Goal: Task Accomplishment & Management: Complete application form

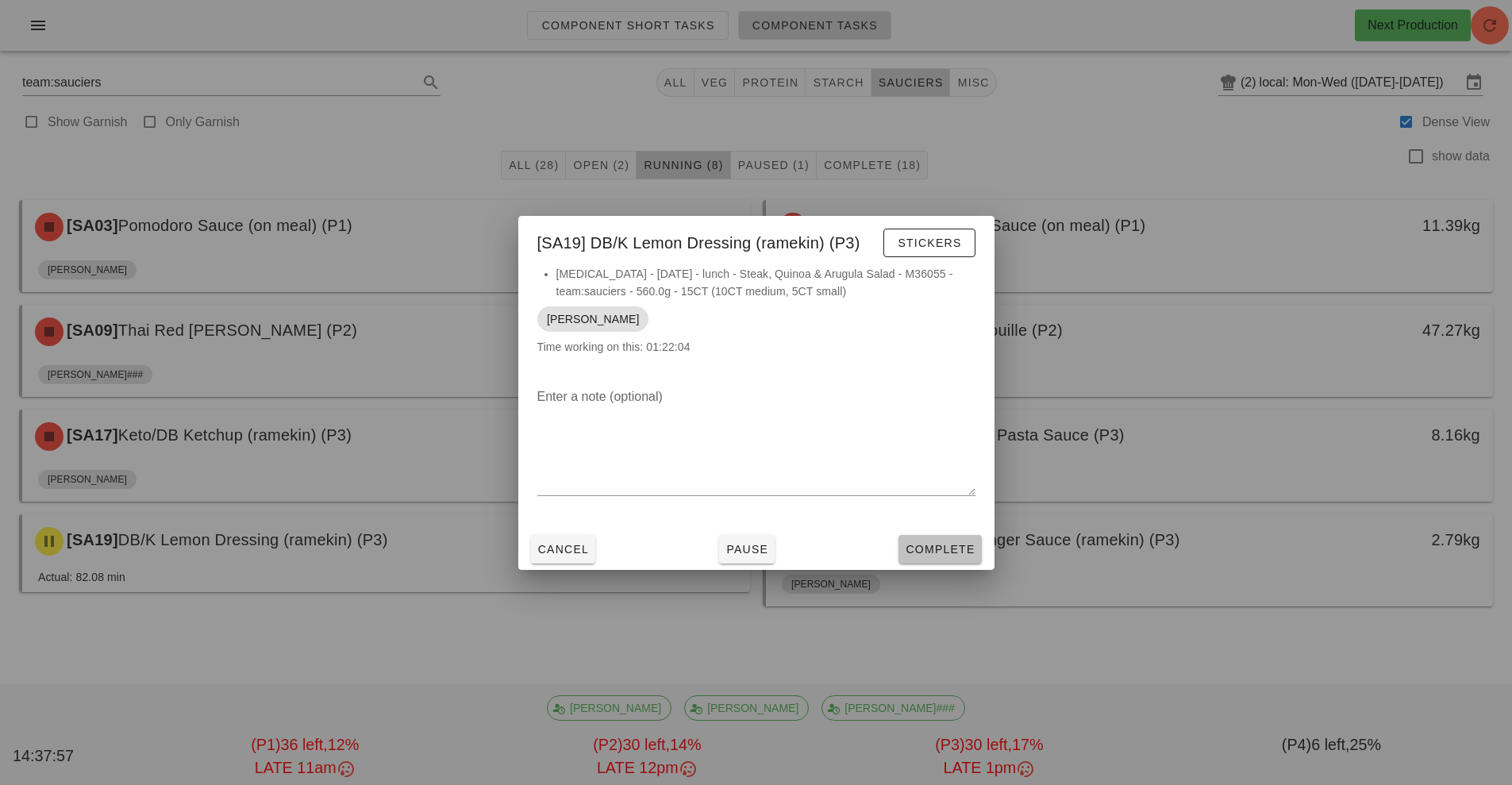
click at [949, 560] on button "Complete" at bounding box center [940, 549] width 83 height 29
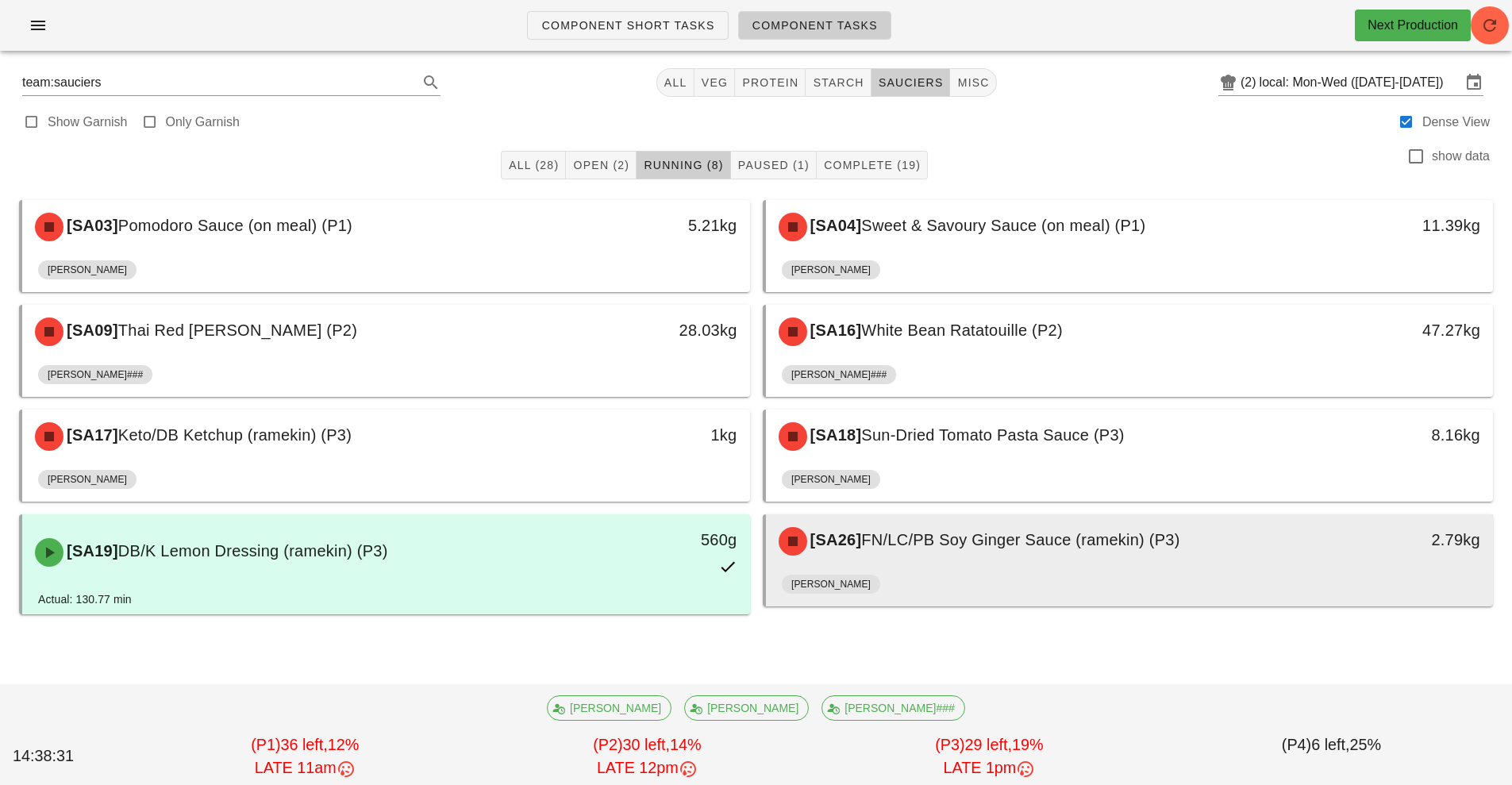
click at [1071, 570] on div "[PERSON_NAME]" at bounding box center [1130, 587] width 696 height 38
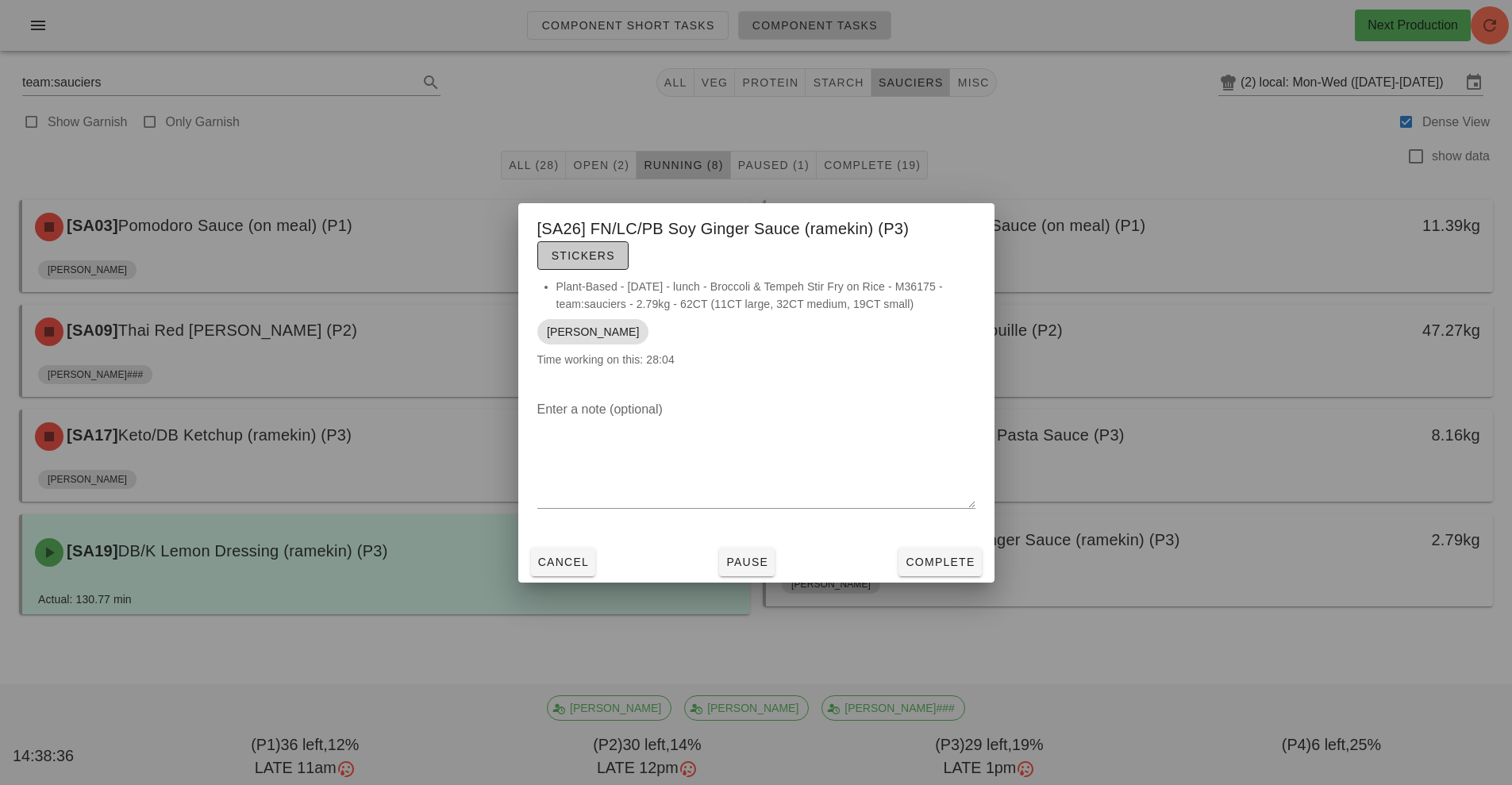
click at [601, 258] on span "Stickers" at bounding box center [583, 255] width 65 height 12
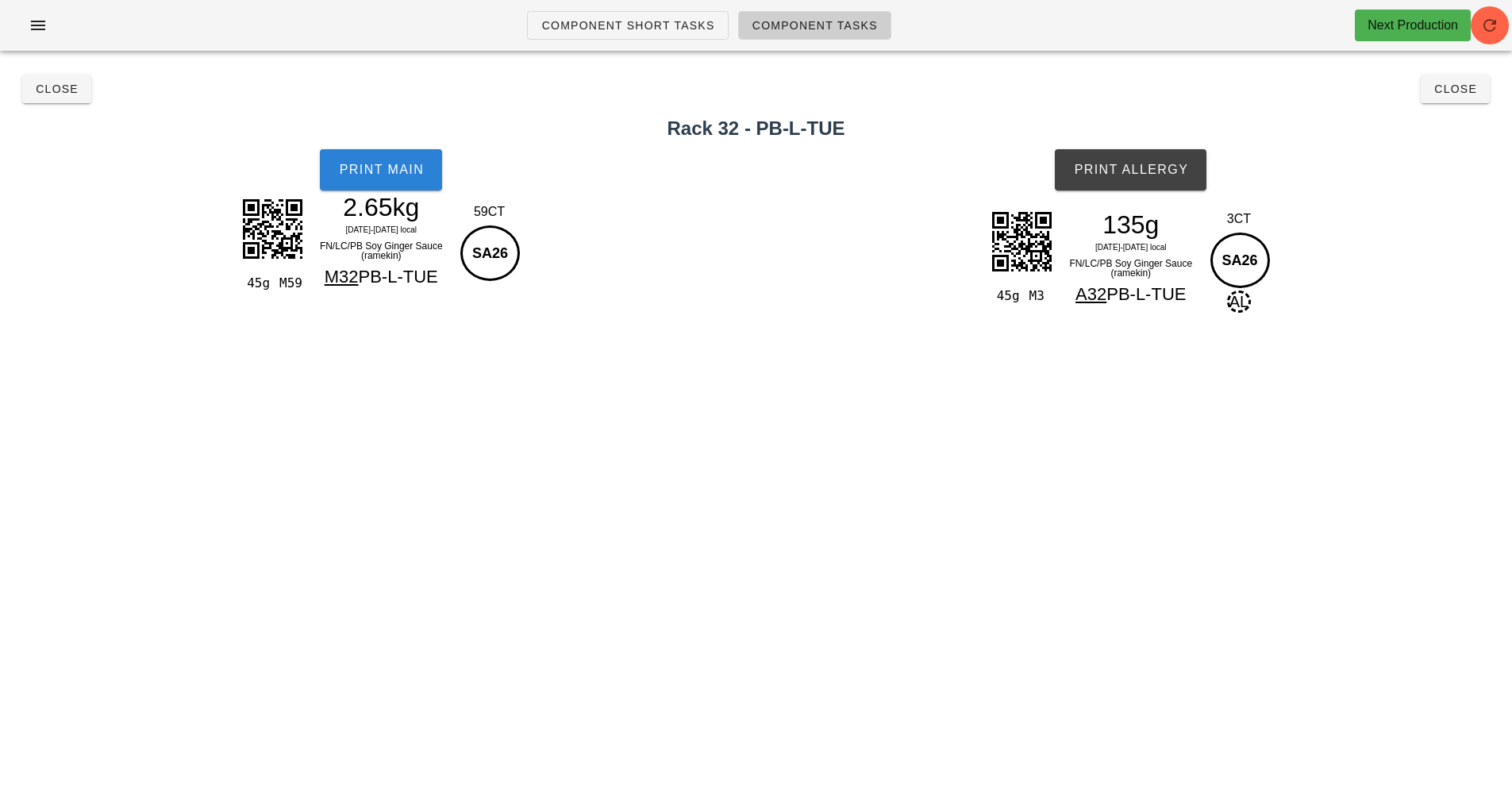
click at [377, 182] on button "Print Main" at bounding box center [380, 169] width 122 height 41
click at [68, 88] on span "Close" at bounding box center [57, 88] width 44 height 12
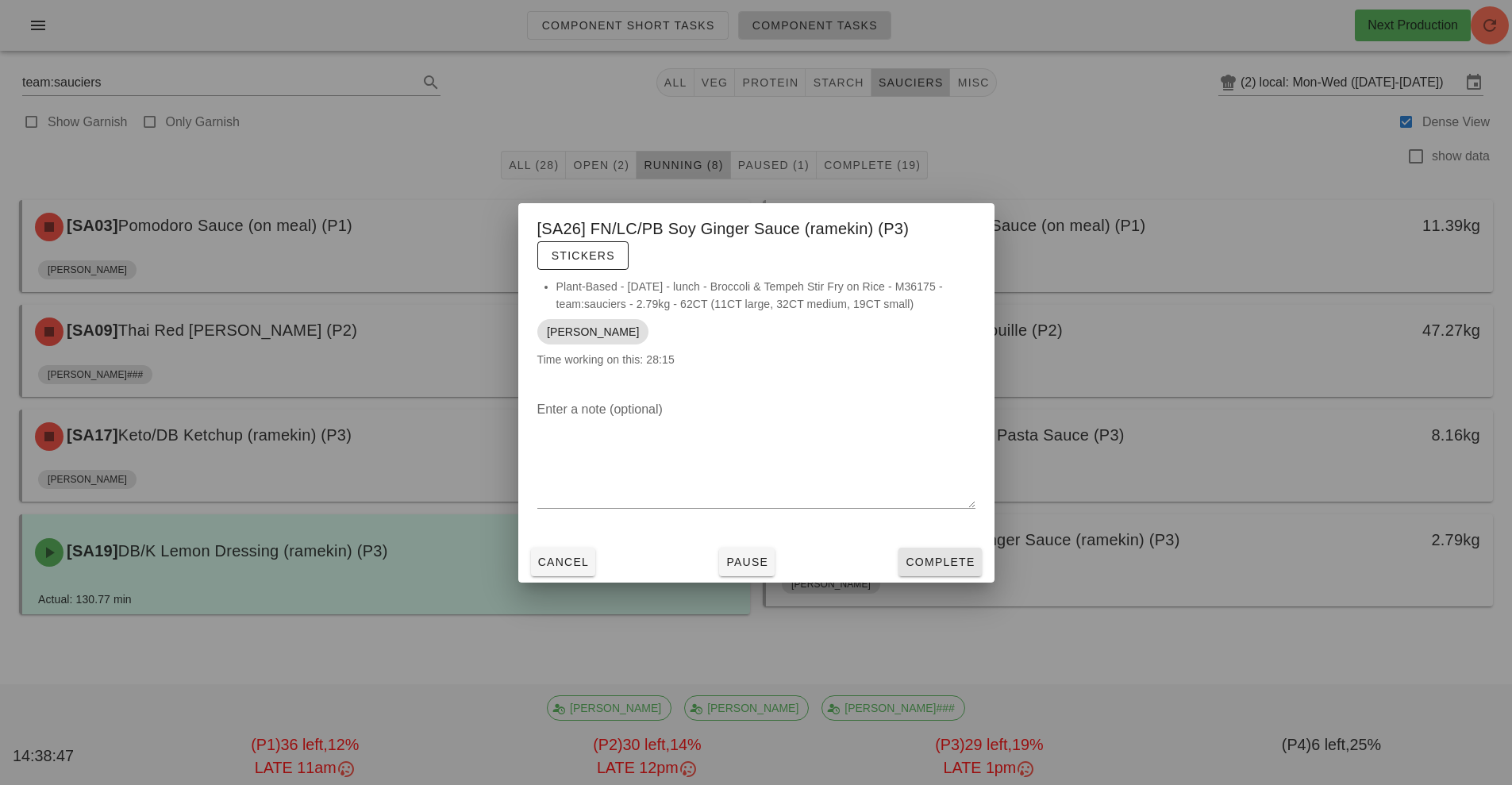
click at [955, 563] on span "Complete" at bounding box center [939, 561] width 69 height 12
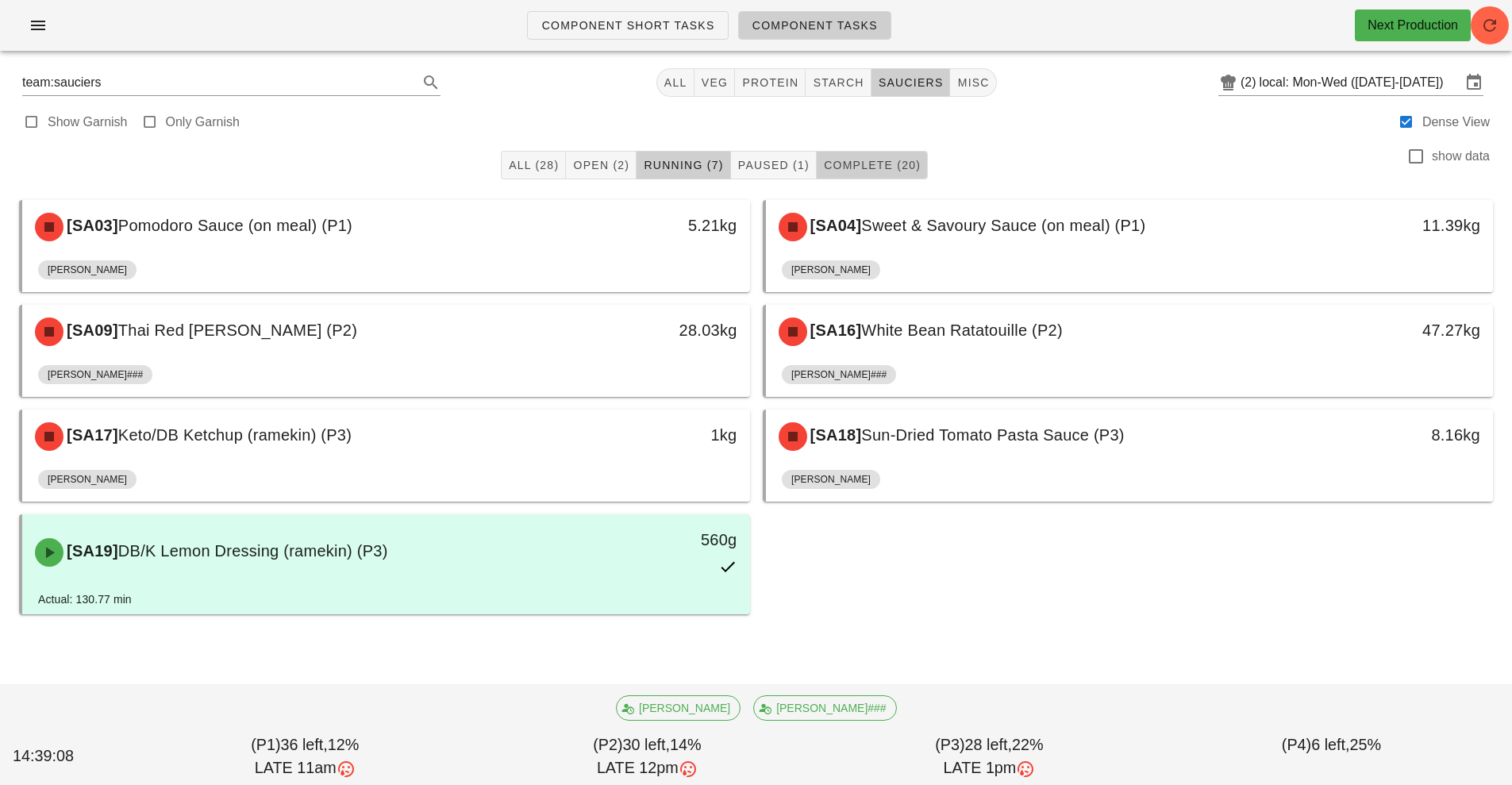
click at [899, 166] on span "Complete (20)" at bounding box center [871, 165] width 98 height 12
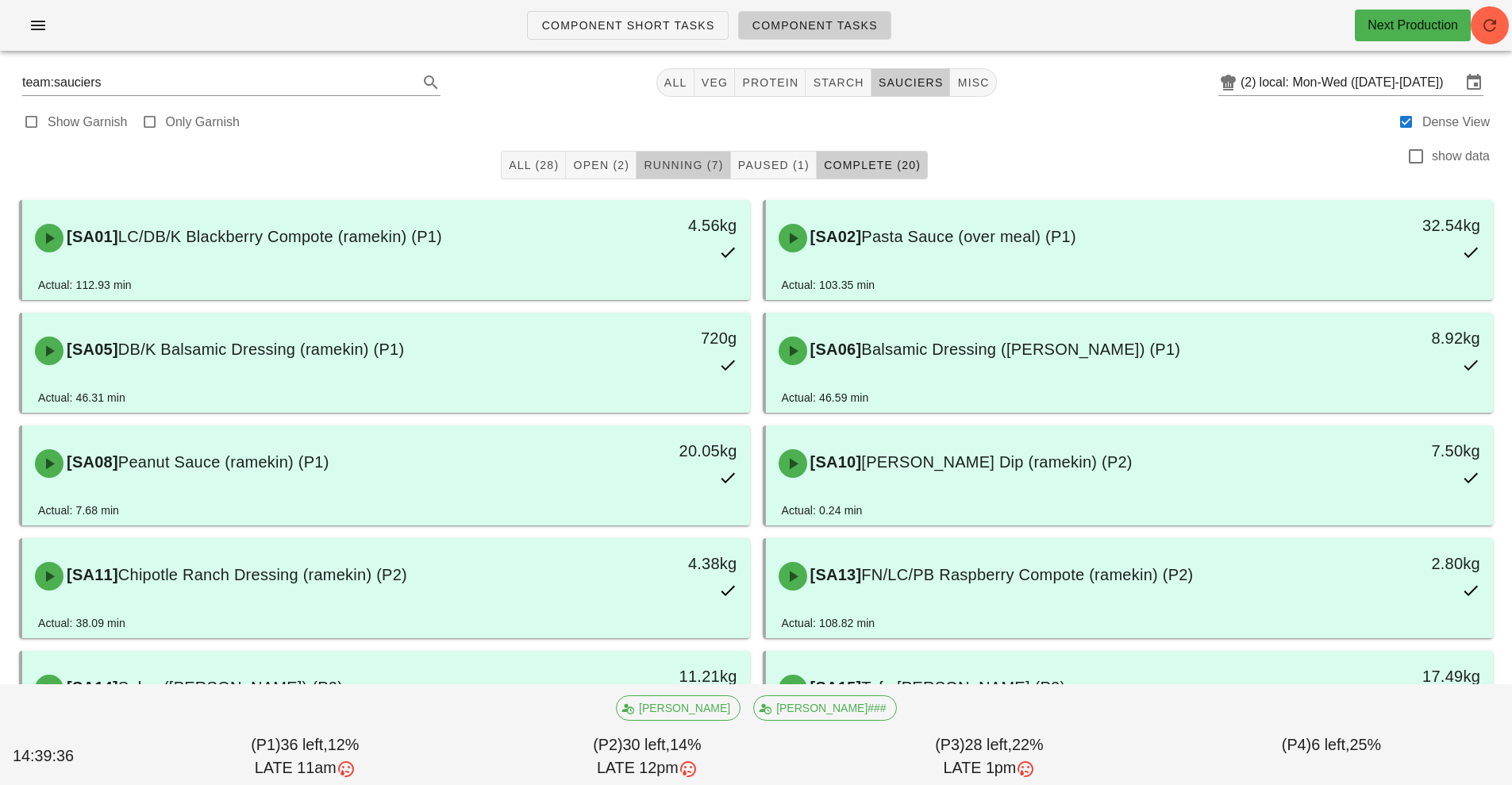
click at [692, 166] on span "Running (7)" at bounding box center [683, 165] width 80 height 12
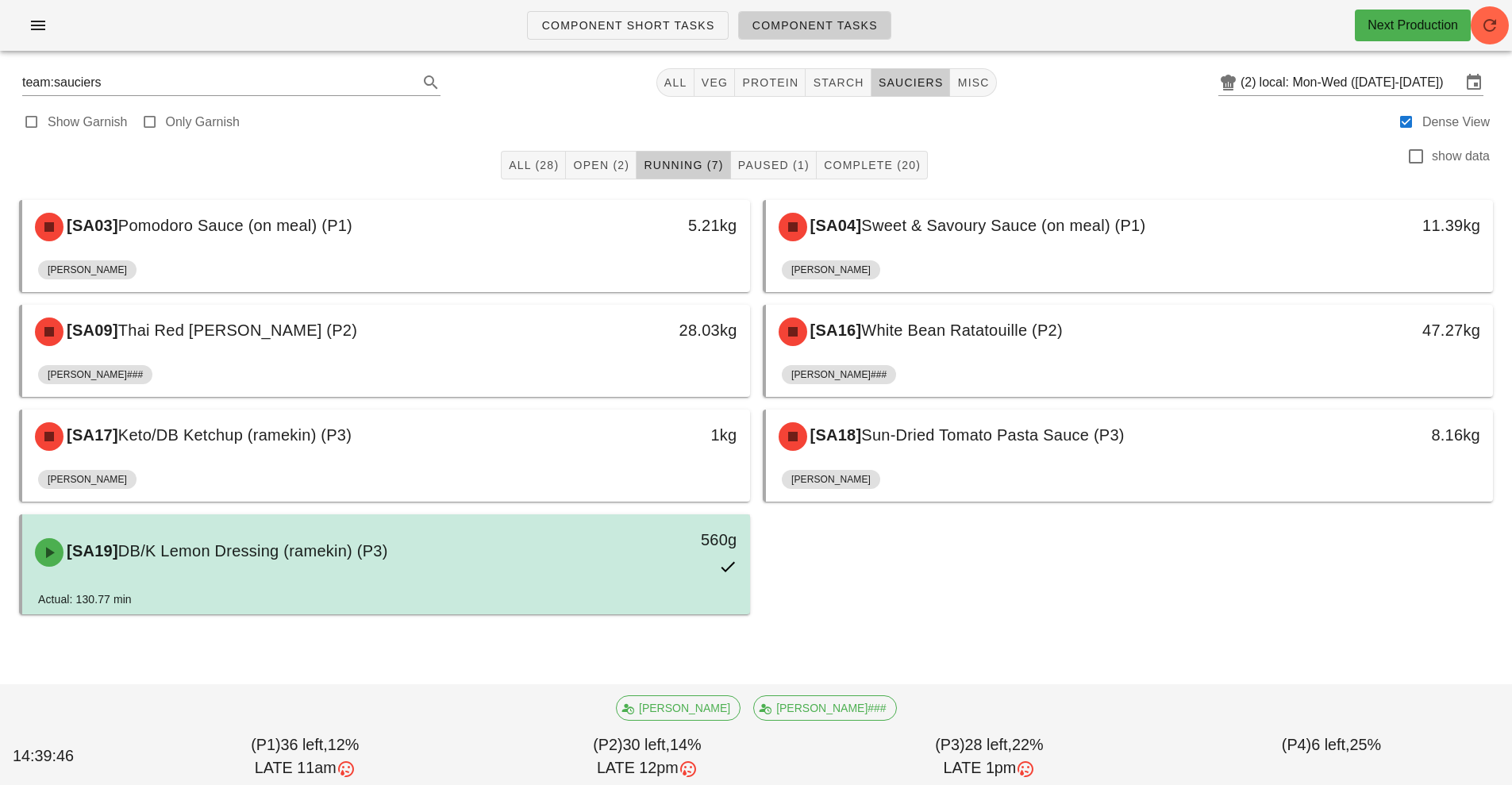
click at [564, 564] on div "[SA19] DB/K Lemon Dressing (ramekin) (P3)" at bounding box center [296, 553] width 540 height 48
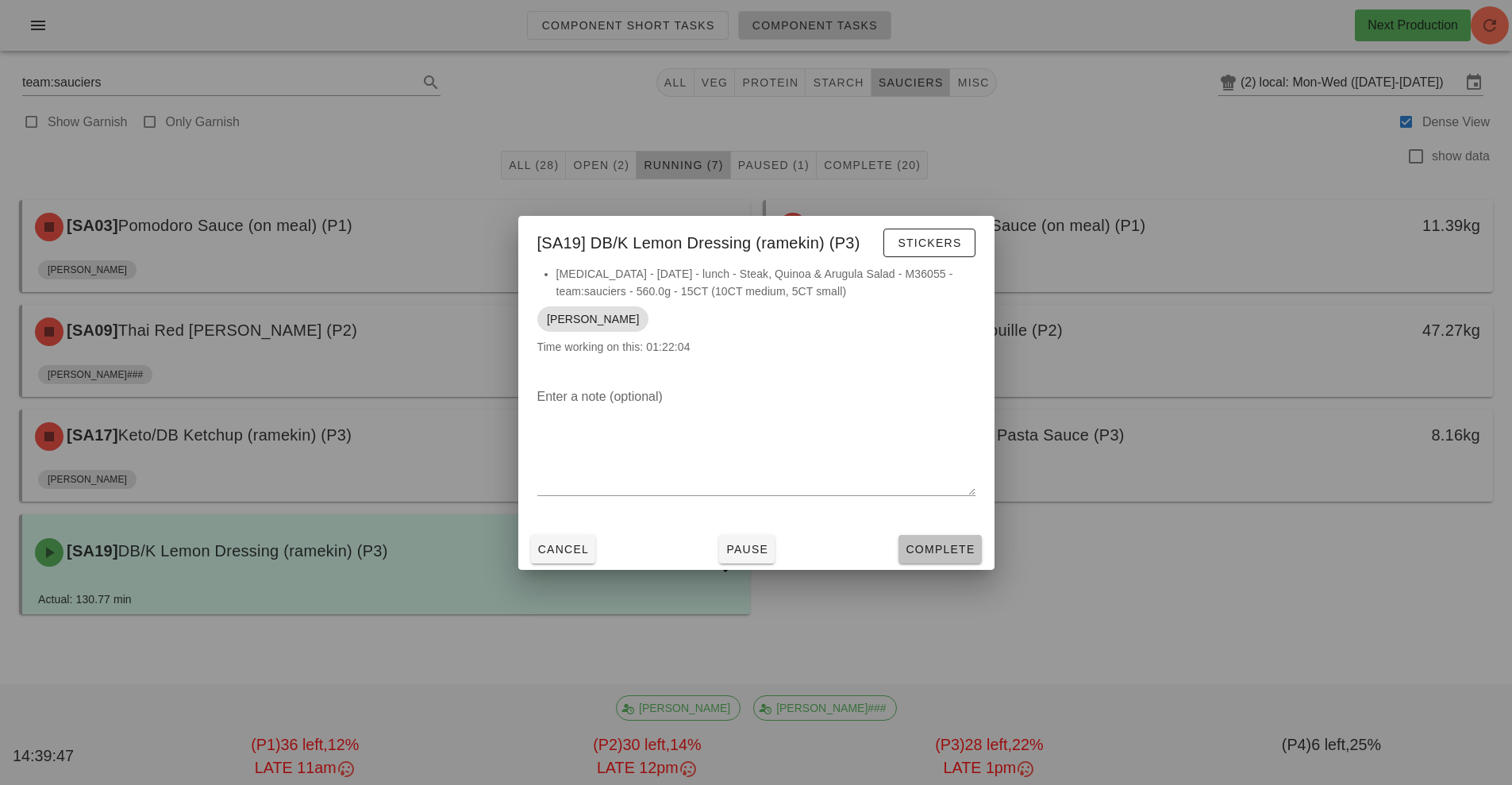
click at [953, 543] on span "Complete" at bounding box center [939, 549] width 69 height 12
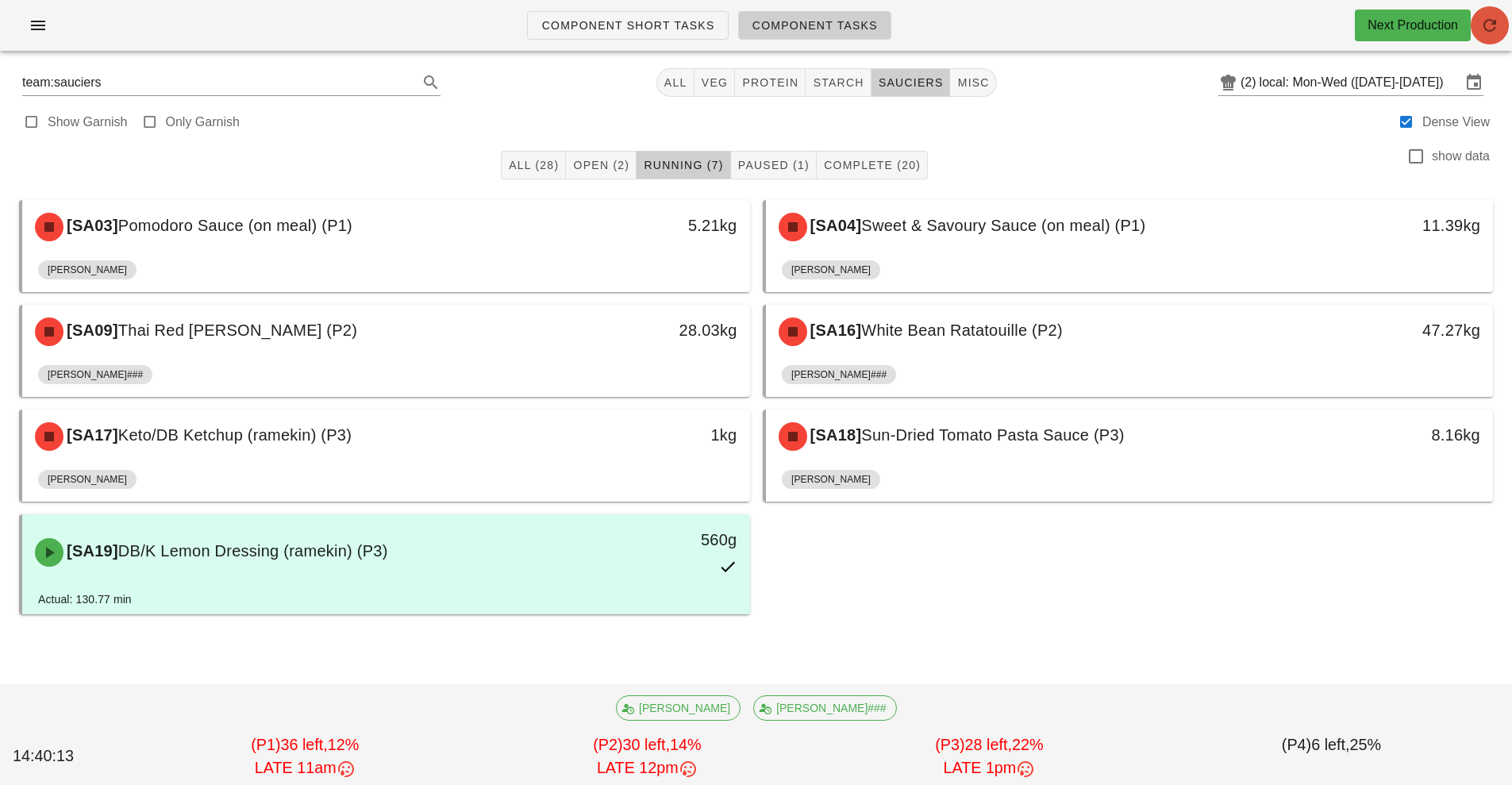
click at [1491, 23] on icon "button" at bounding box center [1489, 26] width 19 height 19
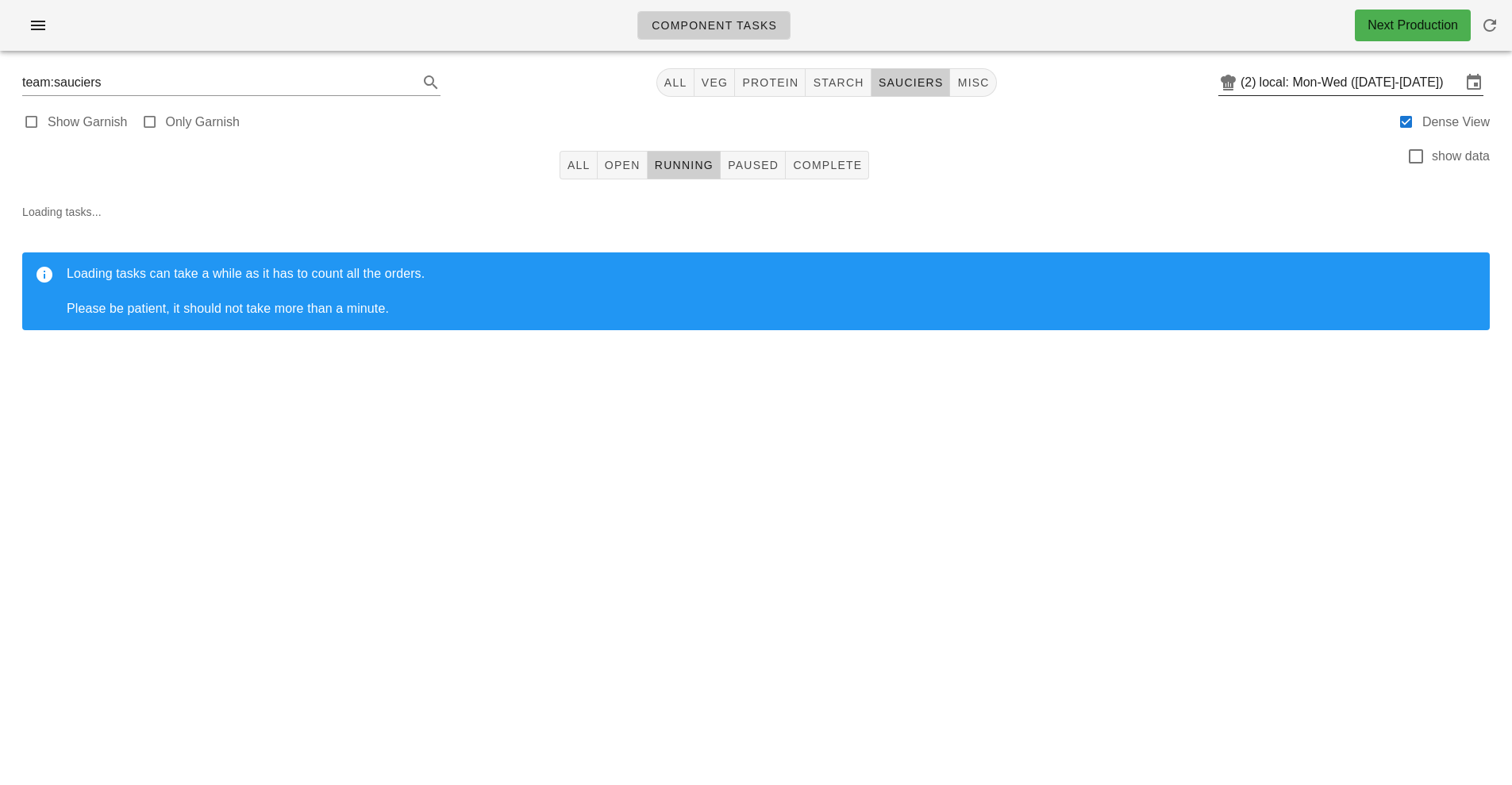
click at [1330, 84] on input "local: Mon-Wed ([DATE]-[DATE])" at bounding box center [1360, 82] width 202 height 26
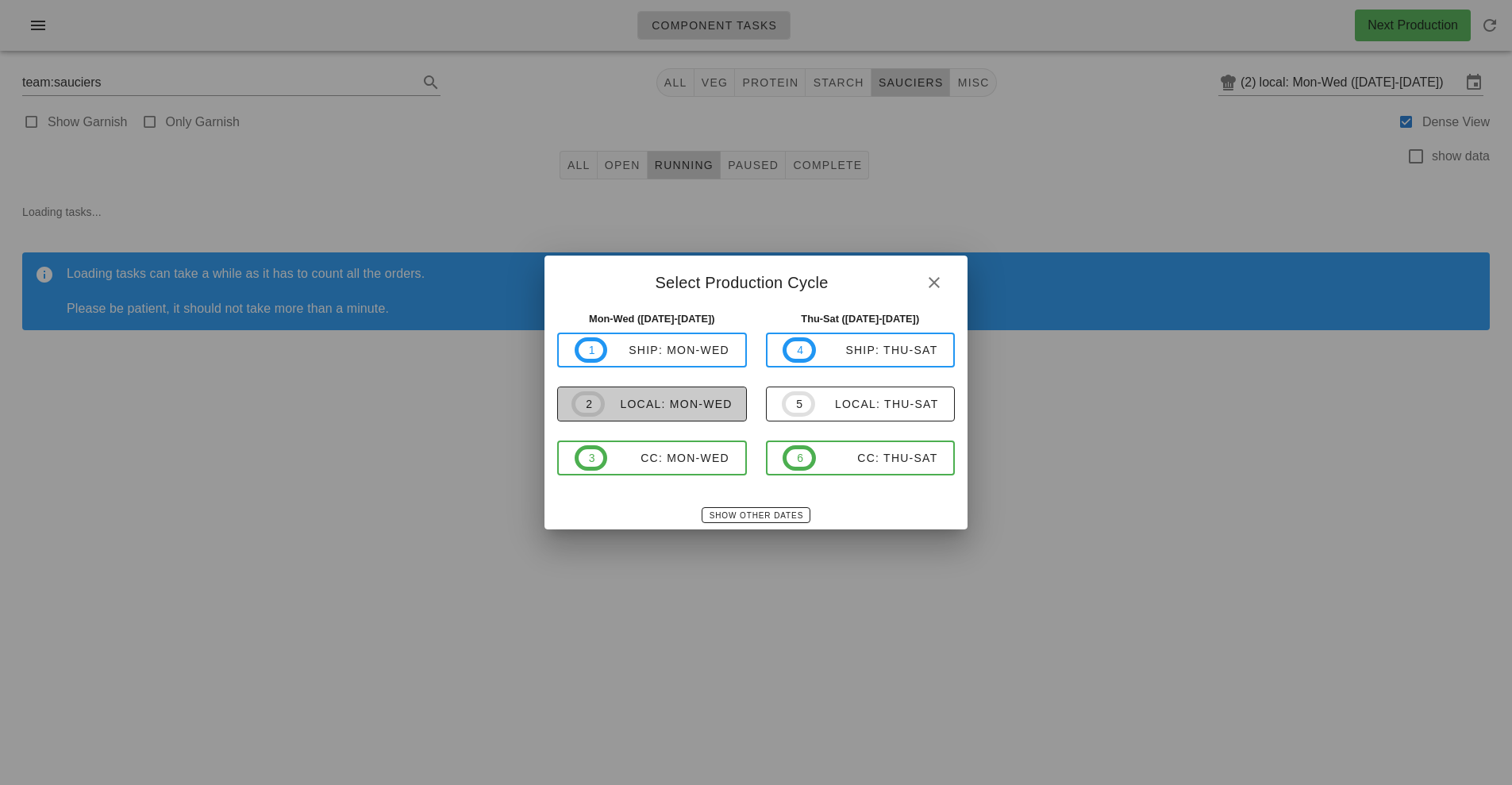
click at [715, 405] on div "local: Mon-Wed" at bounding box center [669, 403] width 127 height 12
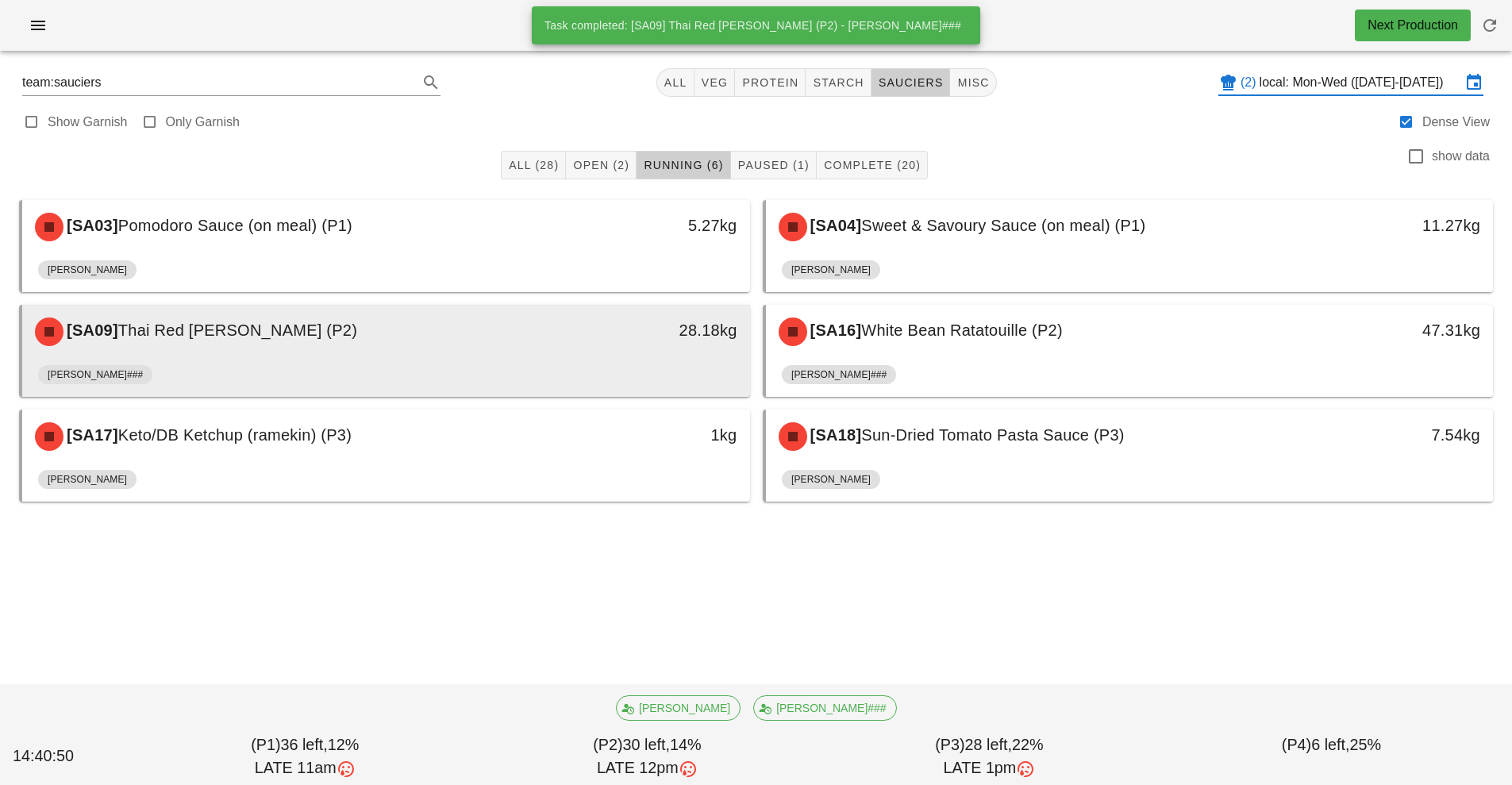
click at [633, 339] on div "28.18kg" at bounding box center [655, 330] width 161 height 26
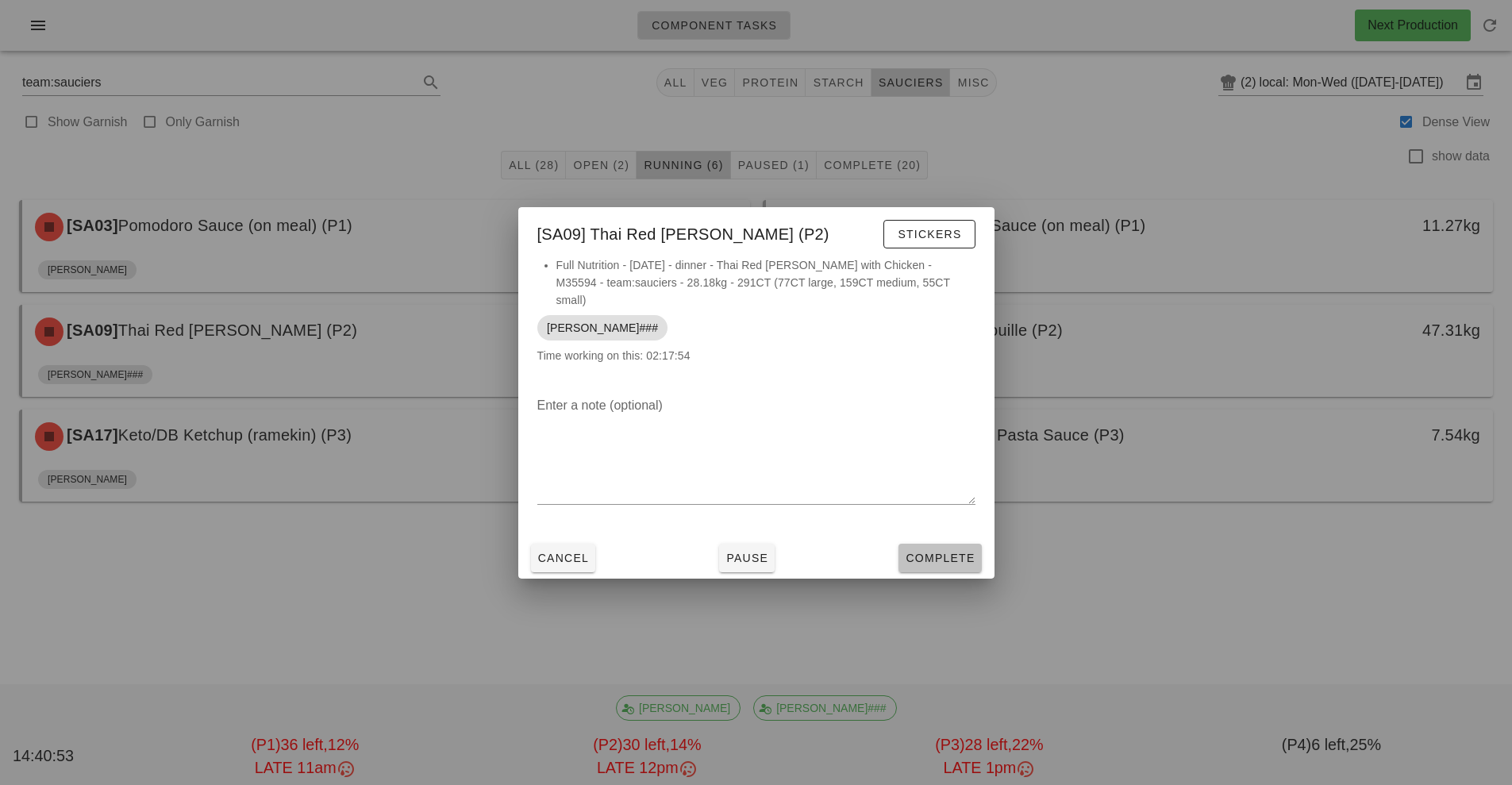
click at [922, 552] on span "Complete" at bounding box center [939, 558] width 69 height 12
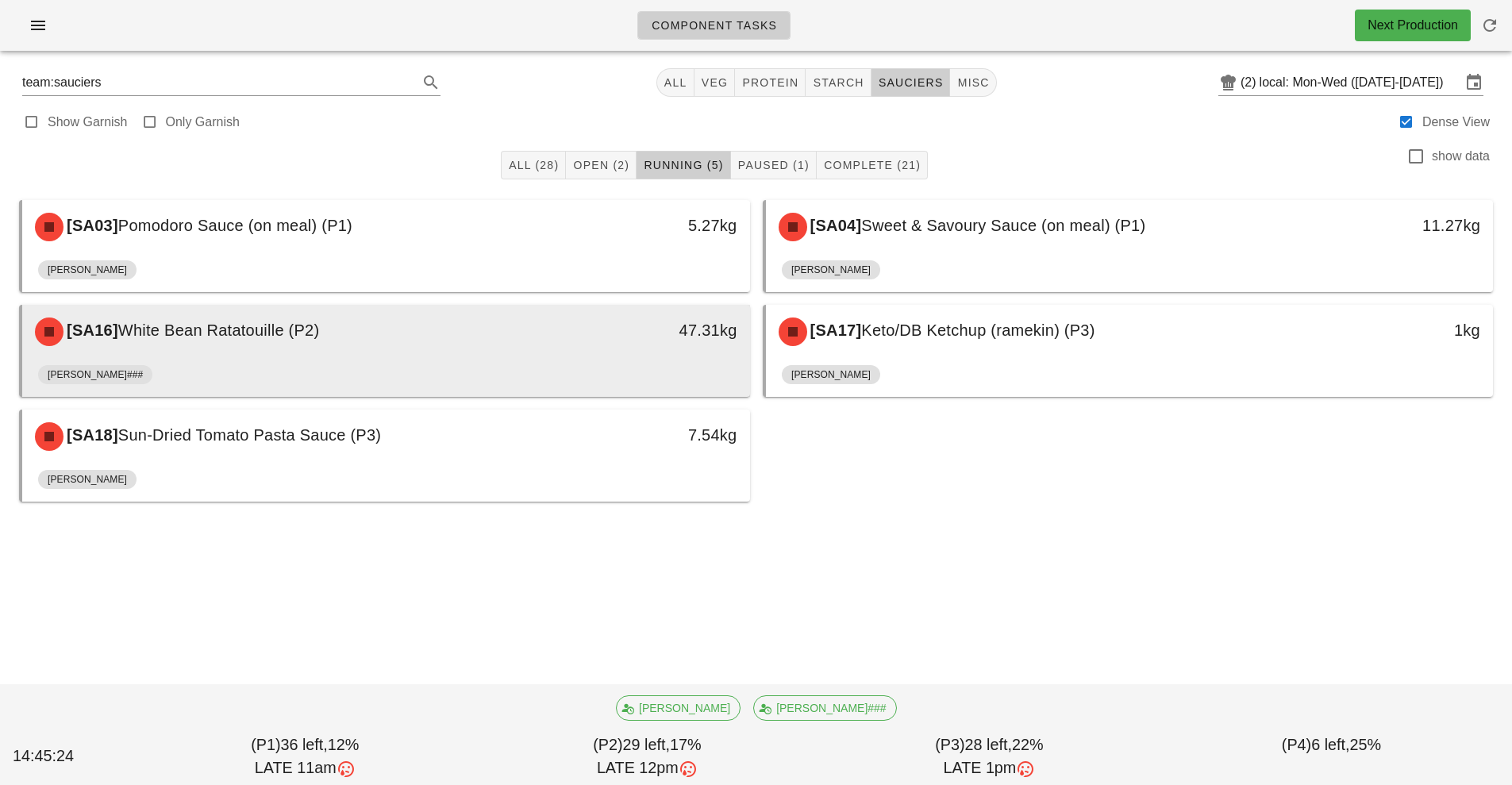
click at [618, 344] on div "47.31kg" at bounding box center [655, 332] width 180 height 48
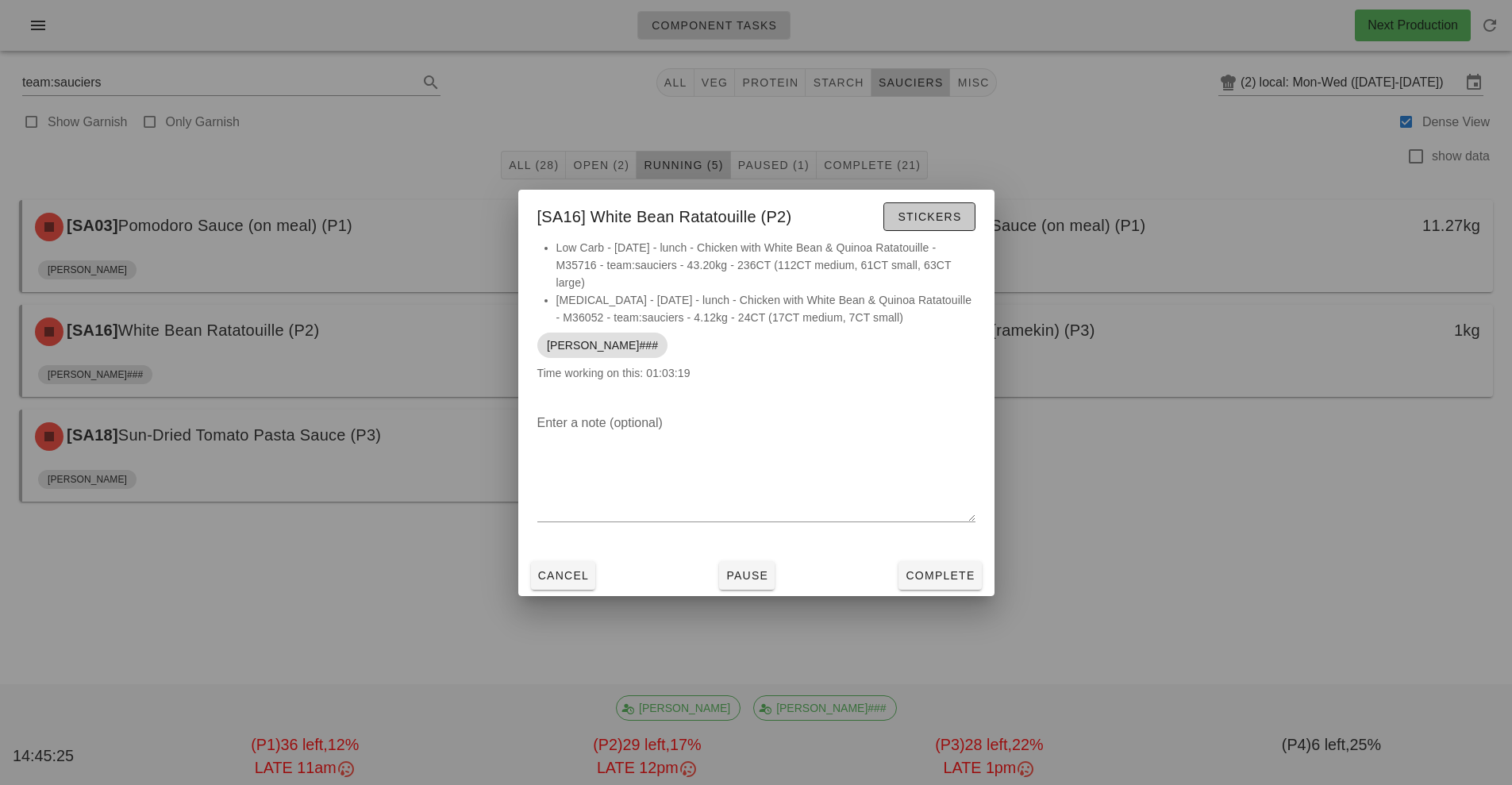
click at [934, 214] on span "Stickers" at bounding box center [929, 216] width 65 height 12
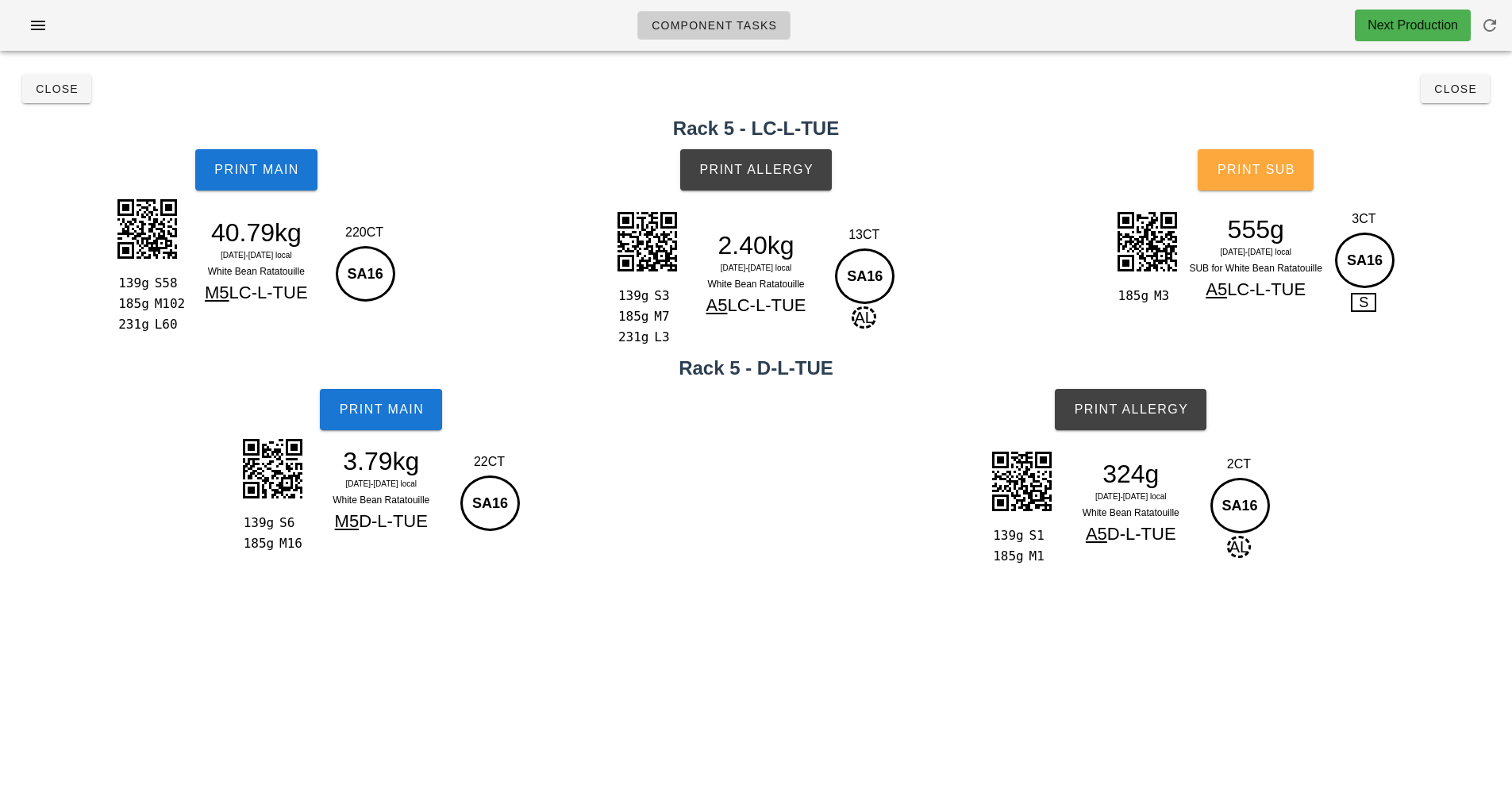
click at [1294, 183] on button "Print Sub" at bounding box center [1255, 169] width 116 height 41
click at [1262, 170] on span "Print Sub" at bounding box center [1255, 169] width 79 height 14
click at [60, 103] on button "Close" at bounding box center [56, 88] width 69 height 29
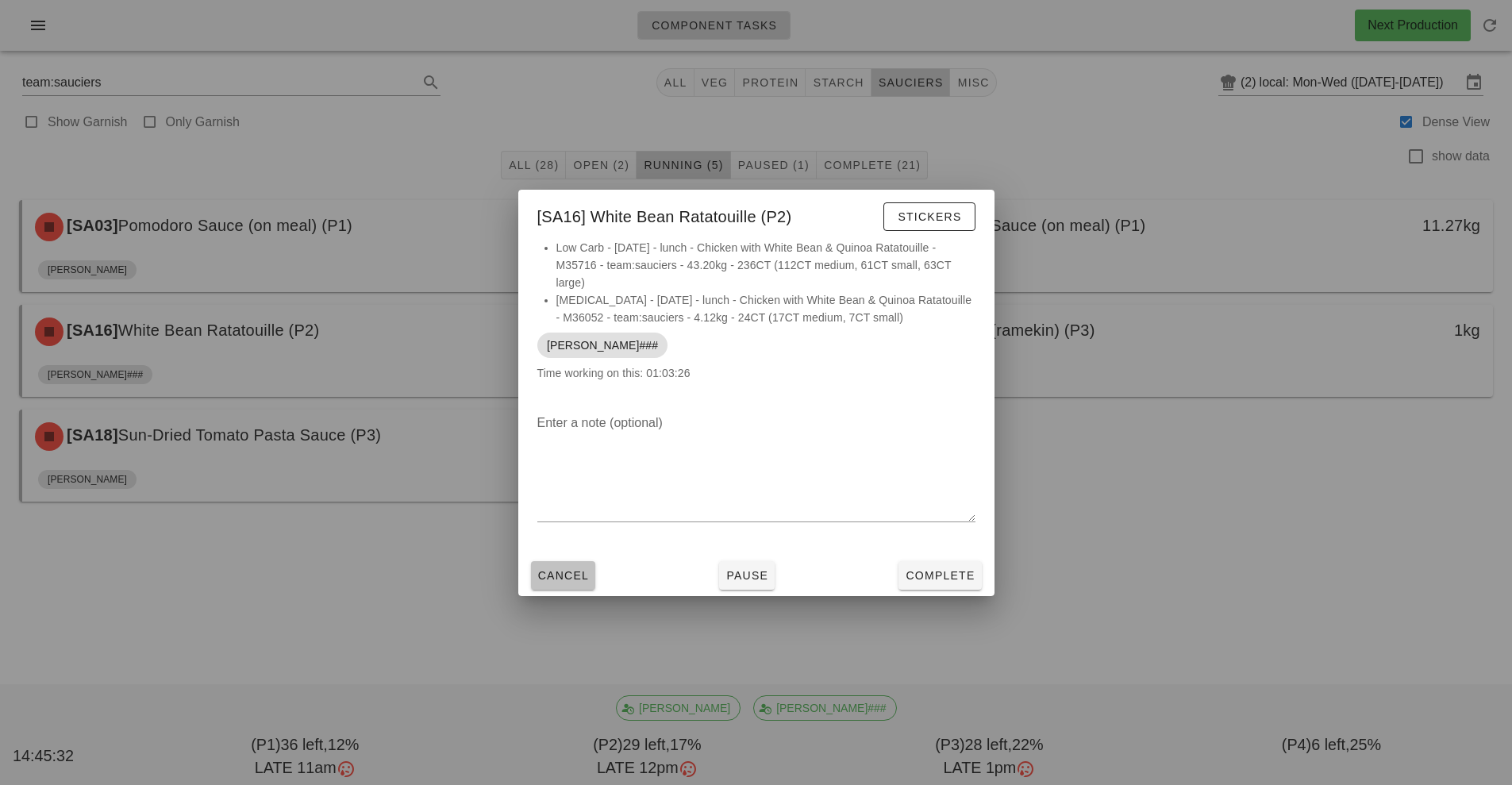
click at [556, 587] on button "Cancel" at bounding box center [563, 576] width 65 height 29
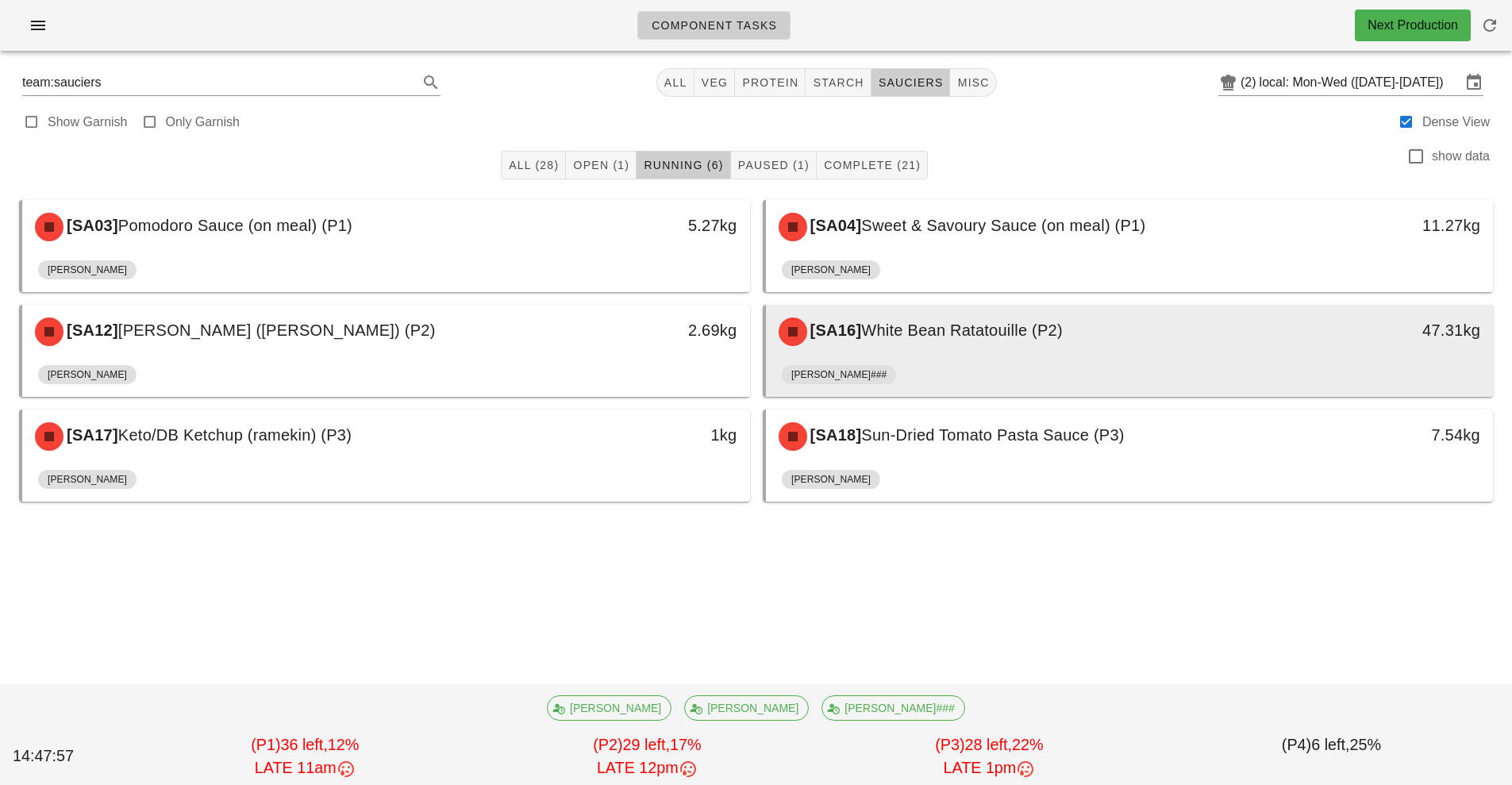
click at [911, 337] on span "White Bean Ratatouille (P2)" at bounding box center [961, 330] width 202 height 17
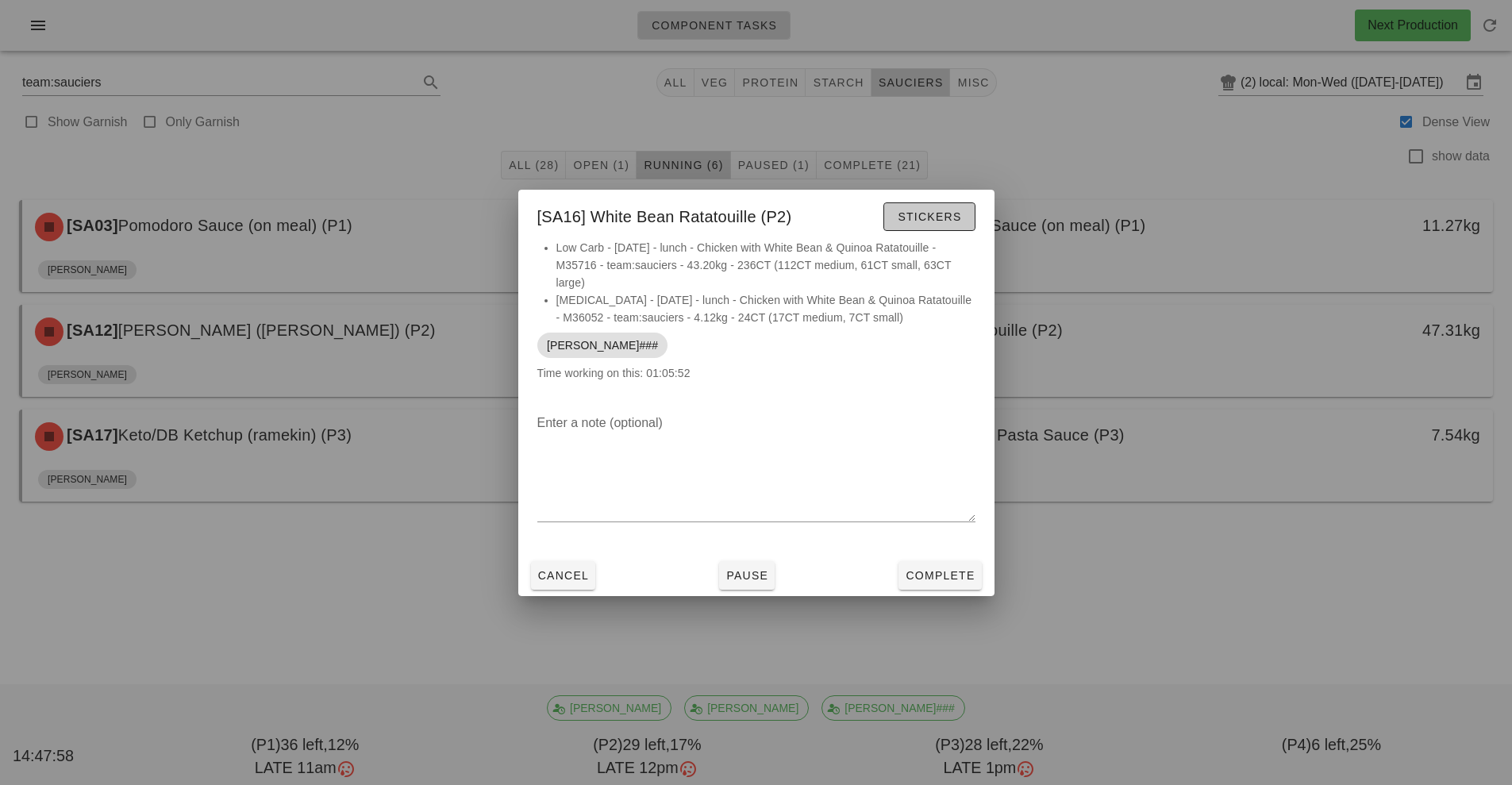
click at [927, 218] on span "Stickers" at bounding box center [929, 216] width 65 height 12
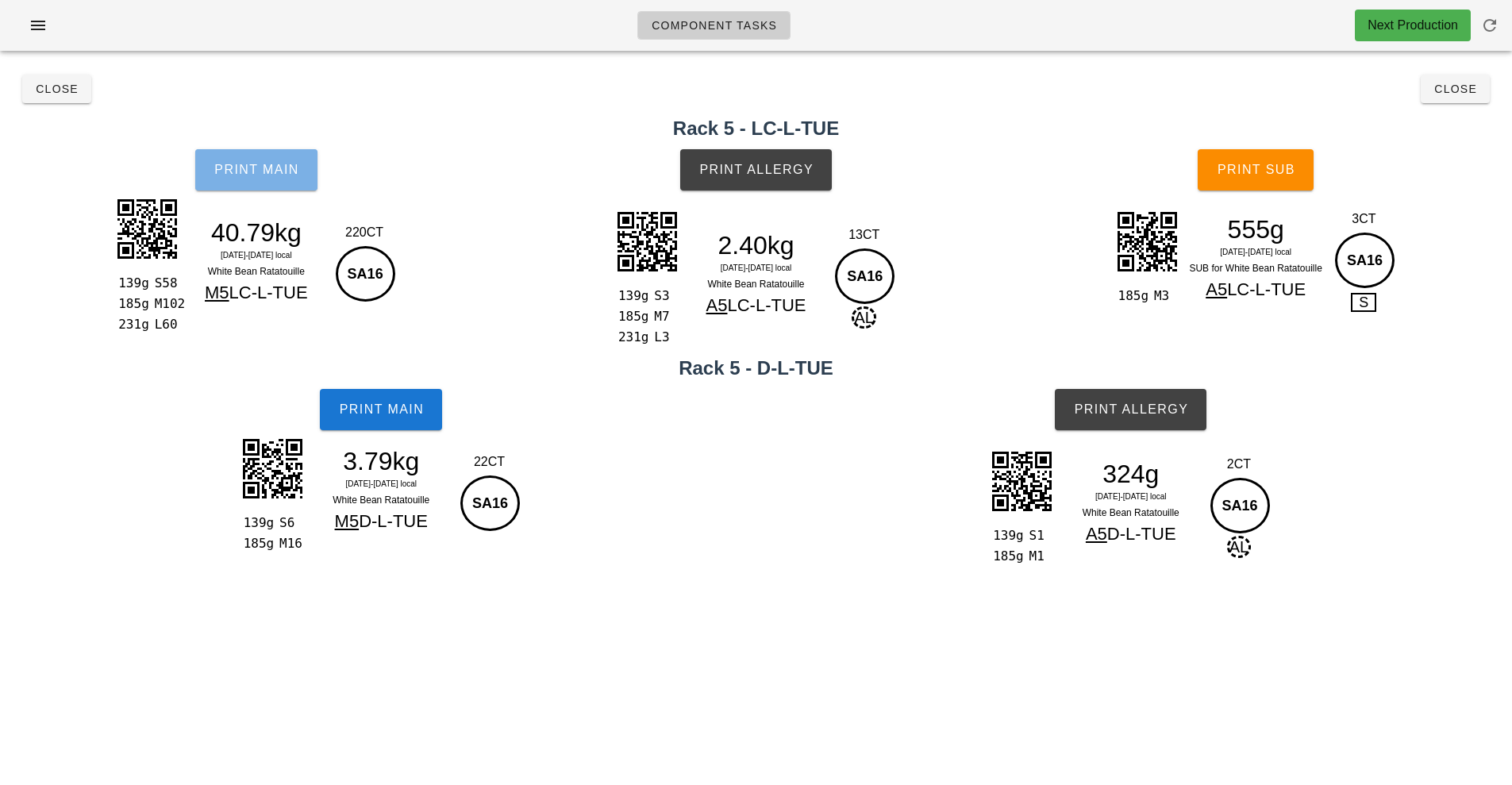
click at [266, 166] on span "Print Main" at bounding box center [256, 169] width 86 height 14
click at [285, 158] on button "Print Main" at bounding box center [256, 169] width 122 height 41
click at [374, 406] on span "Print Main" at bounding box center [380, 409] width 86 height 14
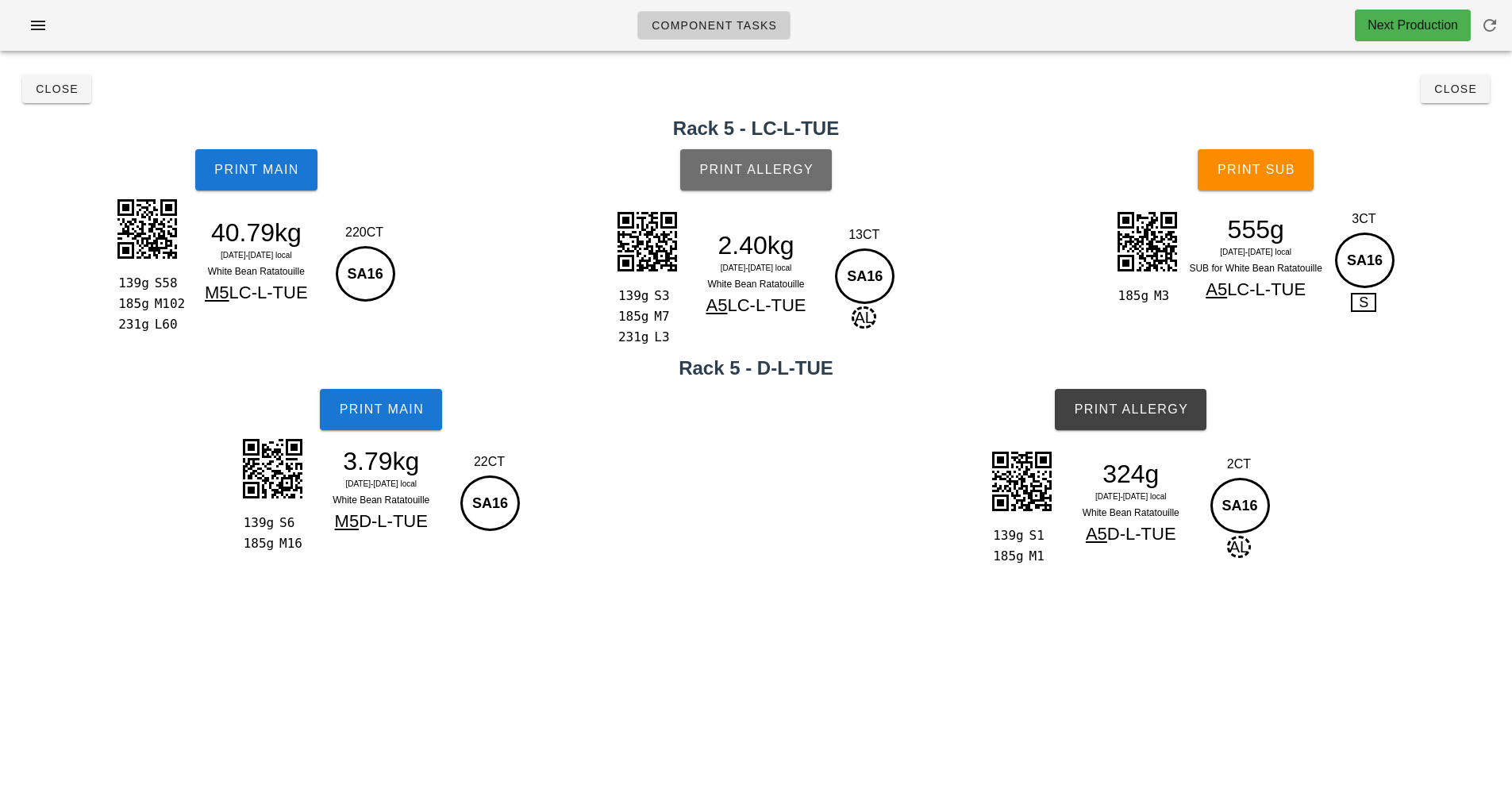
click at [750, 161] on button "Print Allergy" at bounding box center [755, 169] width 151 height 41
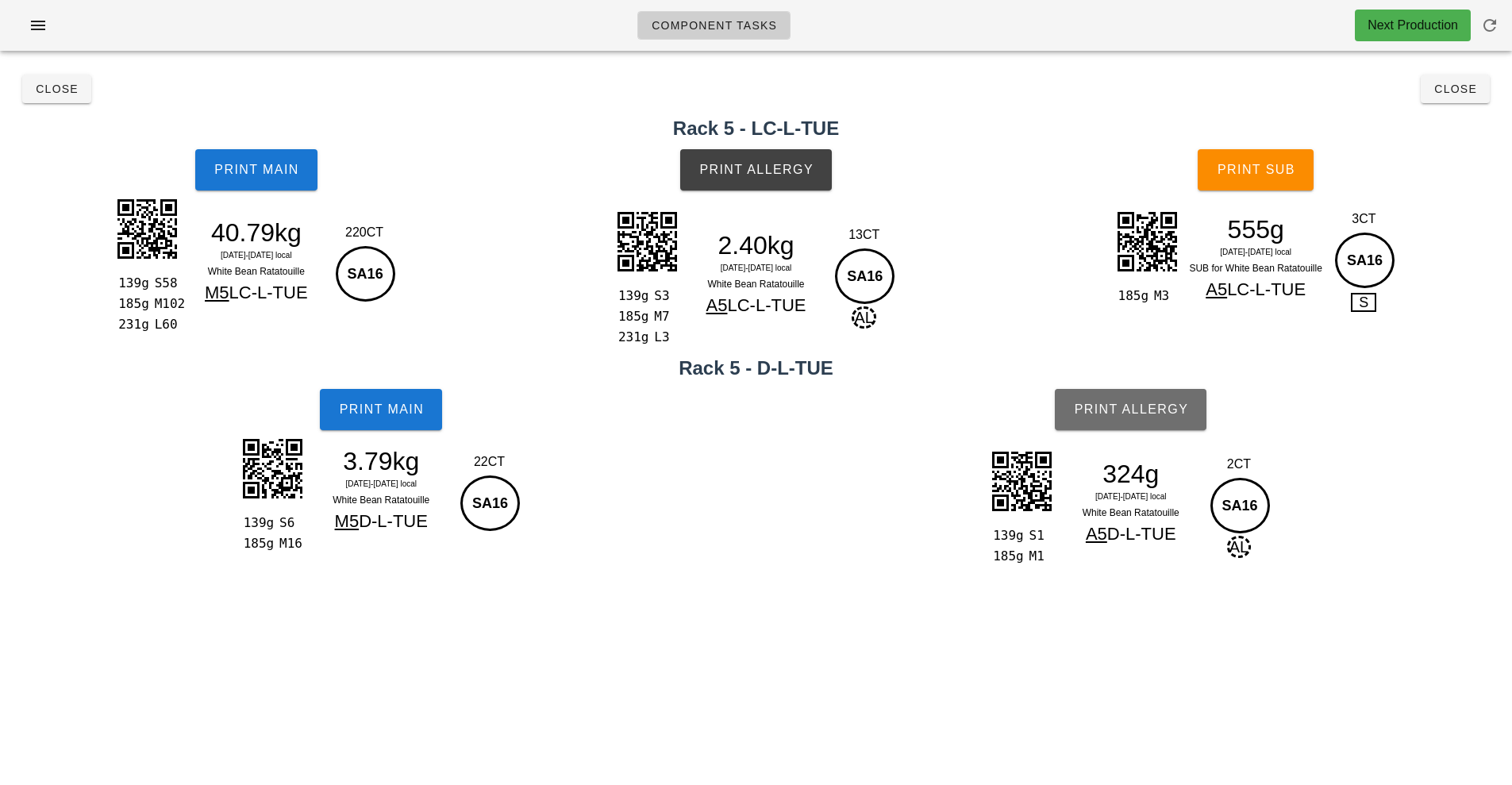
click at [1134, 409] on span "Print Allergy" at bounding box center [1130, 409] width 115 height 14
click at [50, 101] on button "Close" at bounding box center [56, 88] width 69 height 29
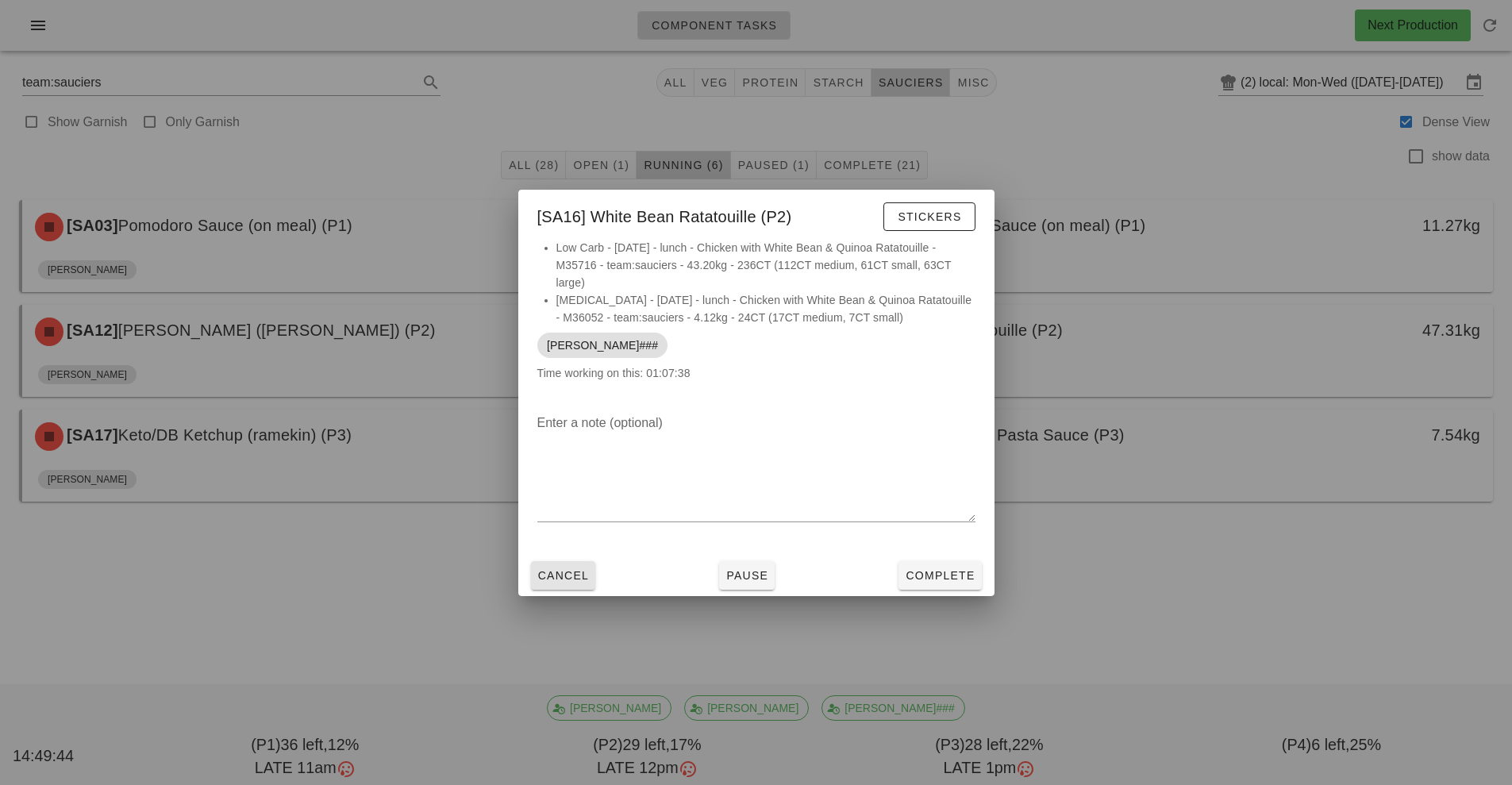
click at [565, 565] on button "Cancel" at bounding box center [563, 576] width 65 height 29
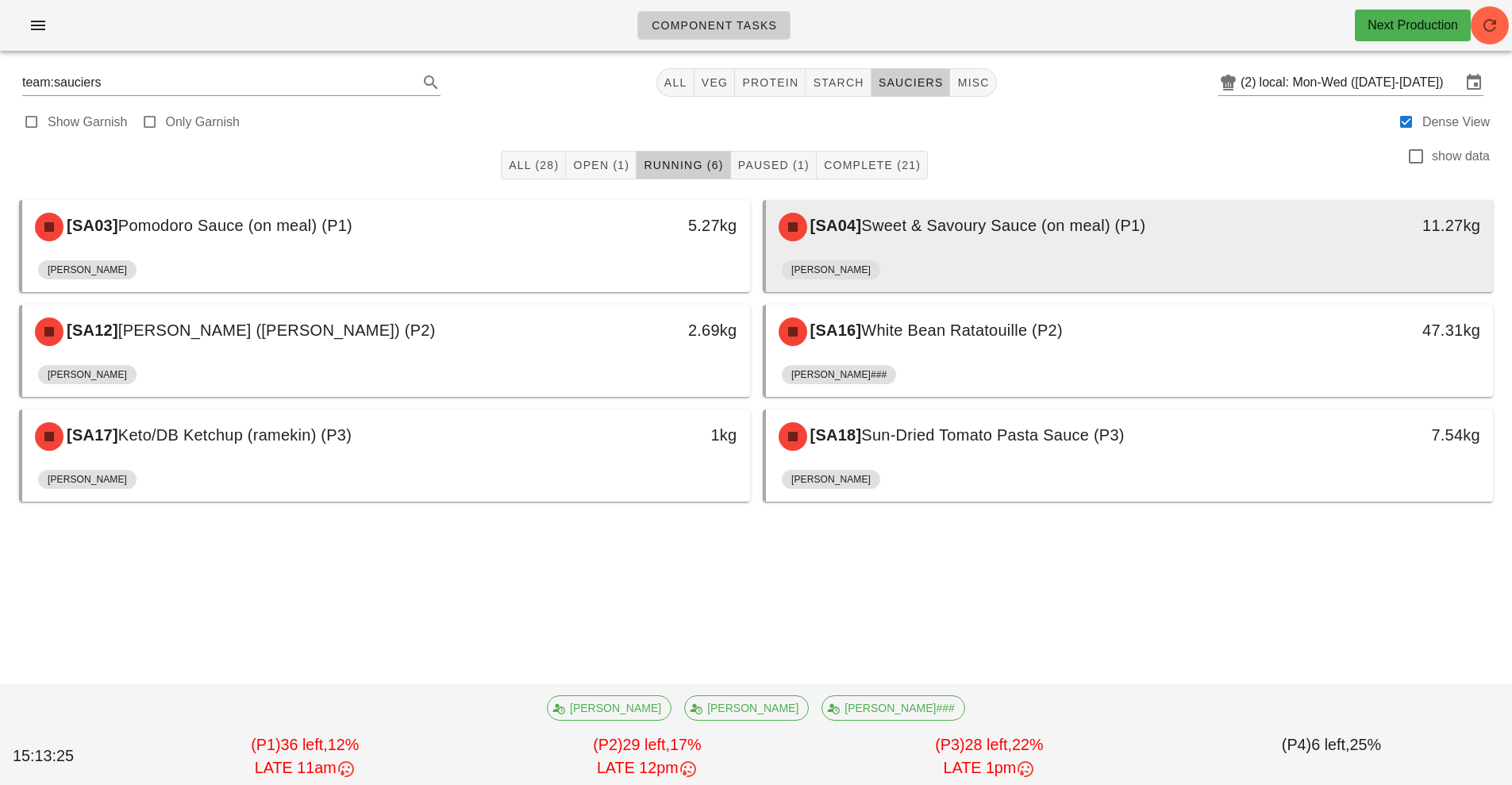
click at [1063, 236] on div "[SA04] Sweet & Savoury Sauce (on meal) (P1)" at bounding box center [1039, 227] width 540 height 48
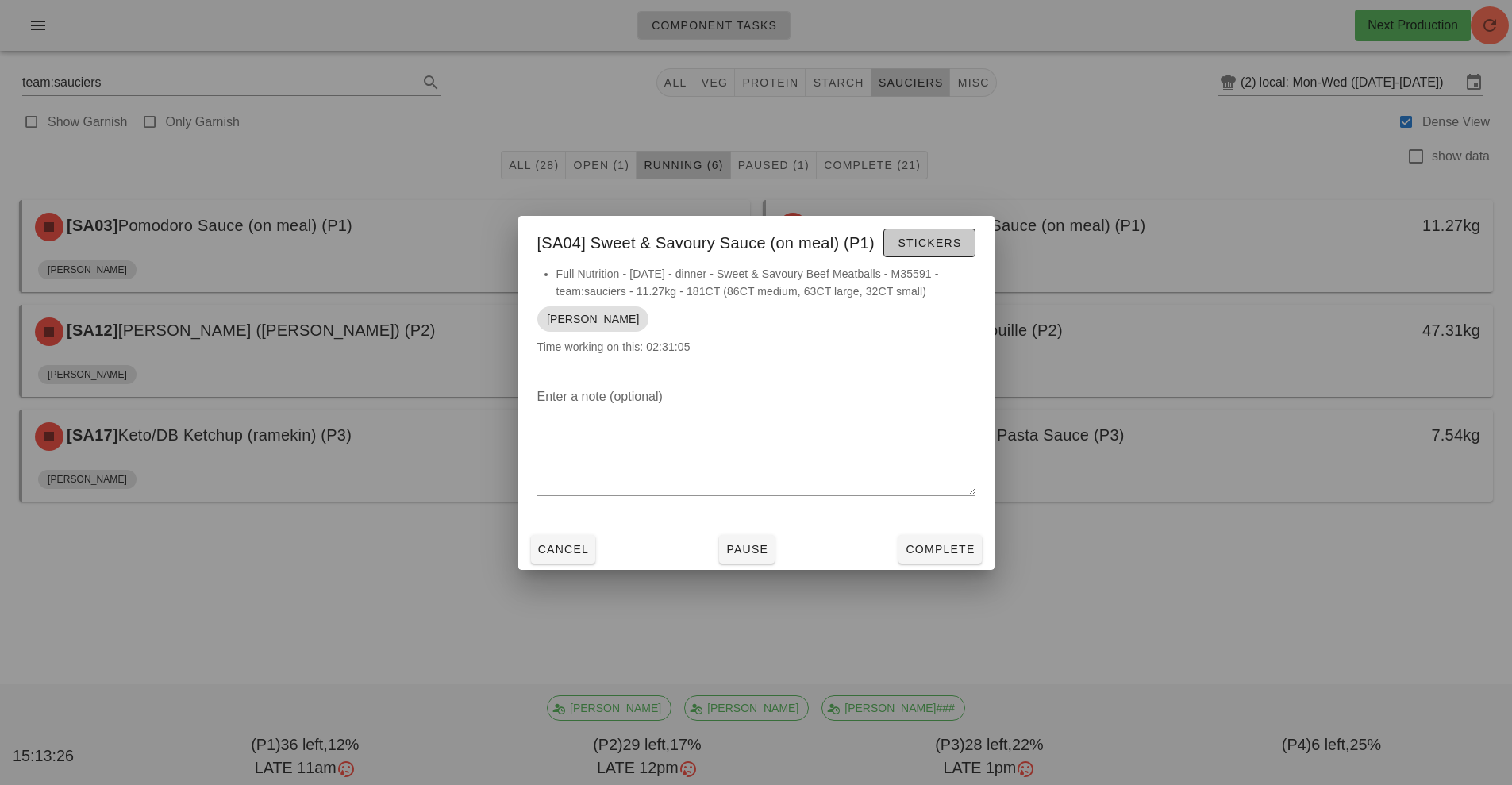
click at [957, 239] on span "Stickers" at bounding box center [929, 243] width 65 height 12
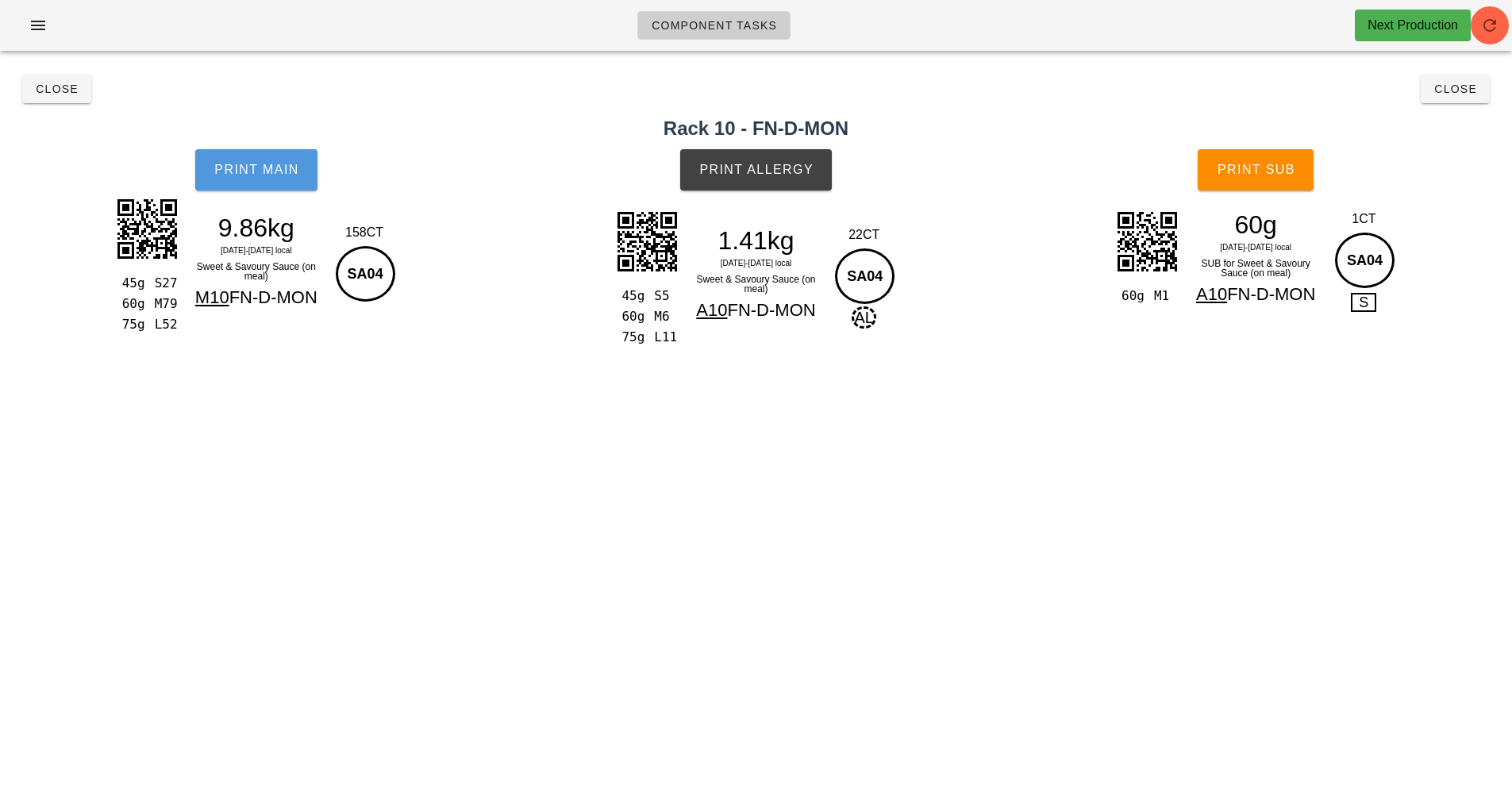
click at [290, 163] on span "Print Main" at bounding box center [256, 169] width 86 height 14
click at [769, 170] on span "Print Allergy" at bounding box center [755, 169] width 115 height 14
click at [1273, 179] on button "Print Sub" at bounding box center [1255, 169] width 116 height 41
click at [1482, 75] on button "Close" at bounding box center [1455, 88] width 69 height 29
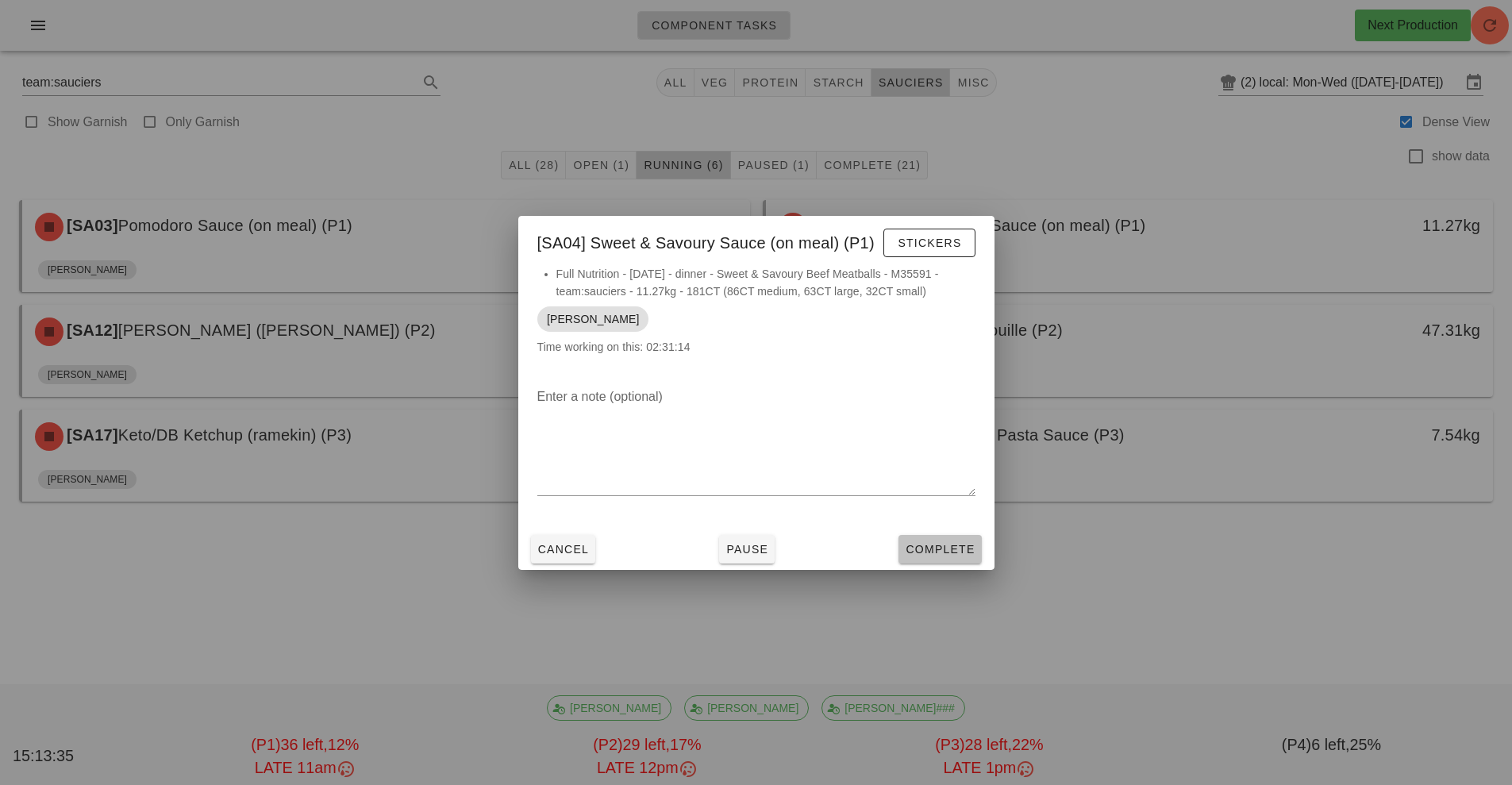
click at [947, 548] on span "Complete" at bounding box center [939, 549] width 69 height 12
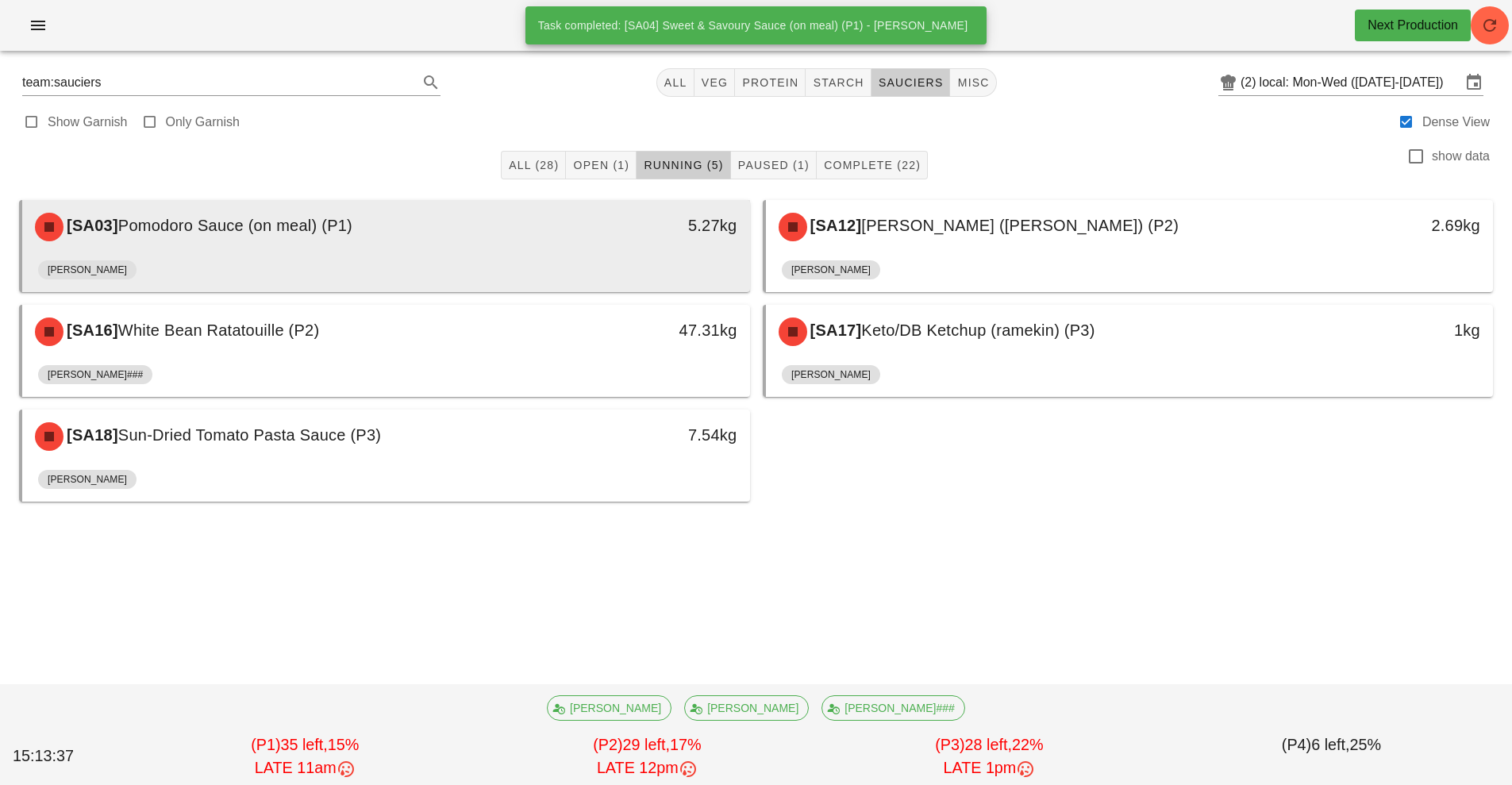
click at [630, 240] on div "5.27kg" at bounding box center [655, 227] width 180 height 48
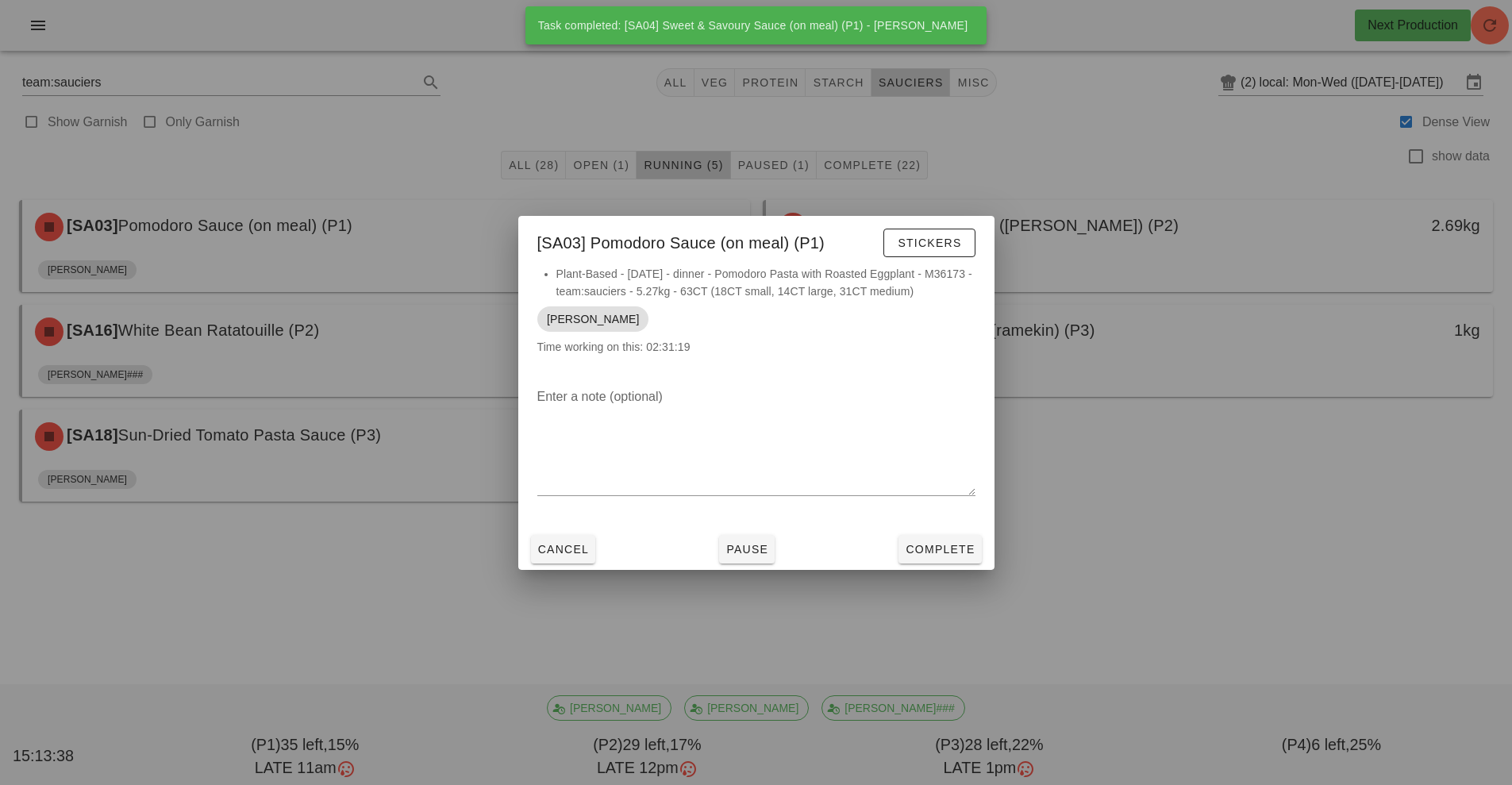
click at [942, 270] on li "Plant-Based - [DATE] - dinner - Pomodoro Pasta with Roasted Eggplant - M36173 -…" at bounding box center [766, 283] width 419 height 35
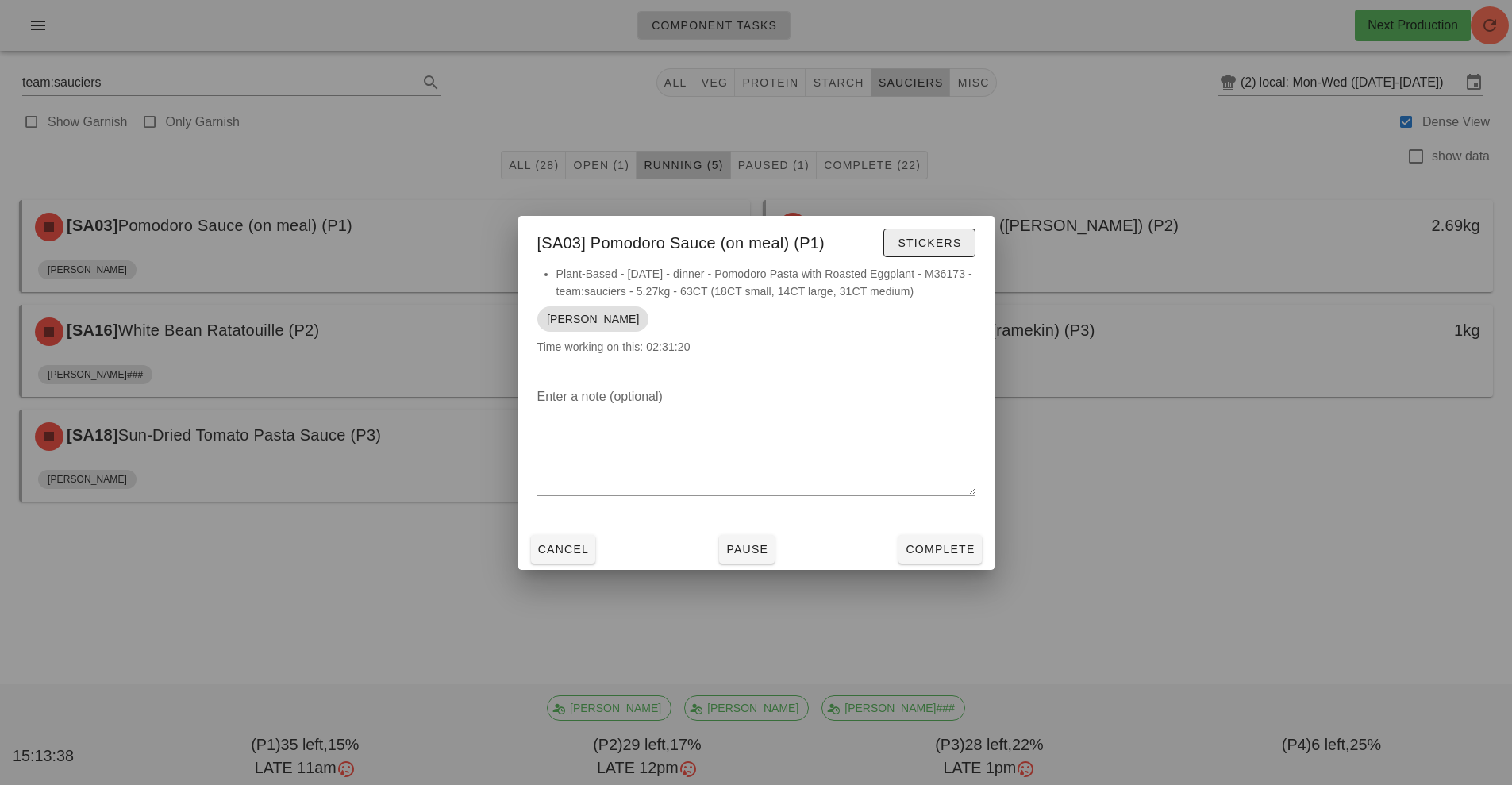
click at [956, 237] on span "Stickers" at bounding box center [929, 243] width 65 height 12
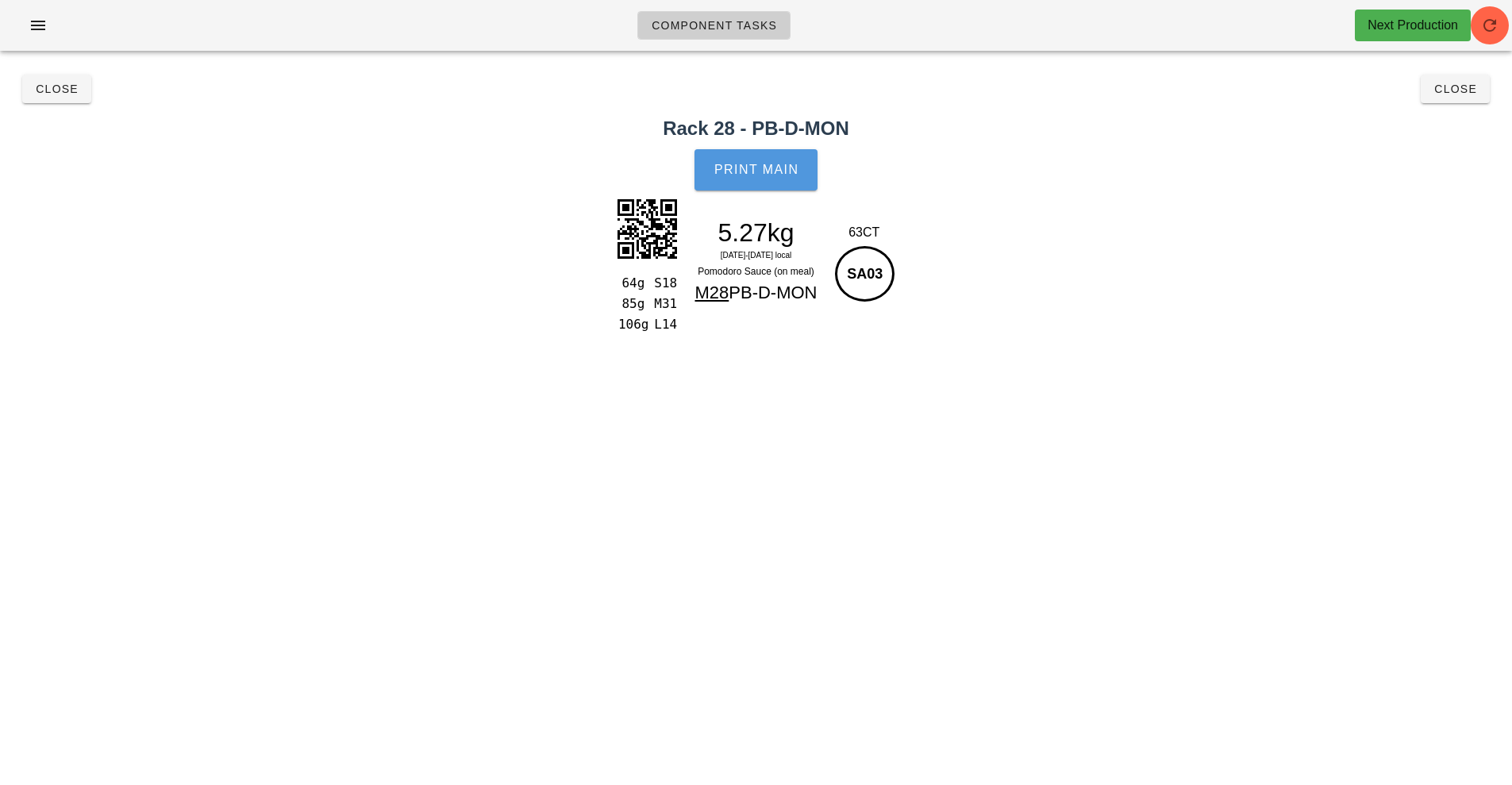
click at [781, 153] on button "Print Main" at bounding box center [755, 169] width 122 height 41
click at [1441, 101] on button "Close" at bounding box center [1455, 88] width 69 height 29
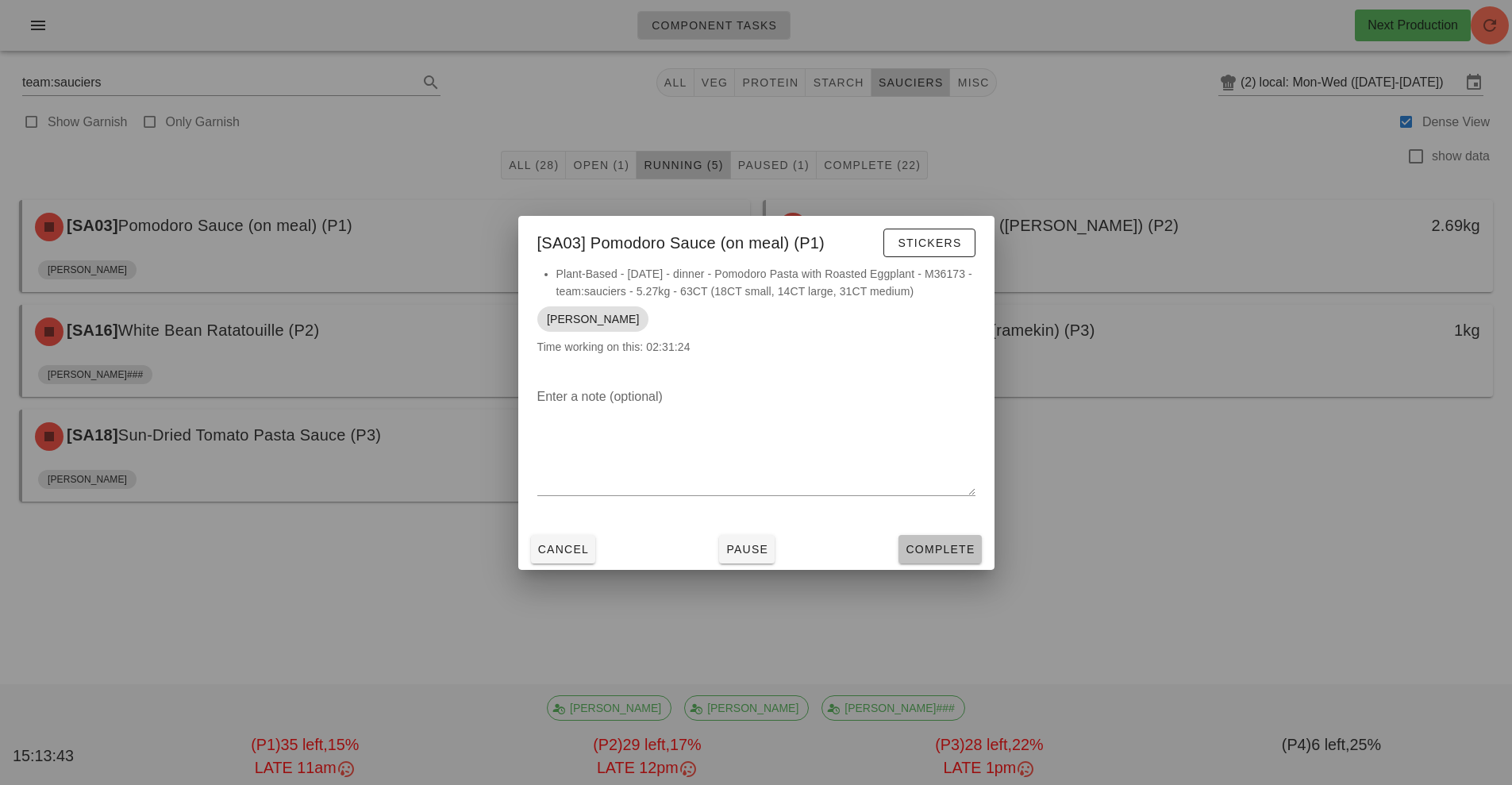
click at [946, 548] on span "Complete" at bounding box center [939, 549] width 69 height 12
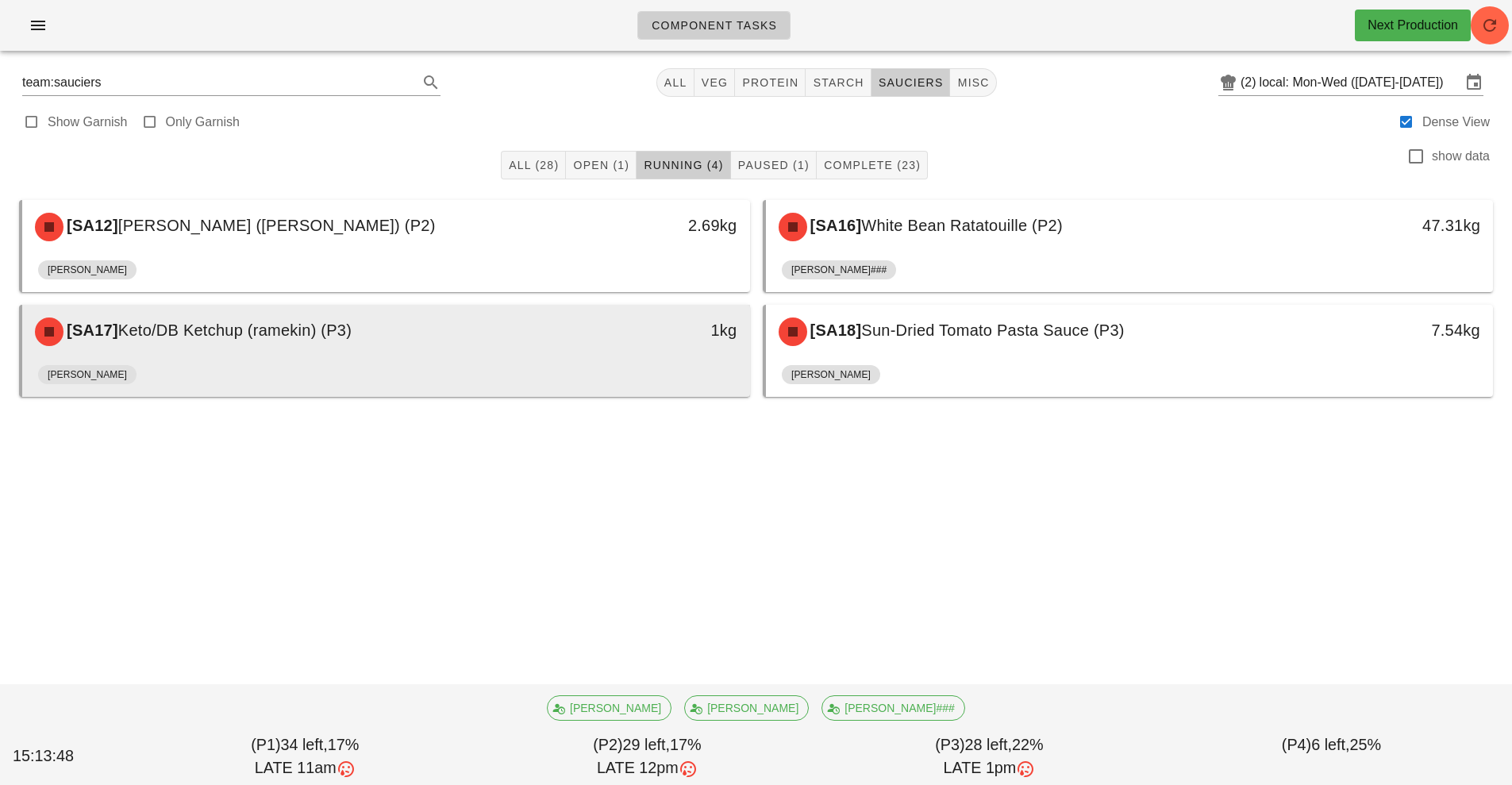
click at [638, 345] on div "1kg" at bounding box center [655, 332] width 180 height 48
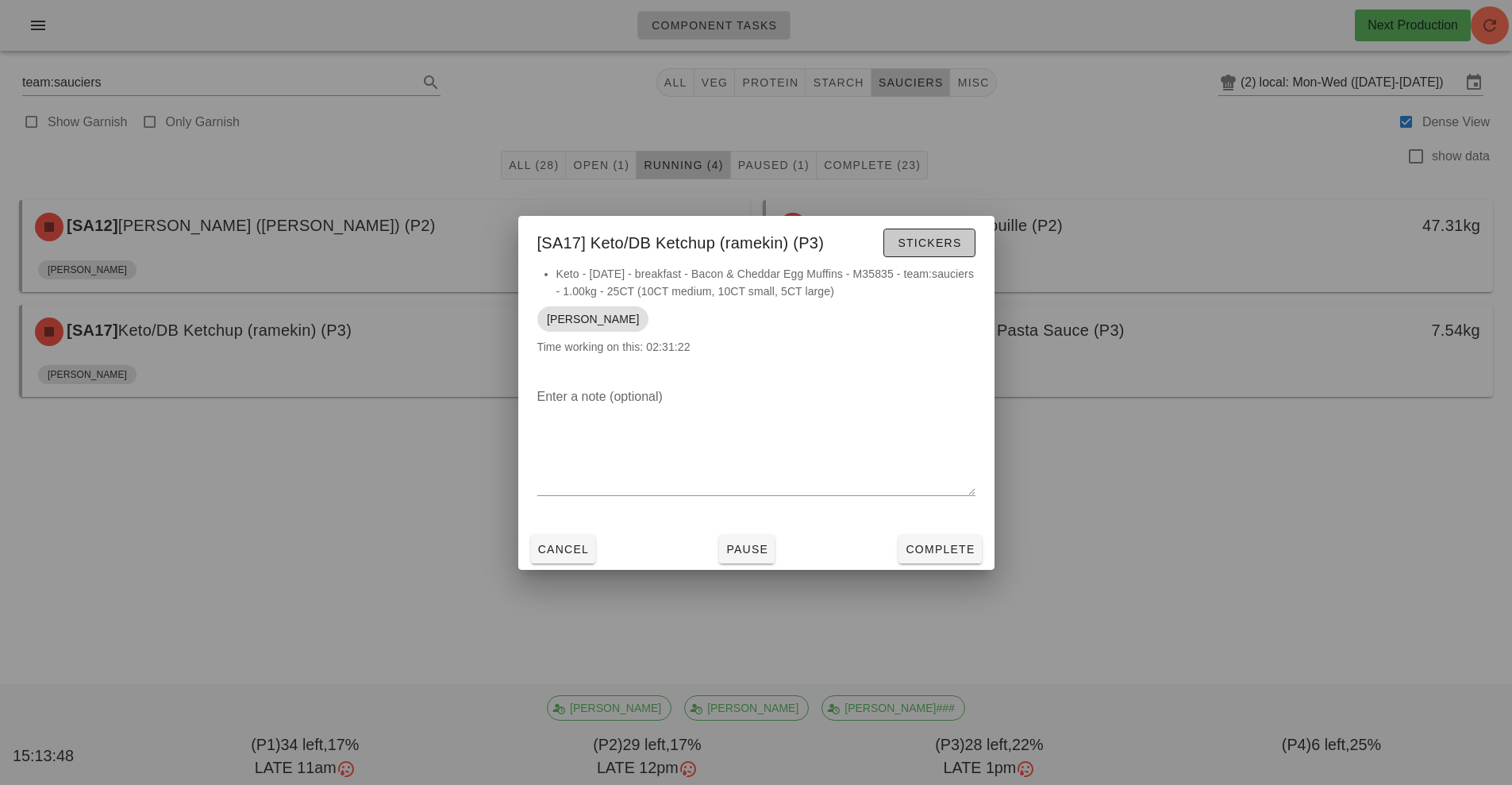
click at [932, 239] on span "Stickers" at bounding box center [929, 243] width 65 height 12
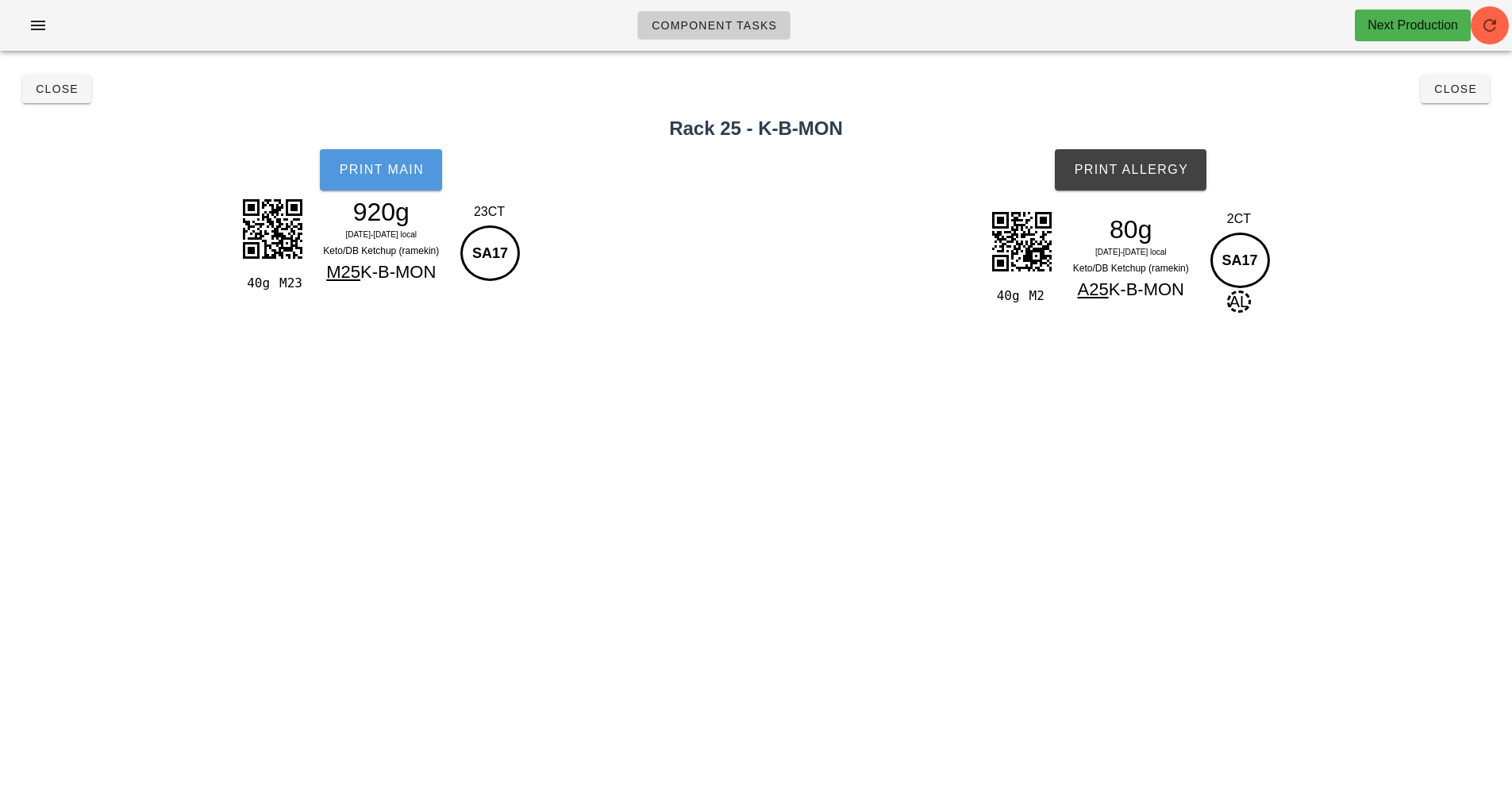
click at [386, 174] on span "Print Main" at bounding box center [380, 169] width 86 height 14
click at [1180, 183] on button "Print Allergy" at bounding box center [1130, 169] width 151 height 41
click at [1449, 97] on button "Close" at bounding box center [1455, 88] width 69 height 29
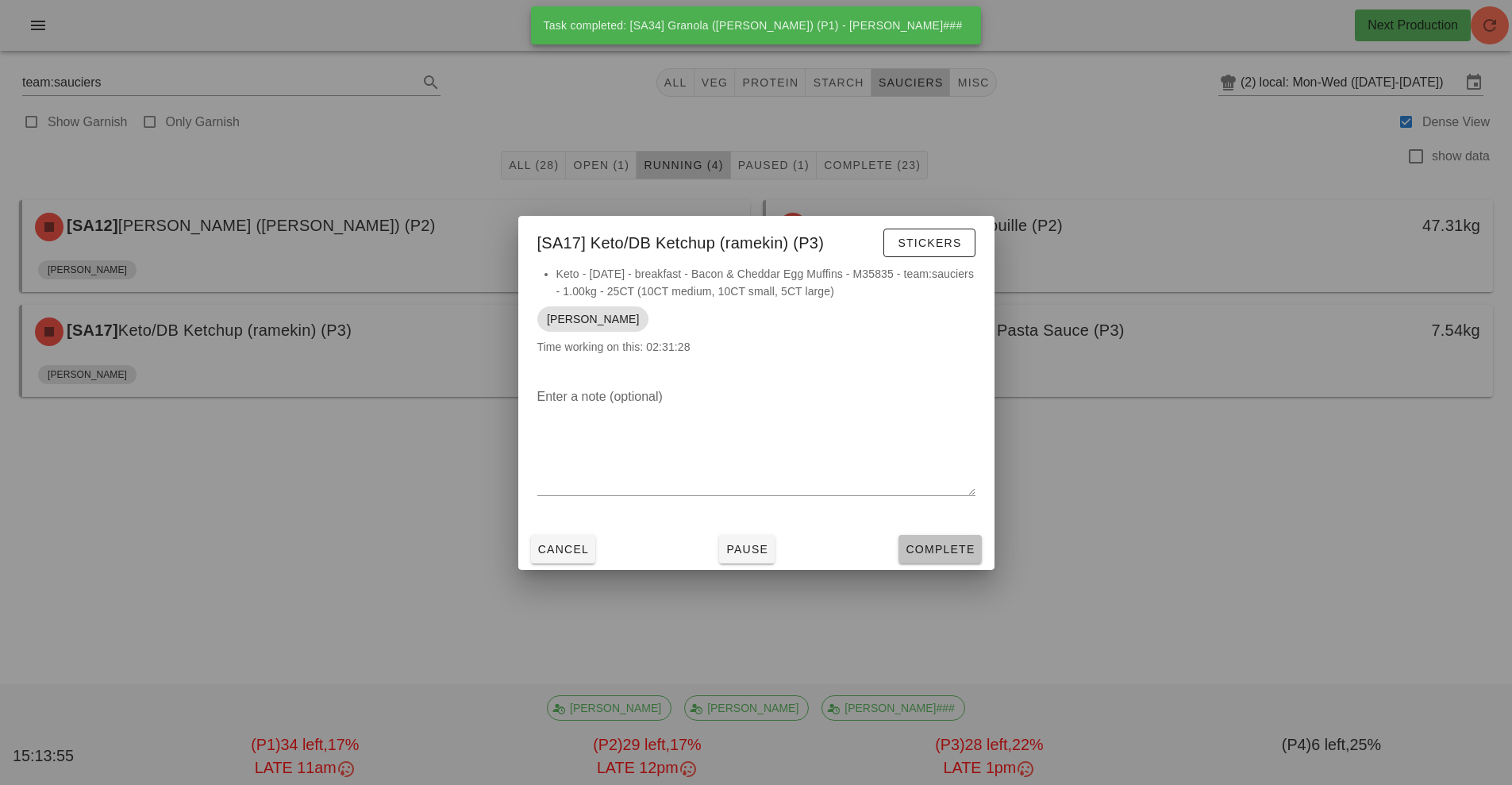
click at [956, 540] on button "Complete" at bounding box center [940, 549] width 83 height 29
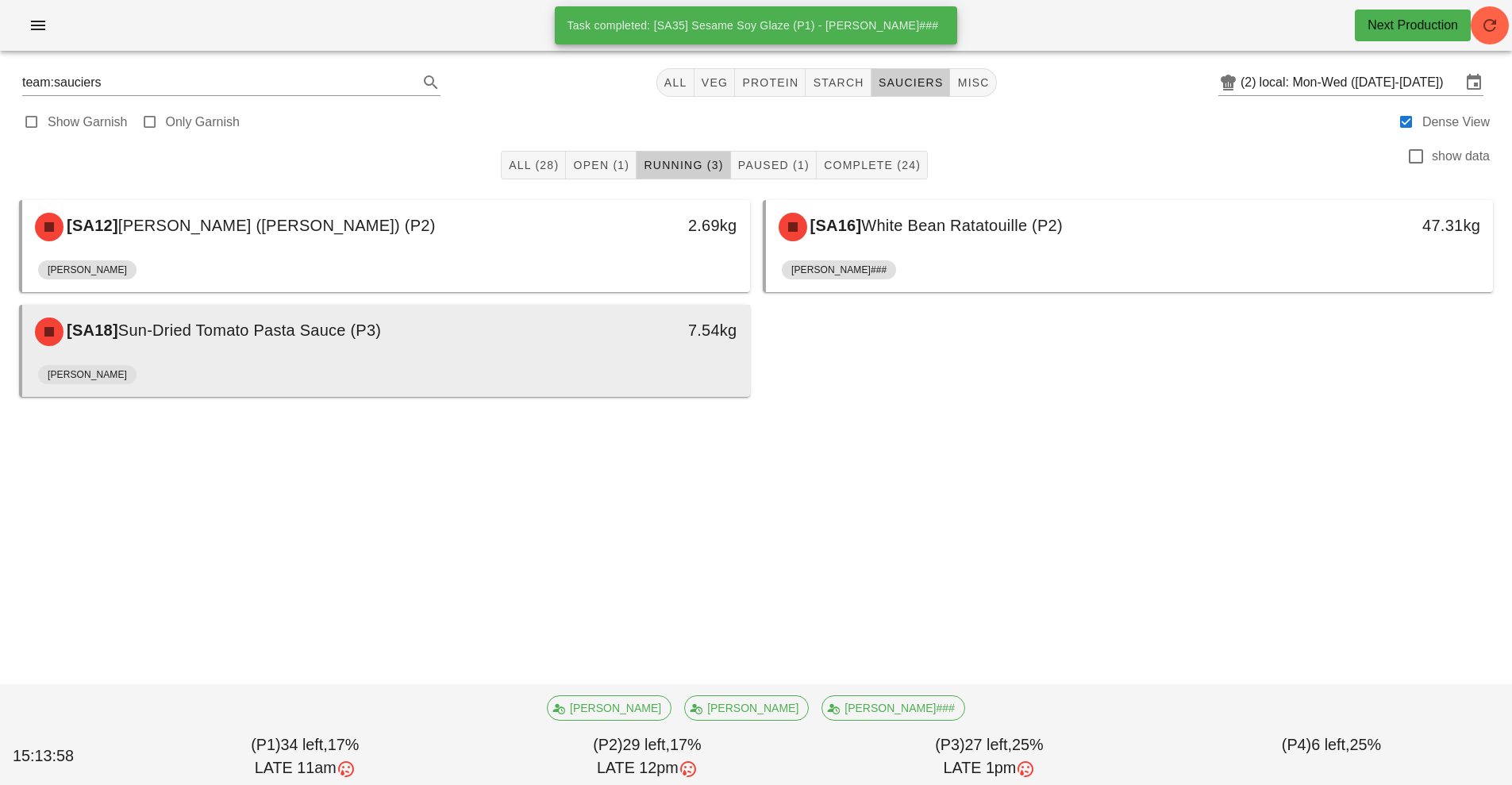
click at [626, 377] on div "[PERSON_NAME]" at bounding box center [386, 378] width 696 height 38
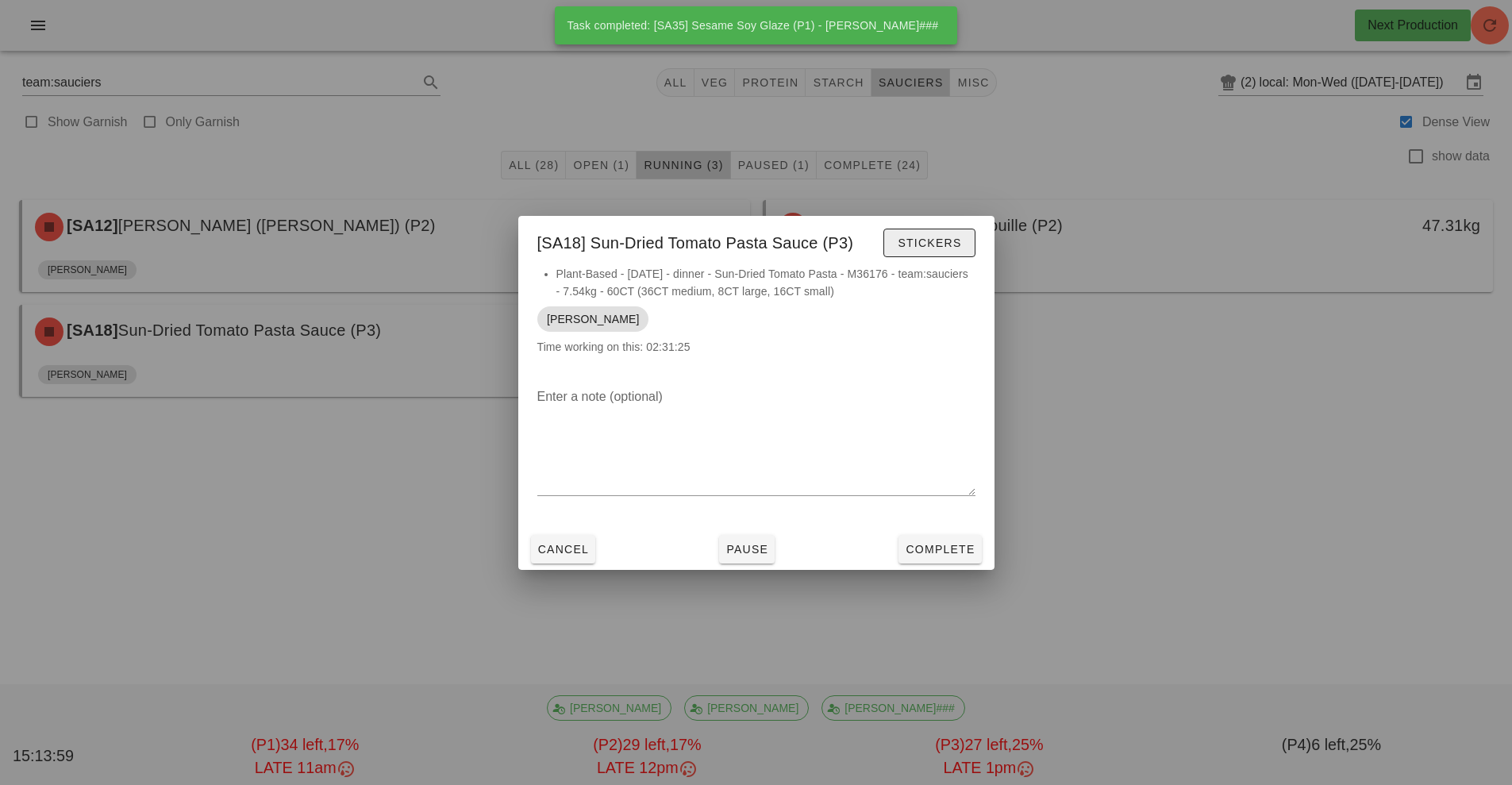
click at [958, 252] on button "Stickers" at bounding box center [929, 243] width 91 height 29
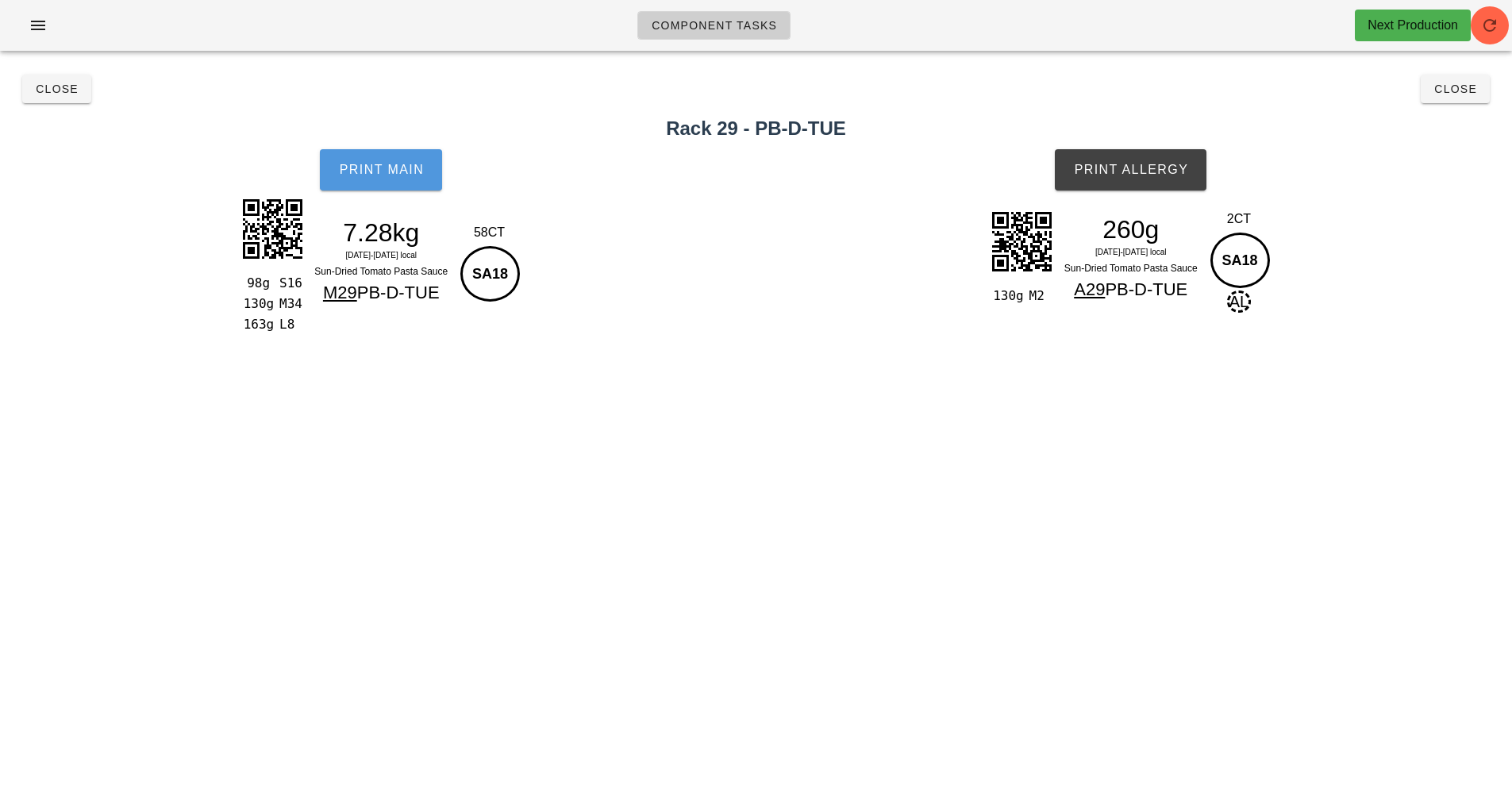
click at [402, 186] on button "Print Main" at bounding box center [380, 169] width 122 height 41
click at [1151, 178] on button "Print Allergy" at bounding box center [1130, 169] width 151 height 41
click at [1454, 99] on button "Close" at bounding box center [1455, 88] width 69 height 29
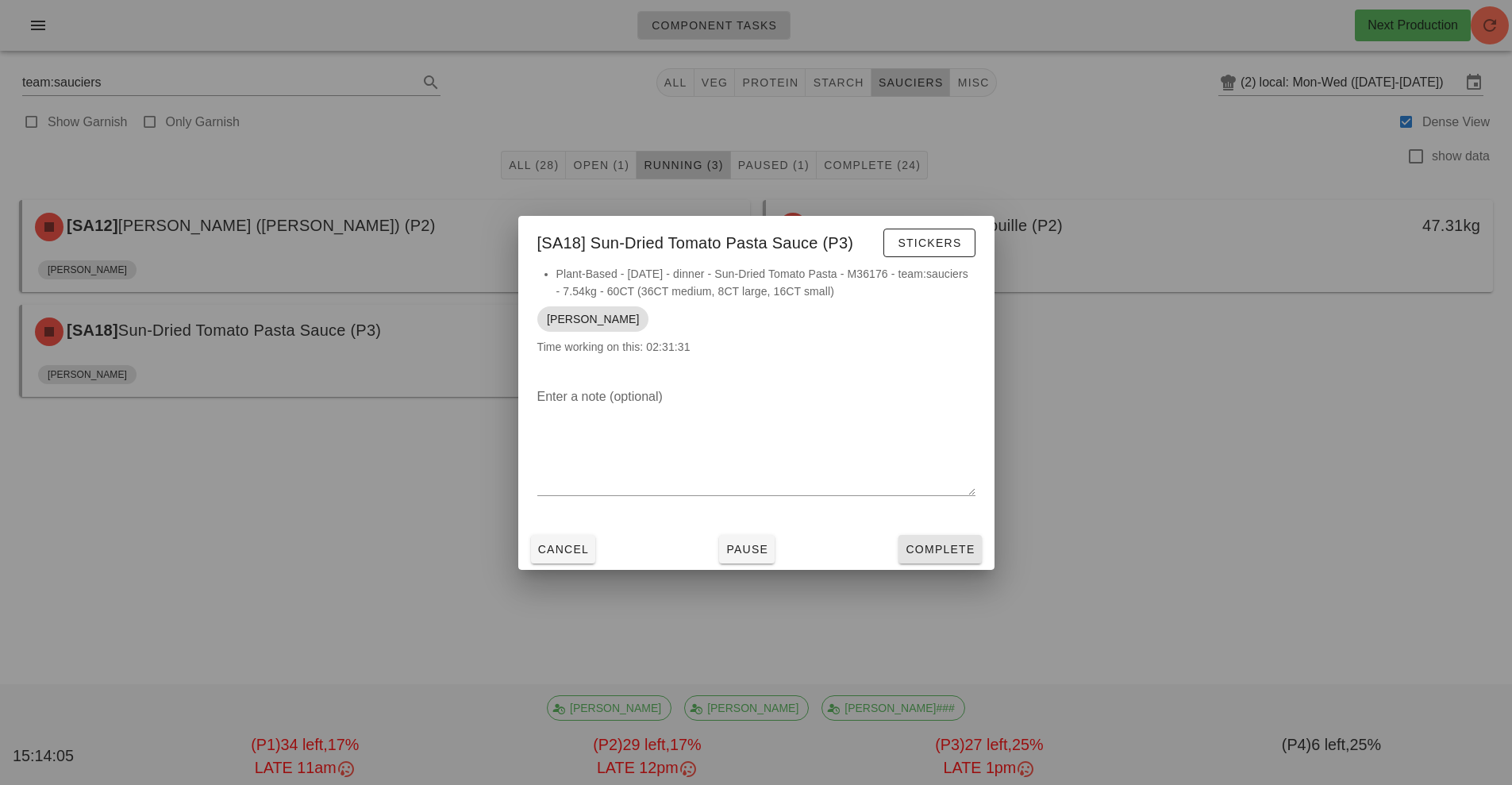
click at [922, 560] on button "Complete" at bounding box center [940, 549] width 83 height 29
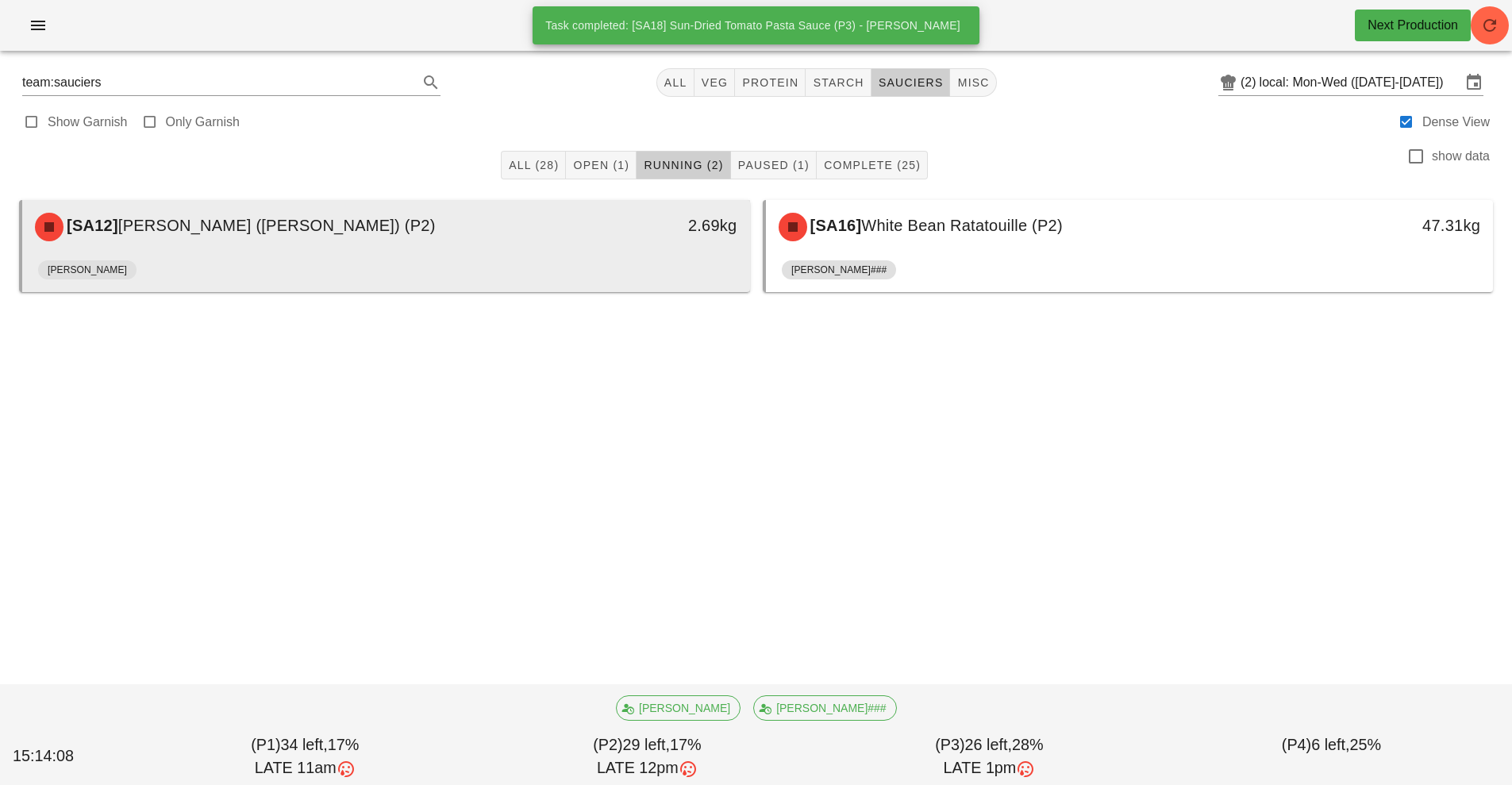
click at [669, 245] on div "2.69kg" at bounding box center [655, 227] width 180 height 48
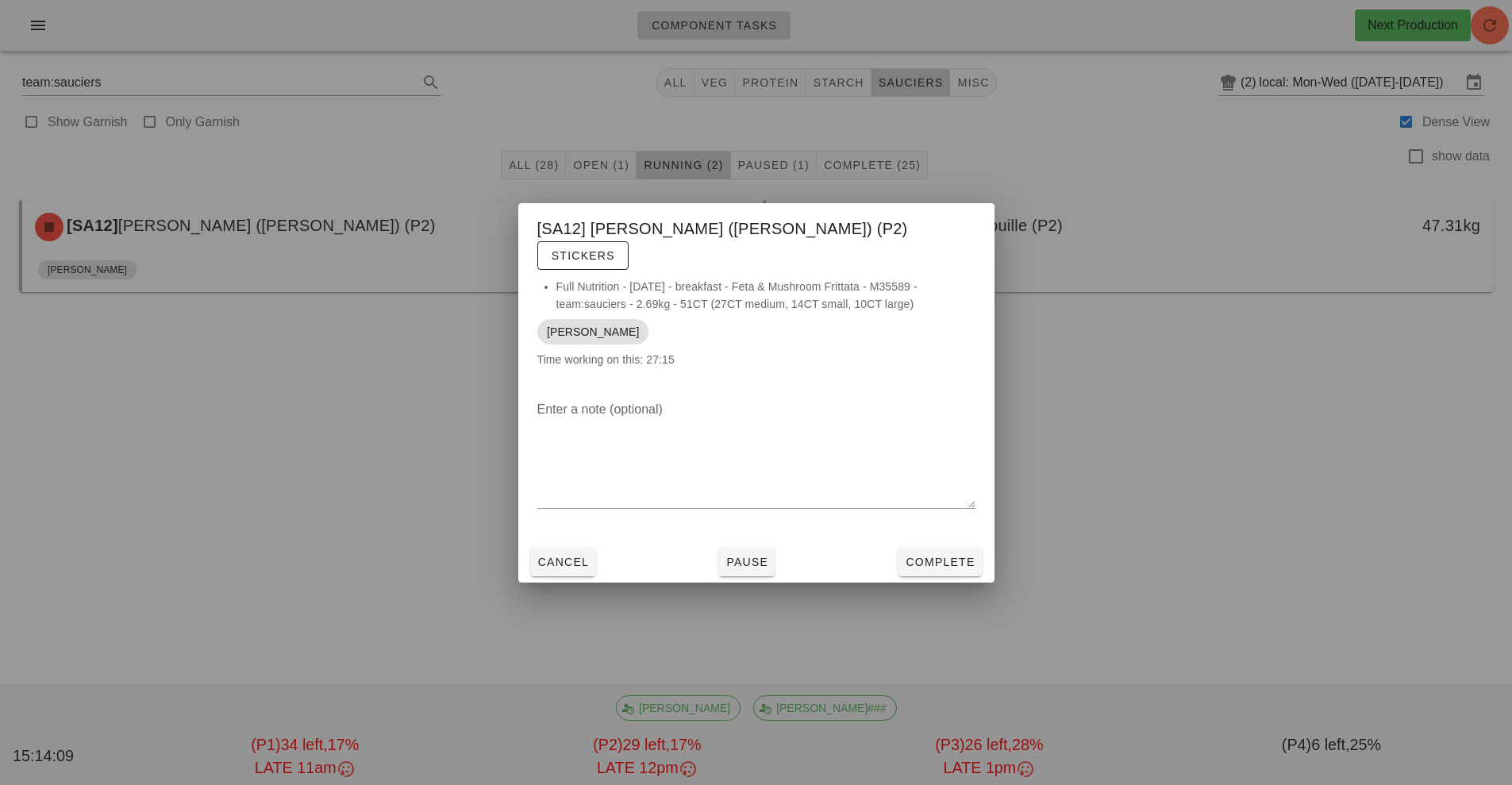
click at [1275, 521] on div at bounding box center [756, 392] width 1512 height 785
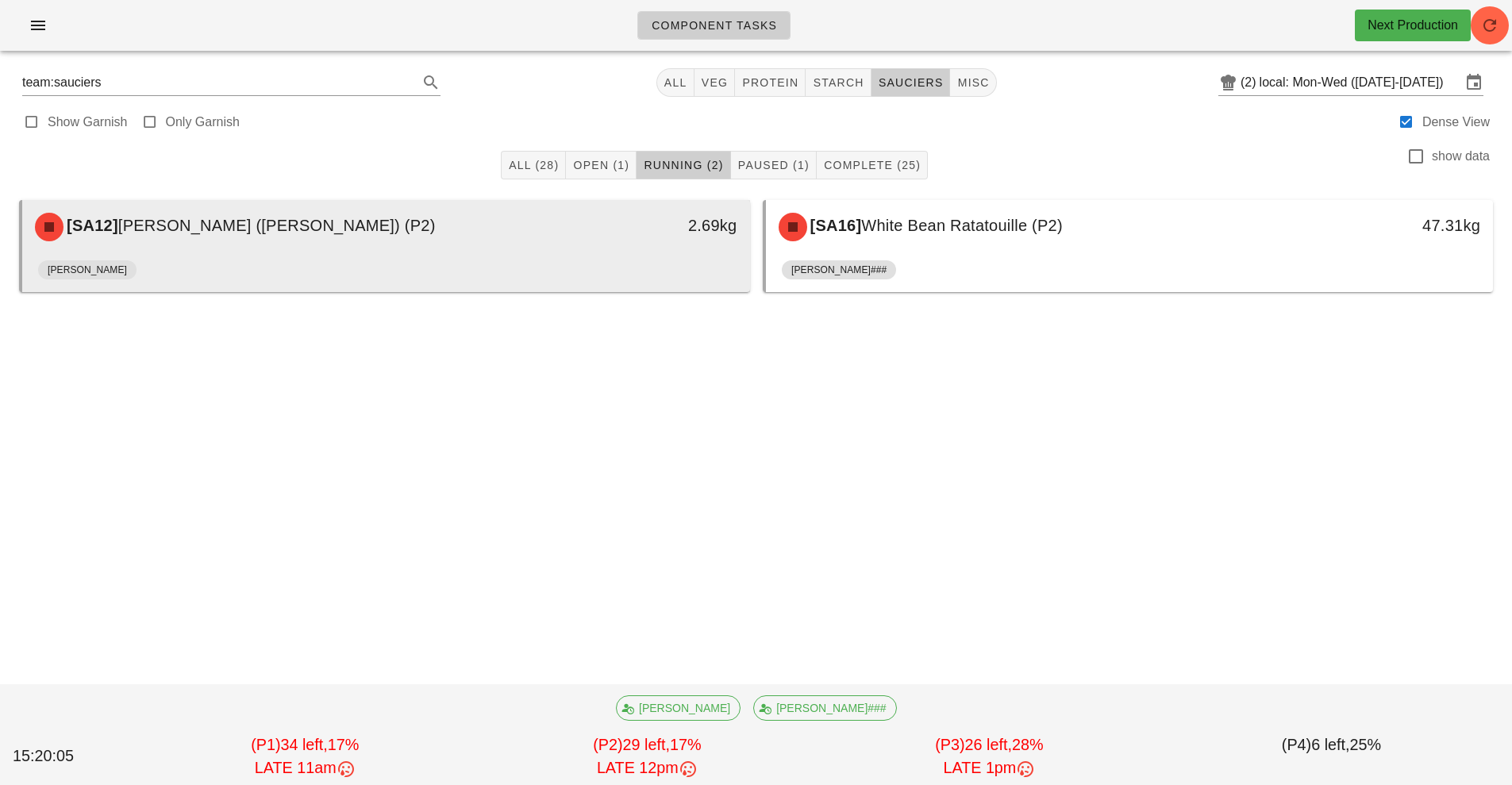
click at [433, 258] on div "[PERSON_NAME]" at bounding box center [386, 273] width 696 height 38
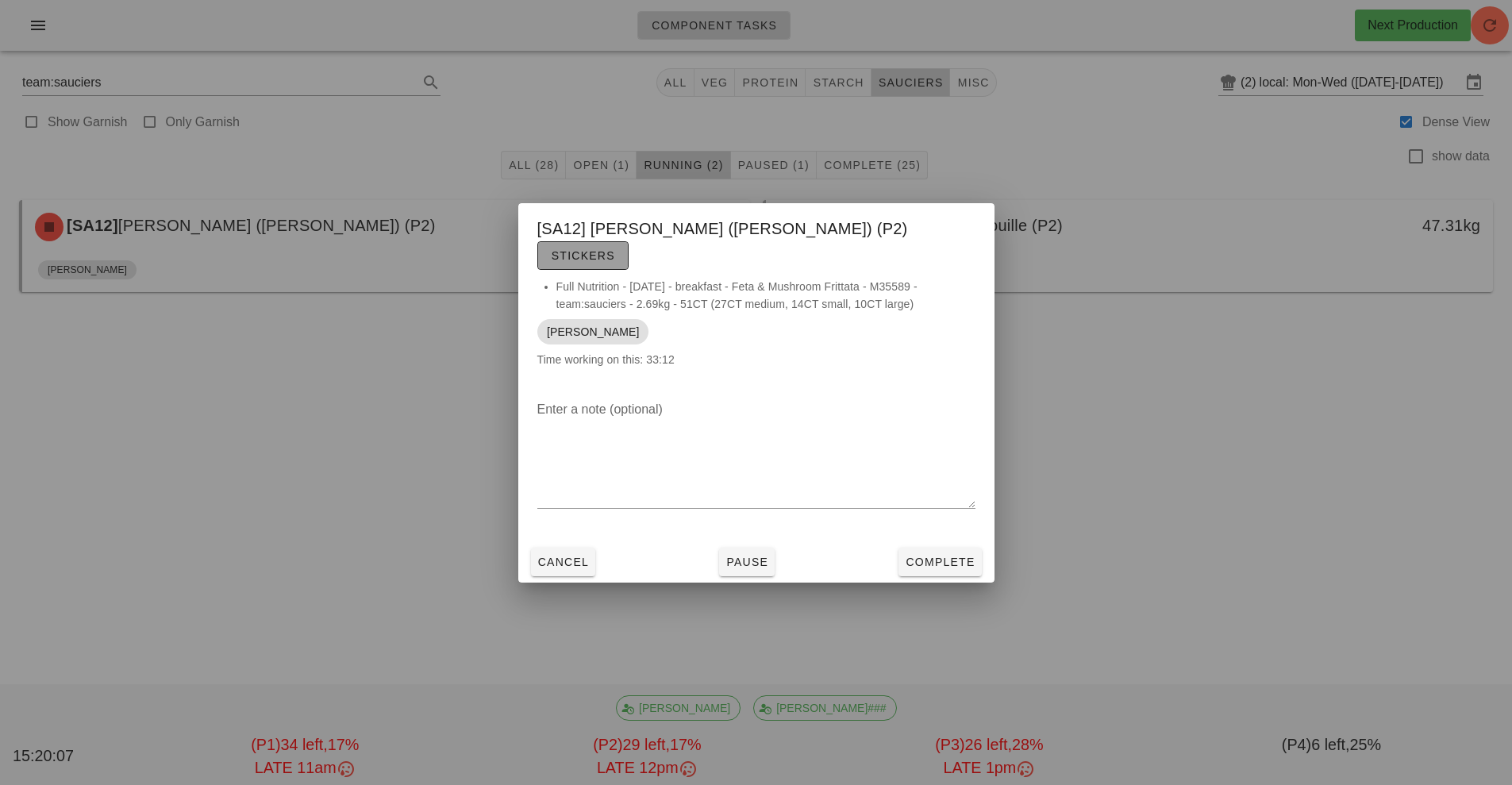
click at [615, 249] on span "Stickers" at bounding box center [583, 255] width 65 height 12
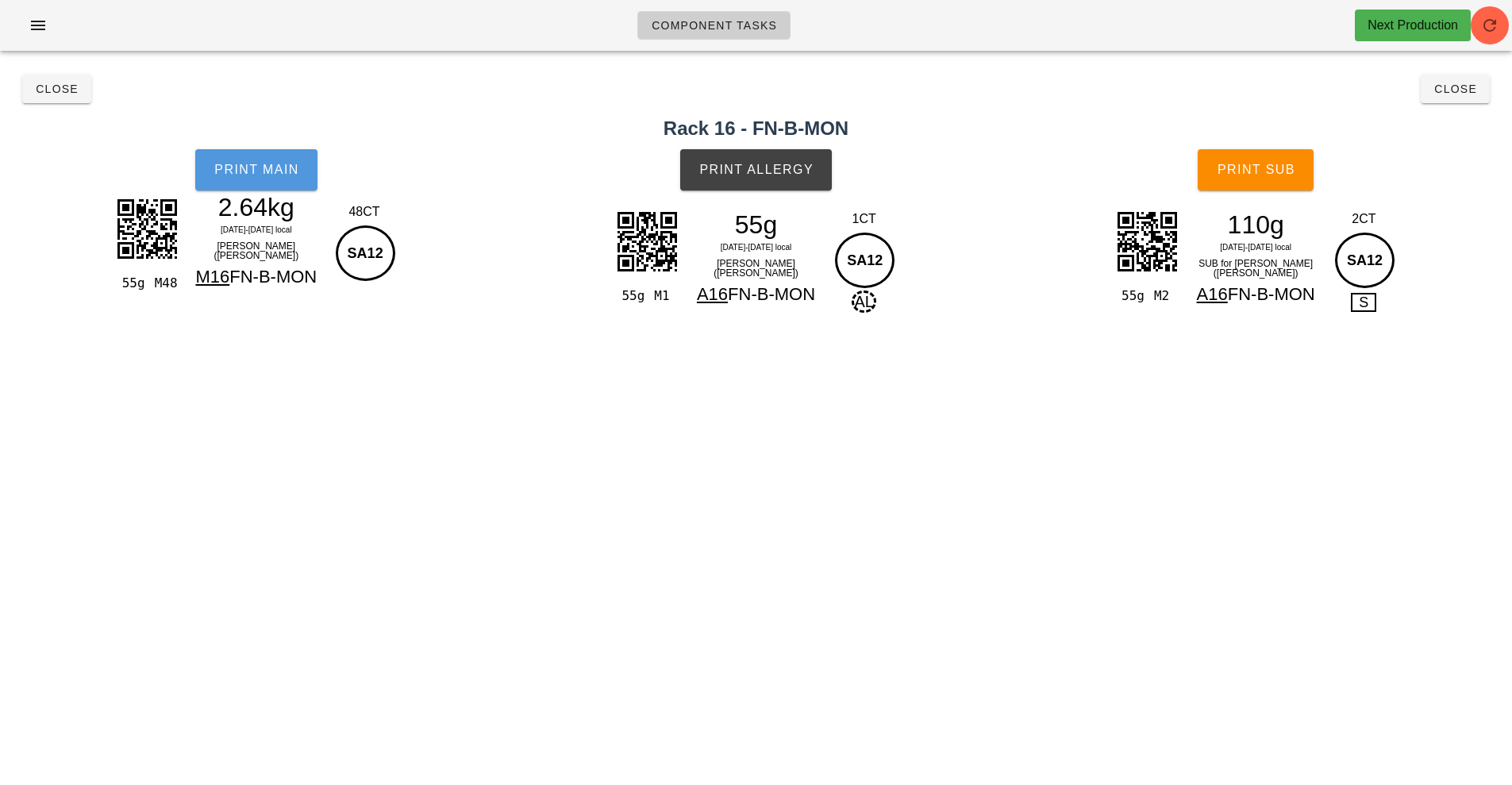
click at [295, 174] on span "Print Main" at bounding box center [256, 169] width 86 height 14
click at [1261, 175] on span "Print Sub" at bounding box center [1255, 169] width 79 height 14
click at [55, 91] on span "Close" at bounding box center [57, 88] width 44 height 12
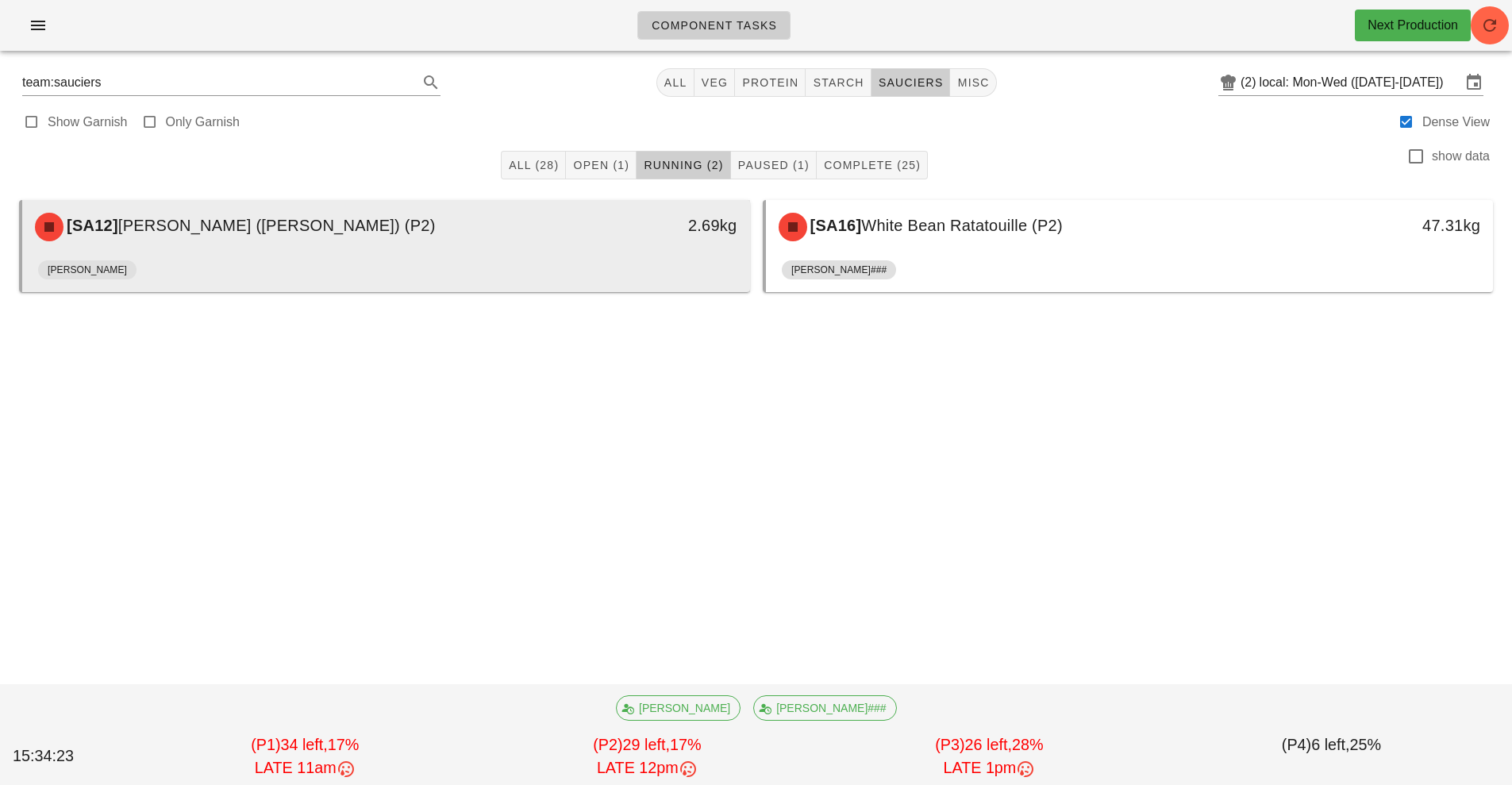
click at [583, 270] on div "[PERSON_NAME]" at bounding box center [386, 273] width 696 height 38
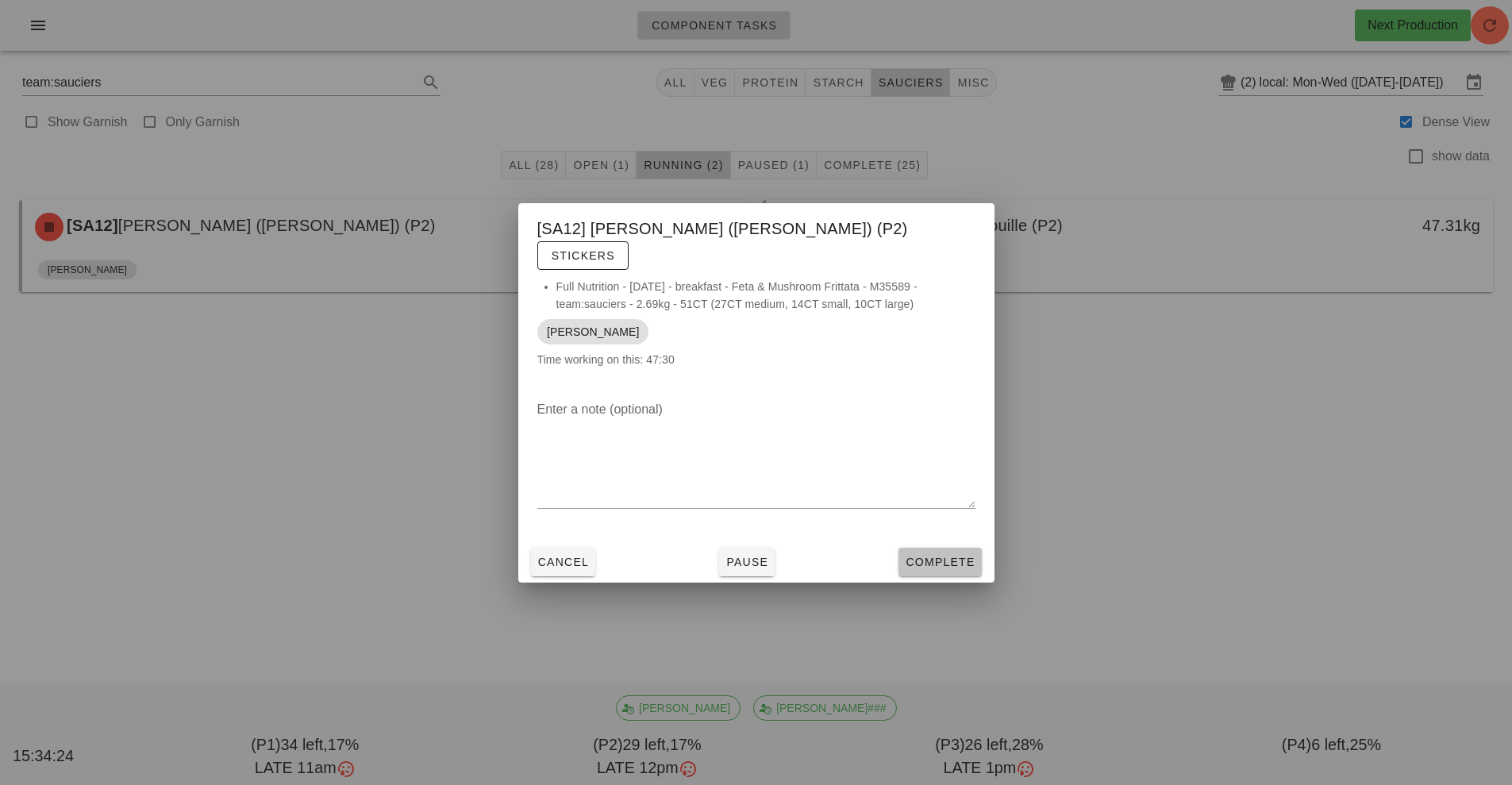
click at [959, 556] on span "Complete" at bounding box center [939, 561] width 69 height 12
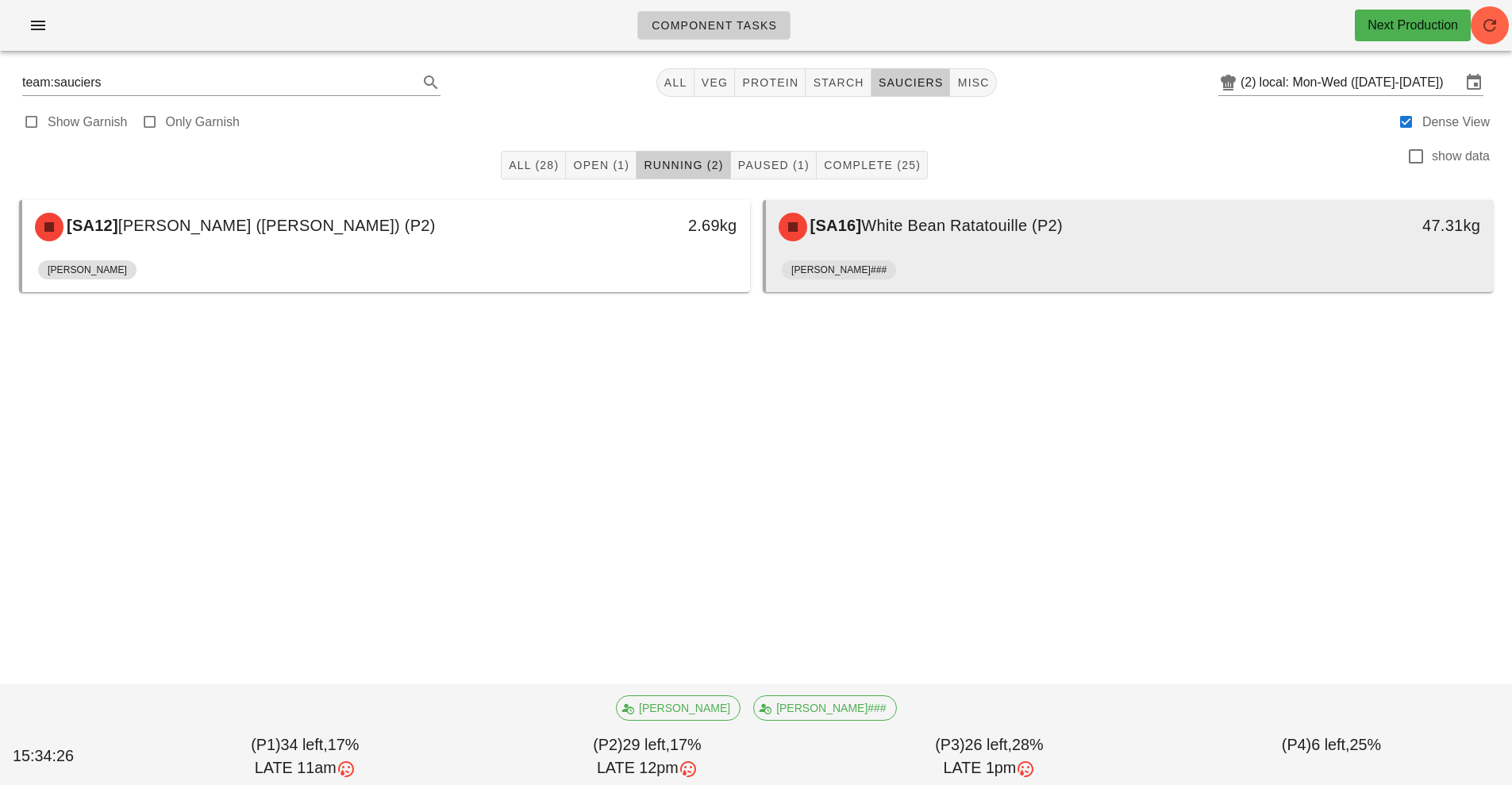
click at [1018, 256] on div "[PERSON_NAME]###" at bounding box center [1130, 273] width 696 height 38
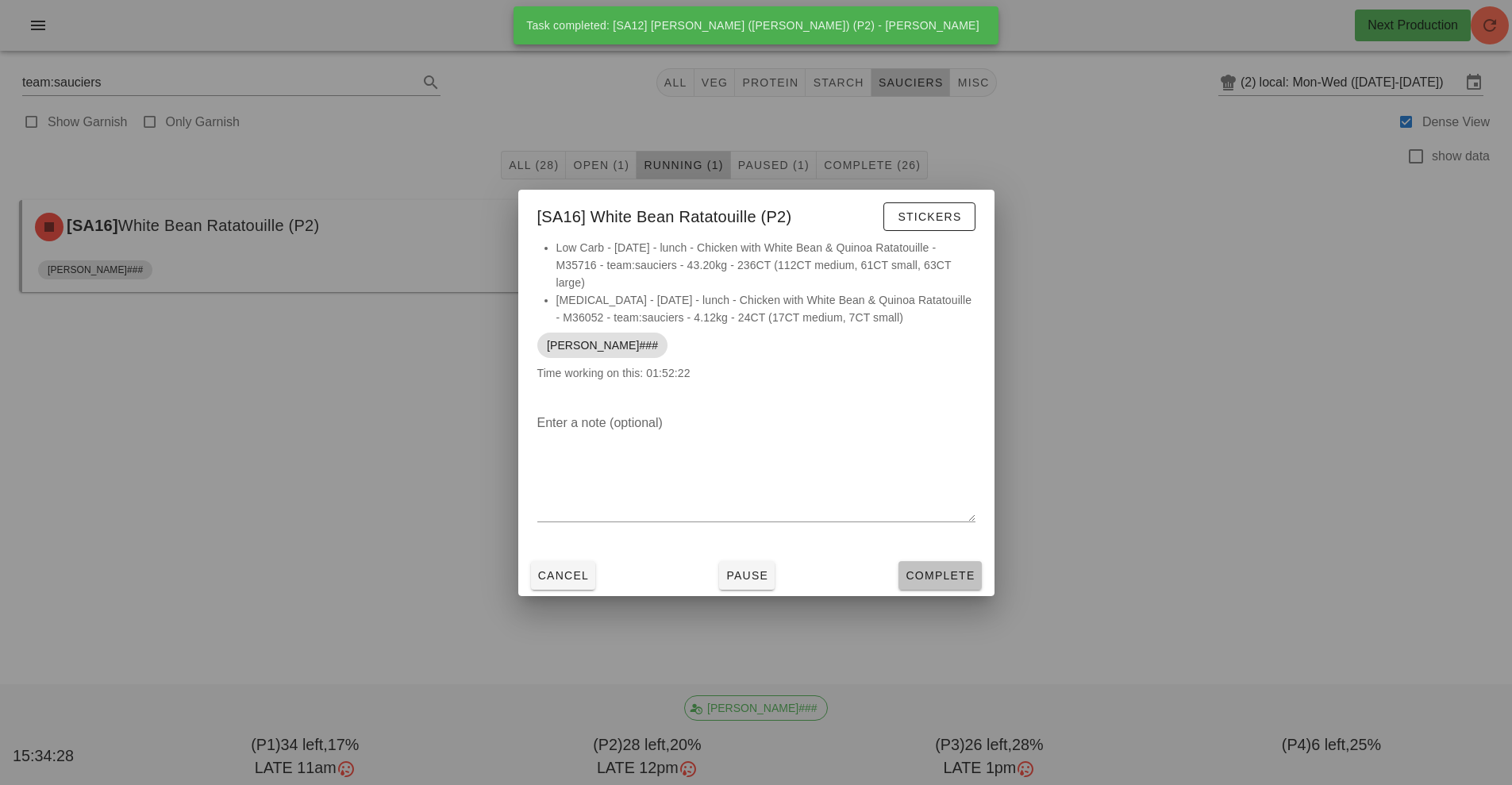
click at [923, 572] on span "Complete" at bounding box center [939, 575] width 69 height 12
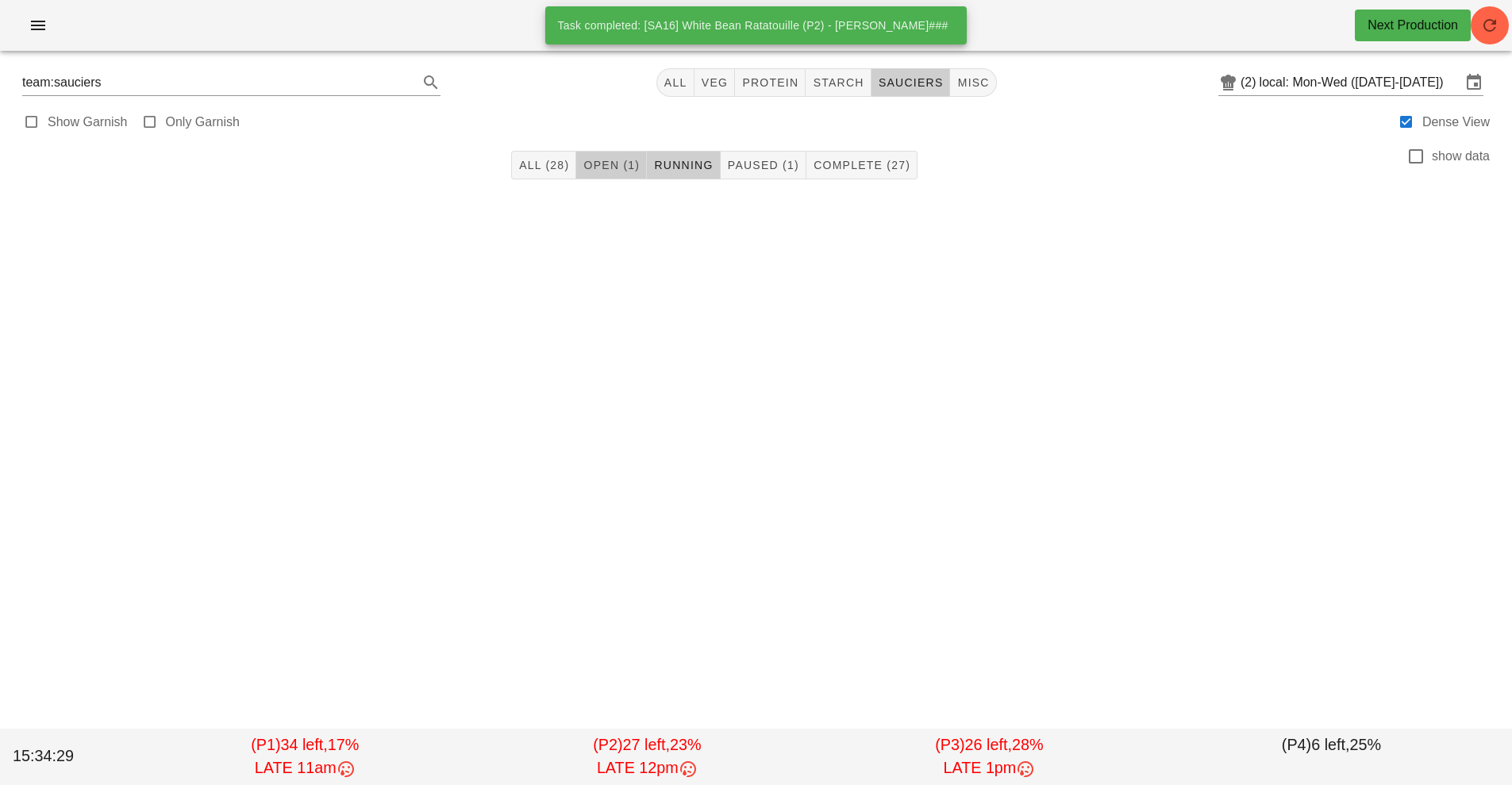
click at [607, 164] on span "Open (1)" at bounding box center [611, 165] width 57 height 12
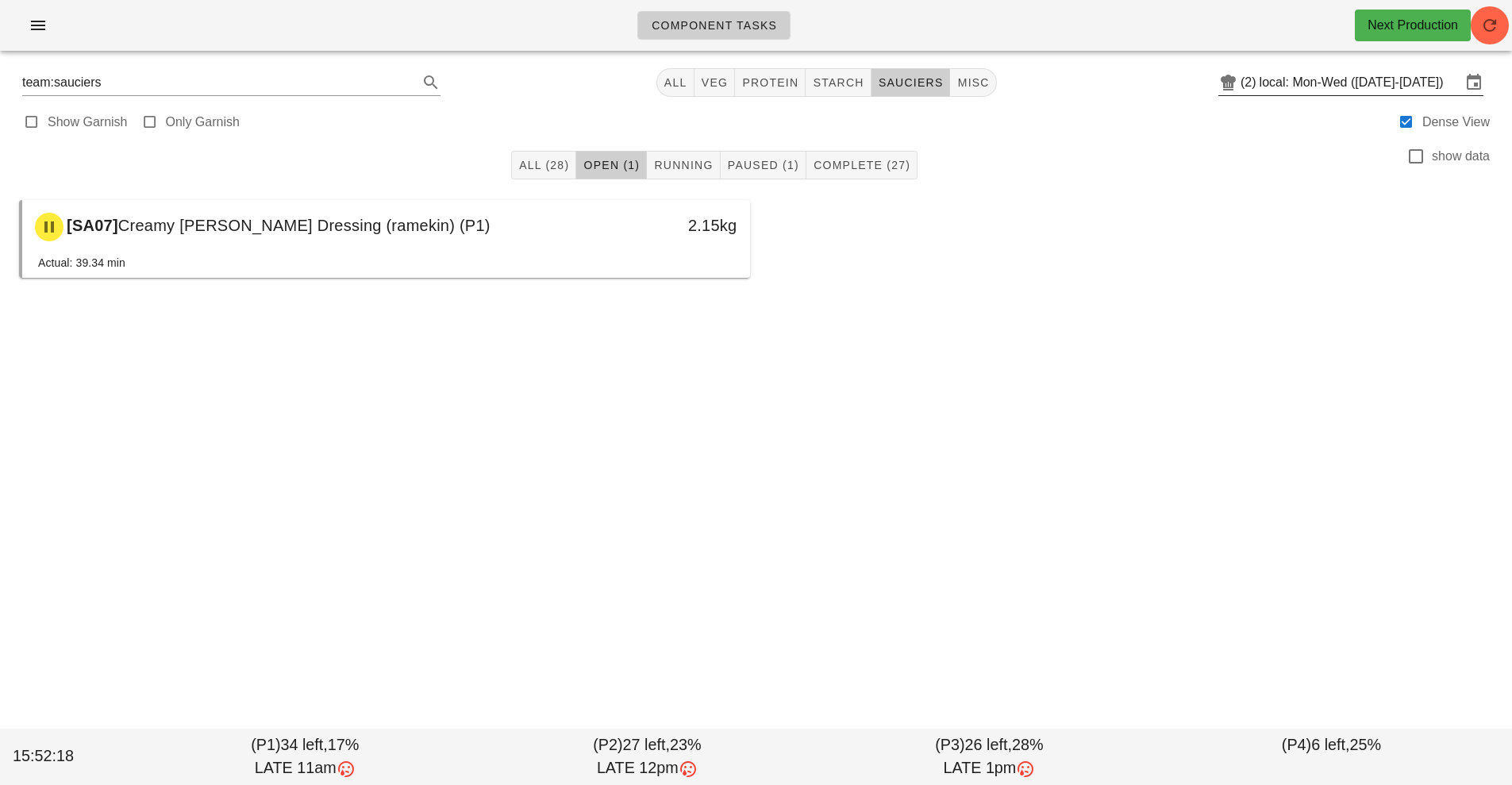
click at [1308, 89] on input "local: Mon-Wed ([DATE]-[DATE])" at bounding box center [1360, 82] width 202 height 26
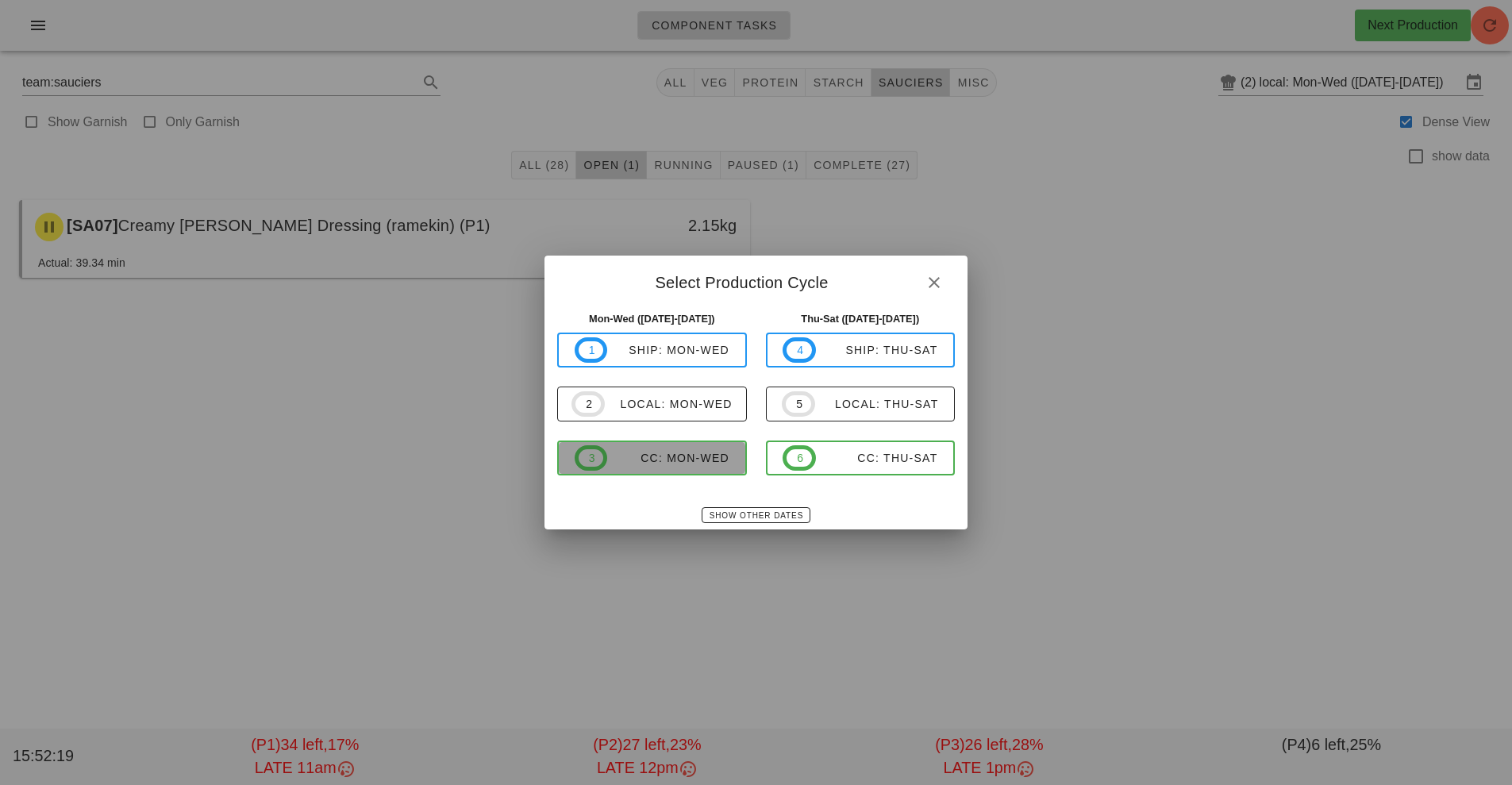
click at [679, 461] on div "CC: Mon-Wed" at bounding box center [668, 458] width 122 height 12
type input "CC: Mon-Wed ([DATE]-[DATE])"
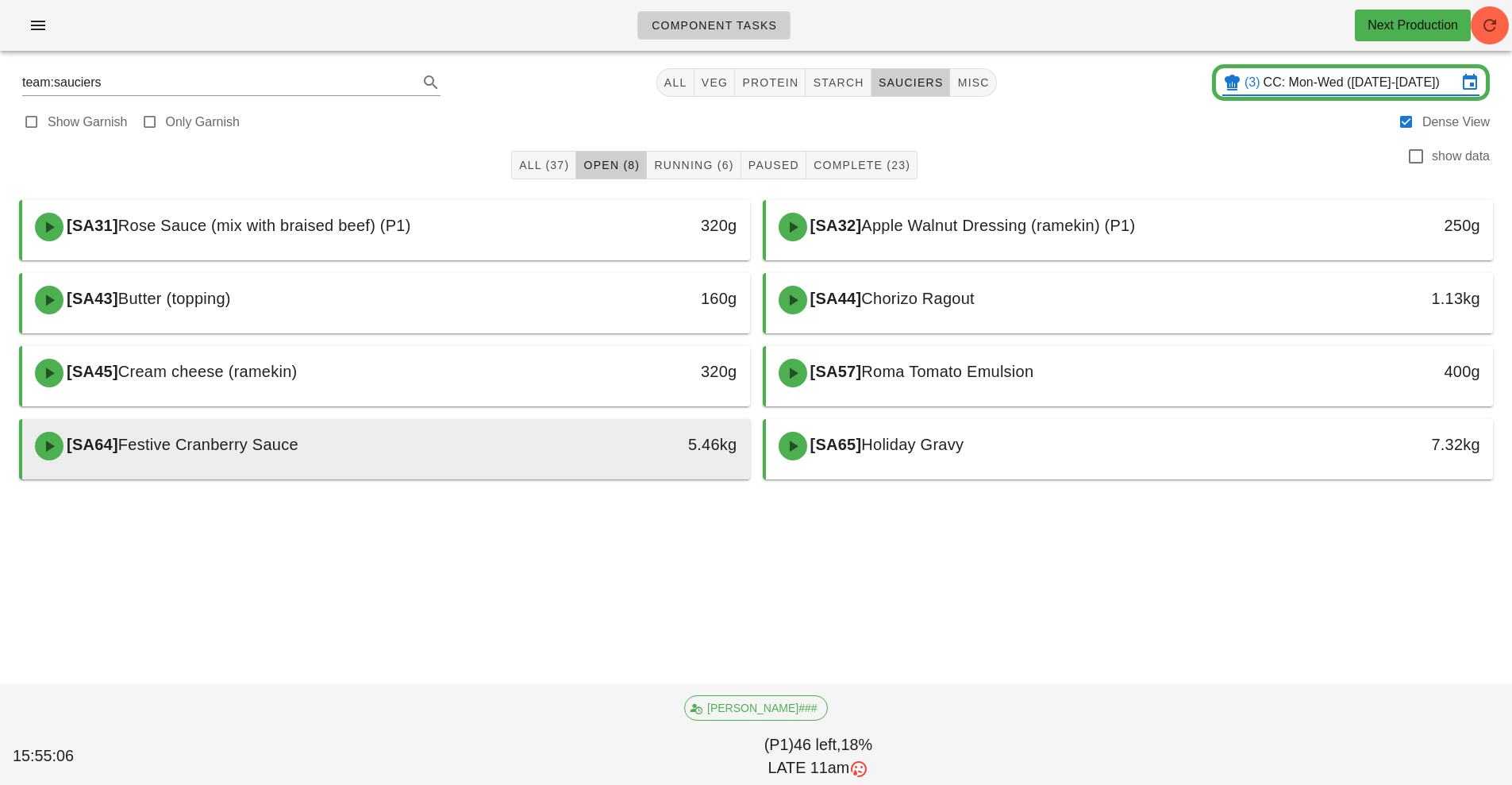
click at [501, 473] on div at bounding box center [386, 476] width 696 height 7
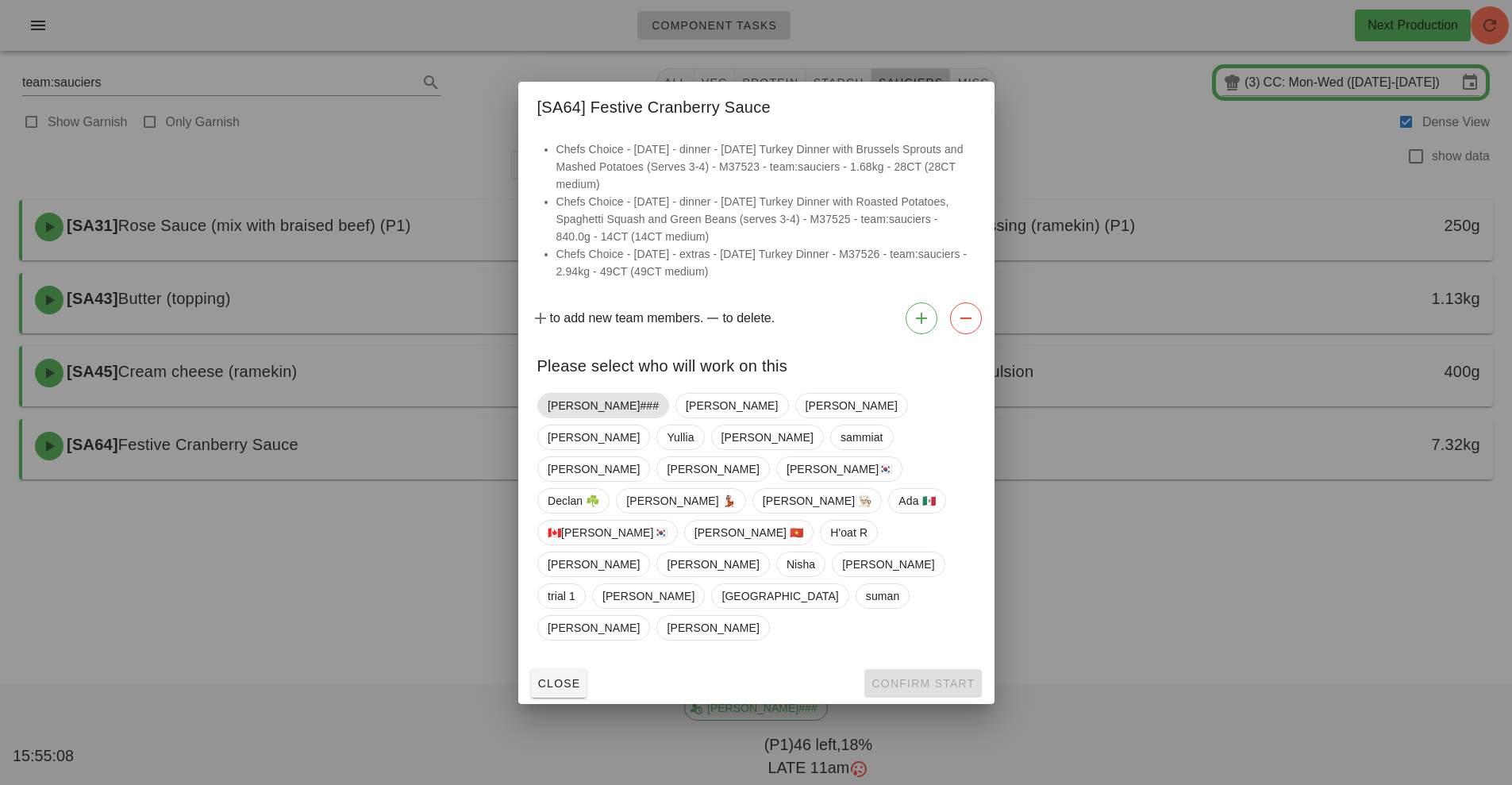
click at [559, 418] on span "[PERSON_NAME]###" at bounding box center [603, 405] width 111 height 24
click at [916, 677] on span "Confirm Start" at bounding box center [921, 683] width 104 height 12
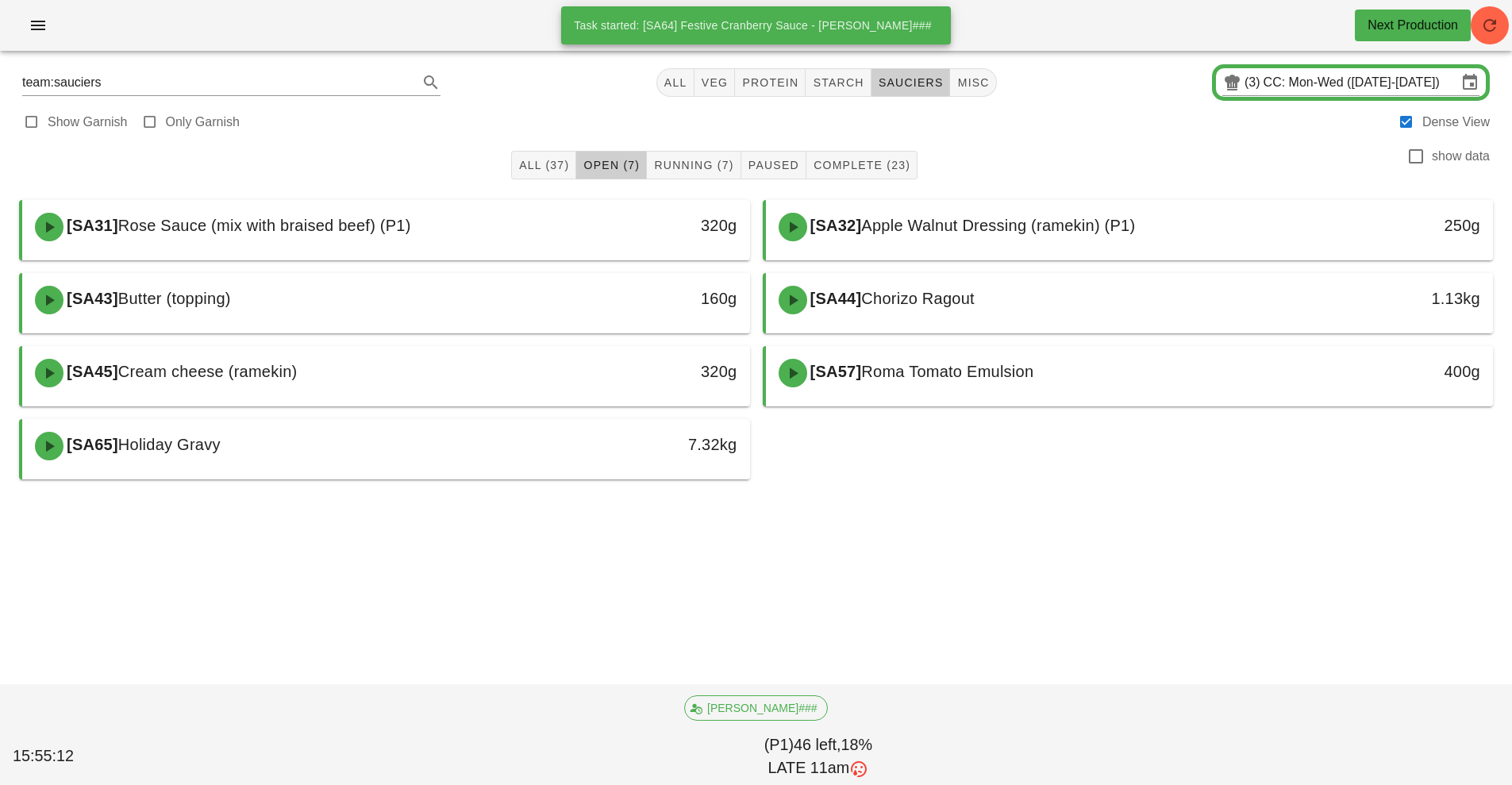
click at [930, 459] on div "[SA31] Rose Sauce (mix with braised beef) (P1) 320g [SA32] Apple Walnut Dressin…" at bounding box center [755, 340] width 1486 height 292
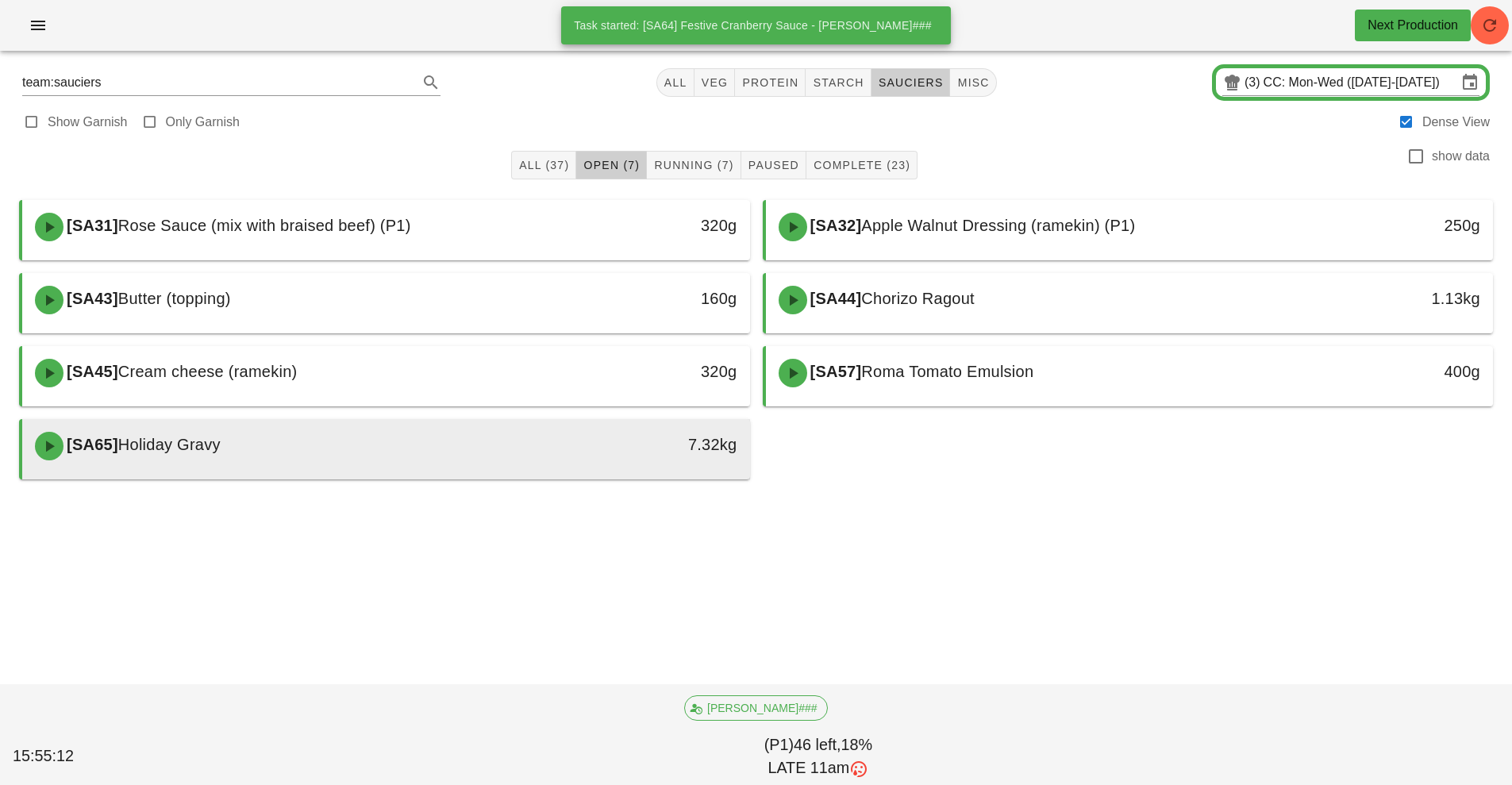
click at [678, 462] on div "7.32kg" at bounding box center [655, 446] width 180 height 48
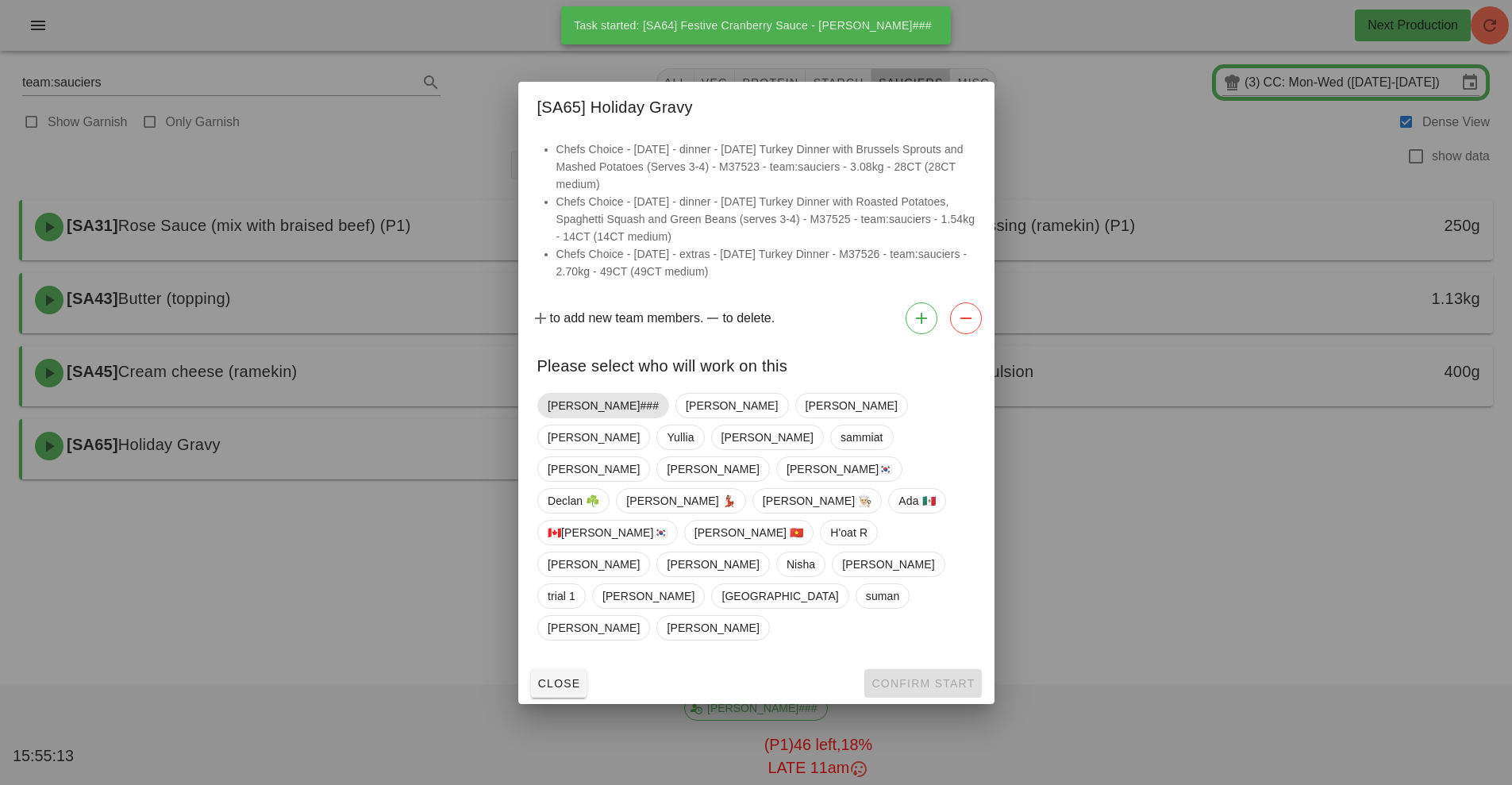
click at [577, 418] on span "[PERSON_NAME]###" at bounding box center [603, 405] width 111 height 24
click at [916, 677] on span "Confirm Start" at bounding box center [921, 683] width 104 height 12
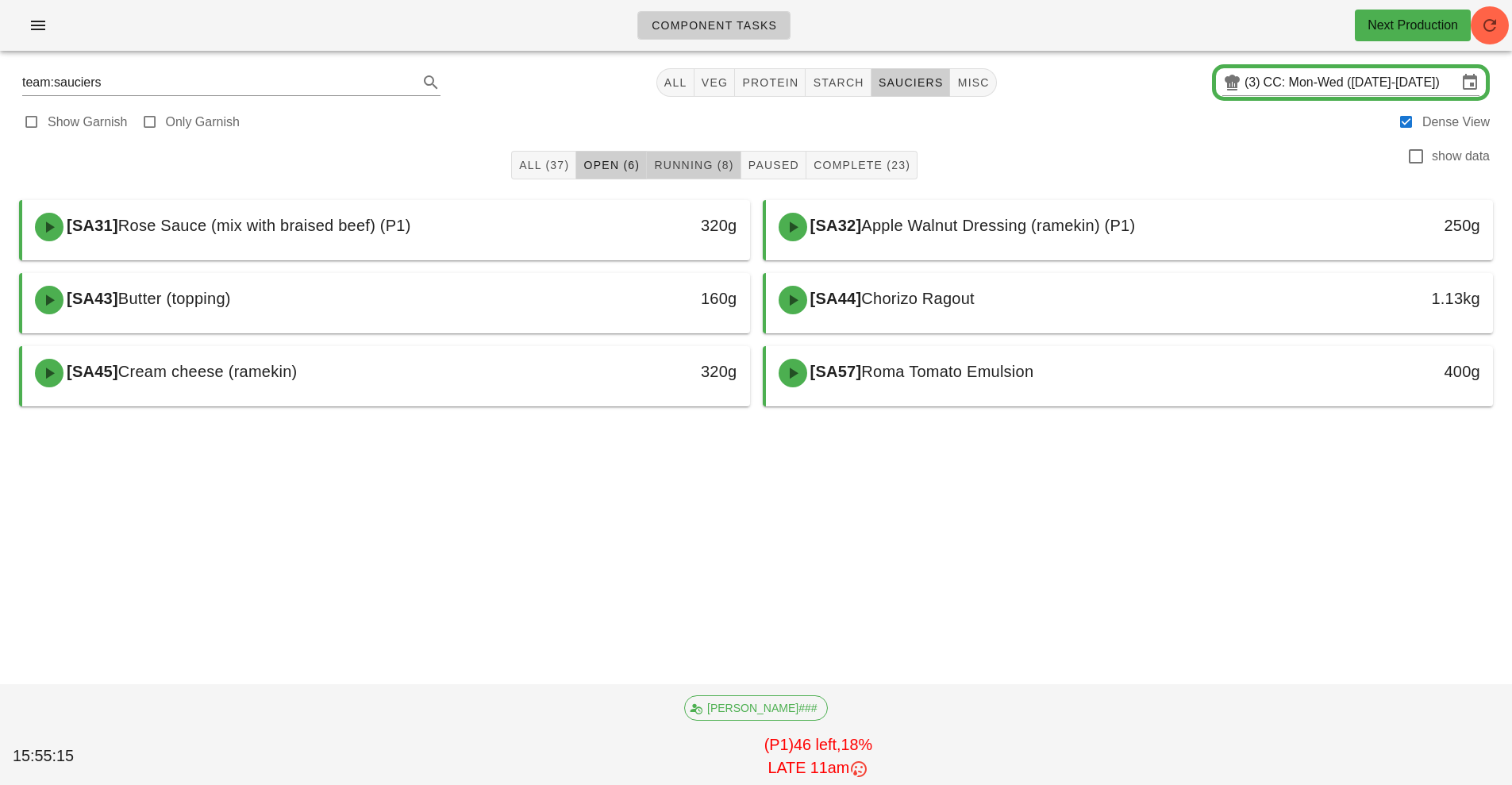
click at [687, 167] on span "Running (8)" at bounding box center [693, 165] width 80 height 12
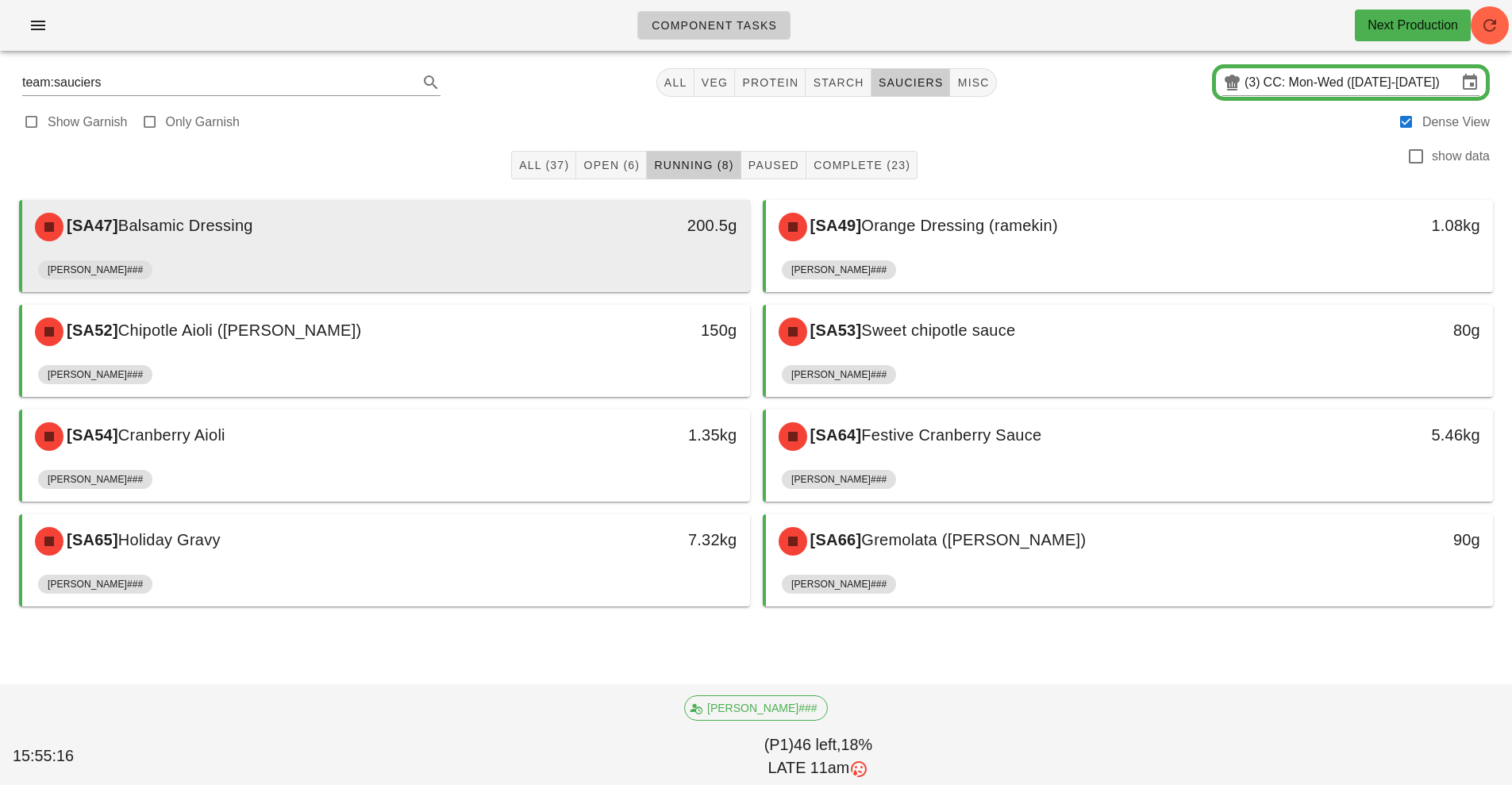
click at [611, 244] on div "200.5g" at bounding box center [655, 227] width 180 height 48
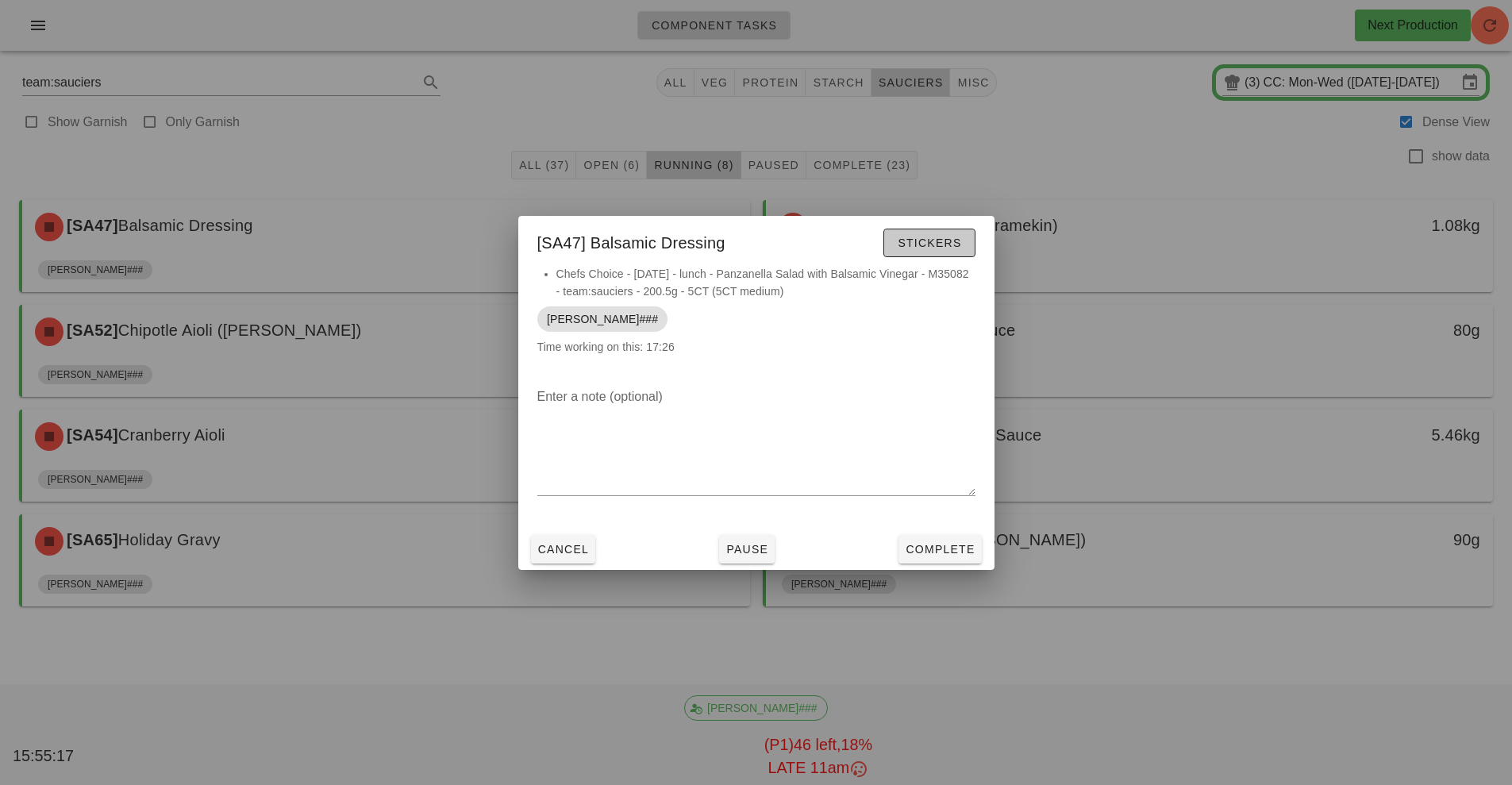
click at [935, 248] on span "Stickers" at bounding box center [929, 243] width 65 height 12
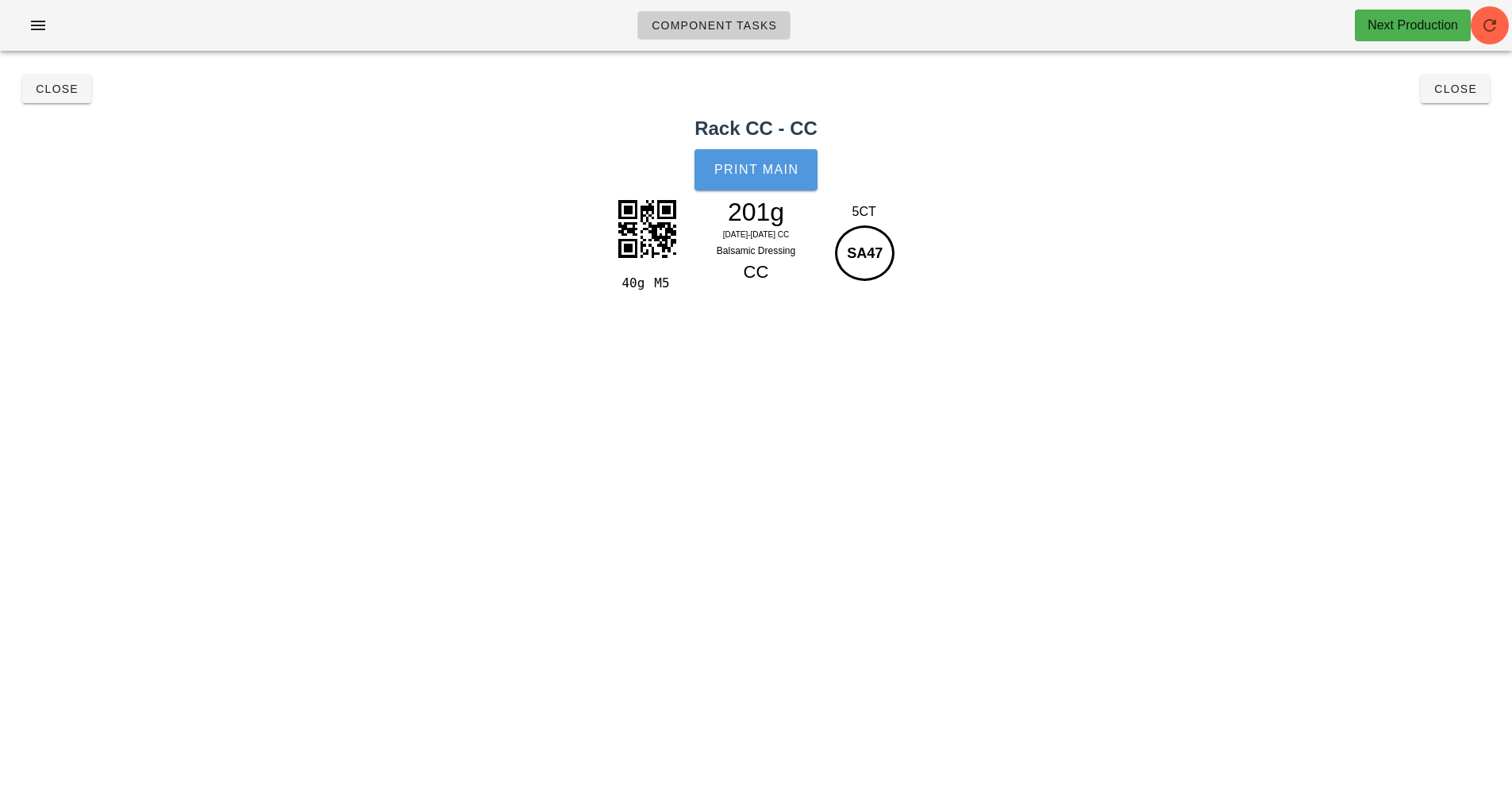
click at [754, 177] on button "Print Main" at bounding box center [755, 169] width 122 height 41
click at [53, 88] on span "Close" at bounding box center [57, 88] width 44 height 12
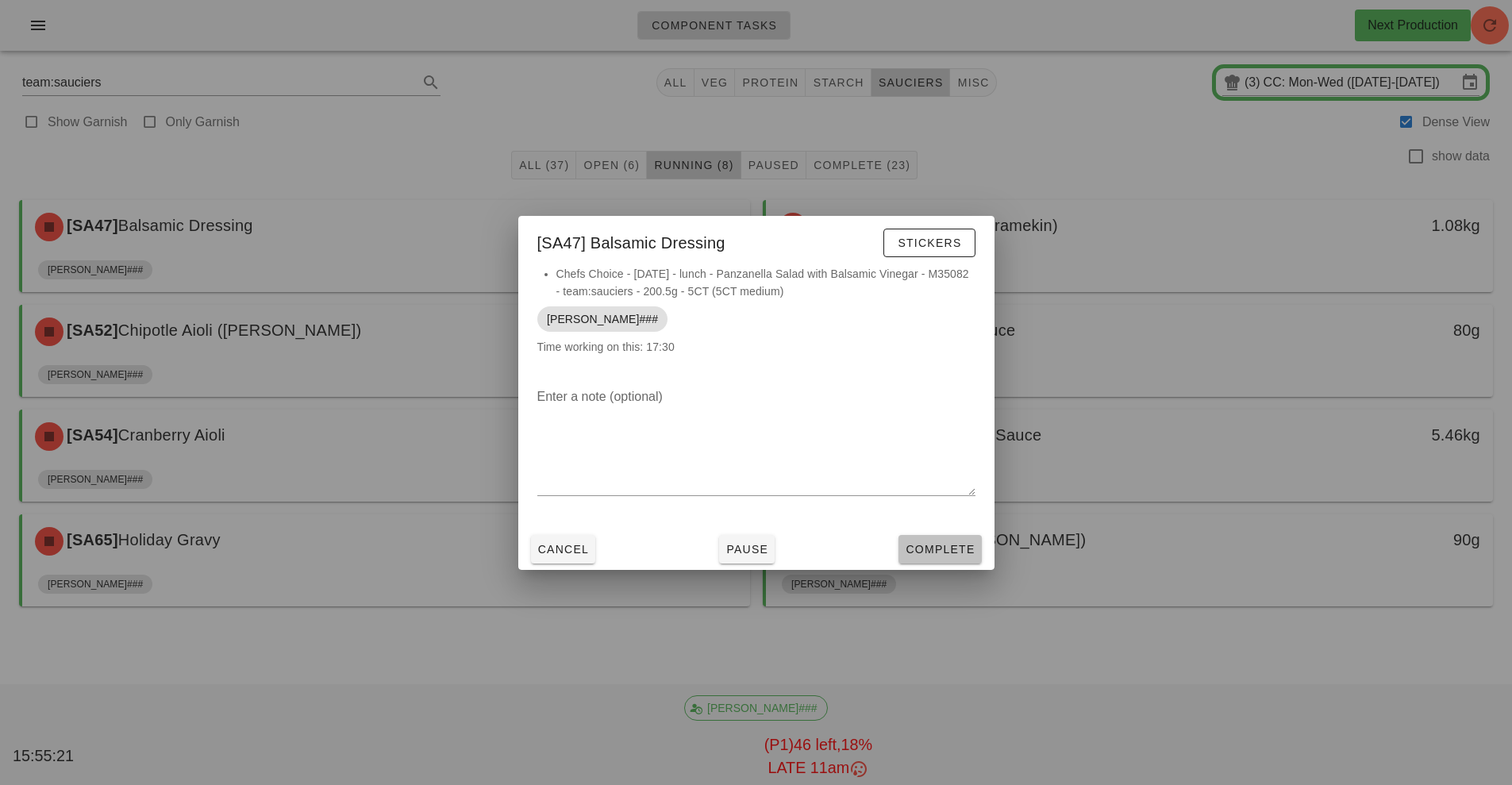
click at [937, 536] on button "Complete" at bounding box center [940, 549] width 83 height 29
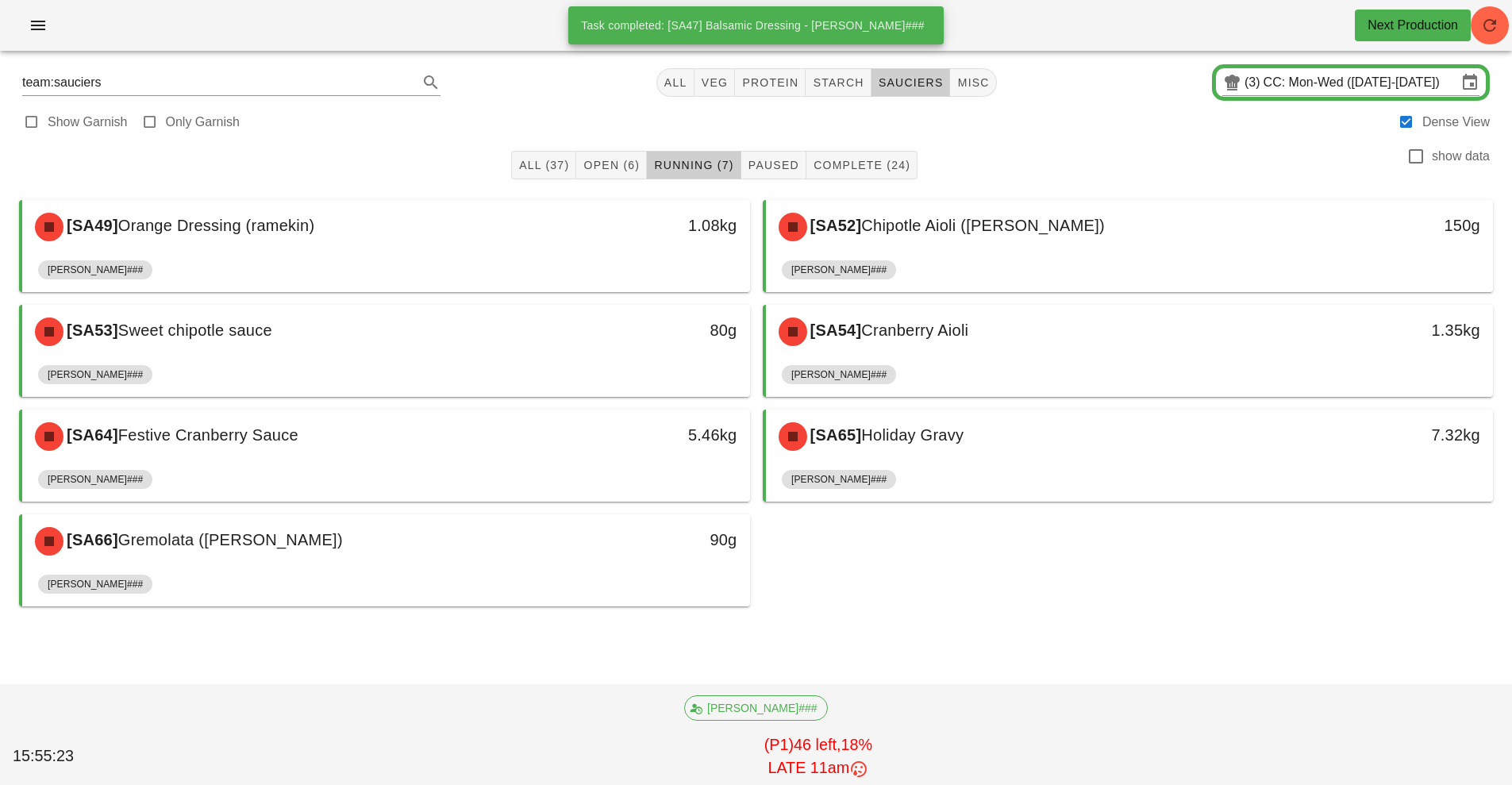
click at [572, 249] on div "1.08kg" at bounding box center [655, 227] width 180 height 48
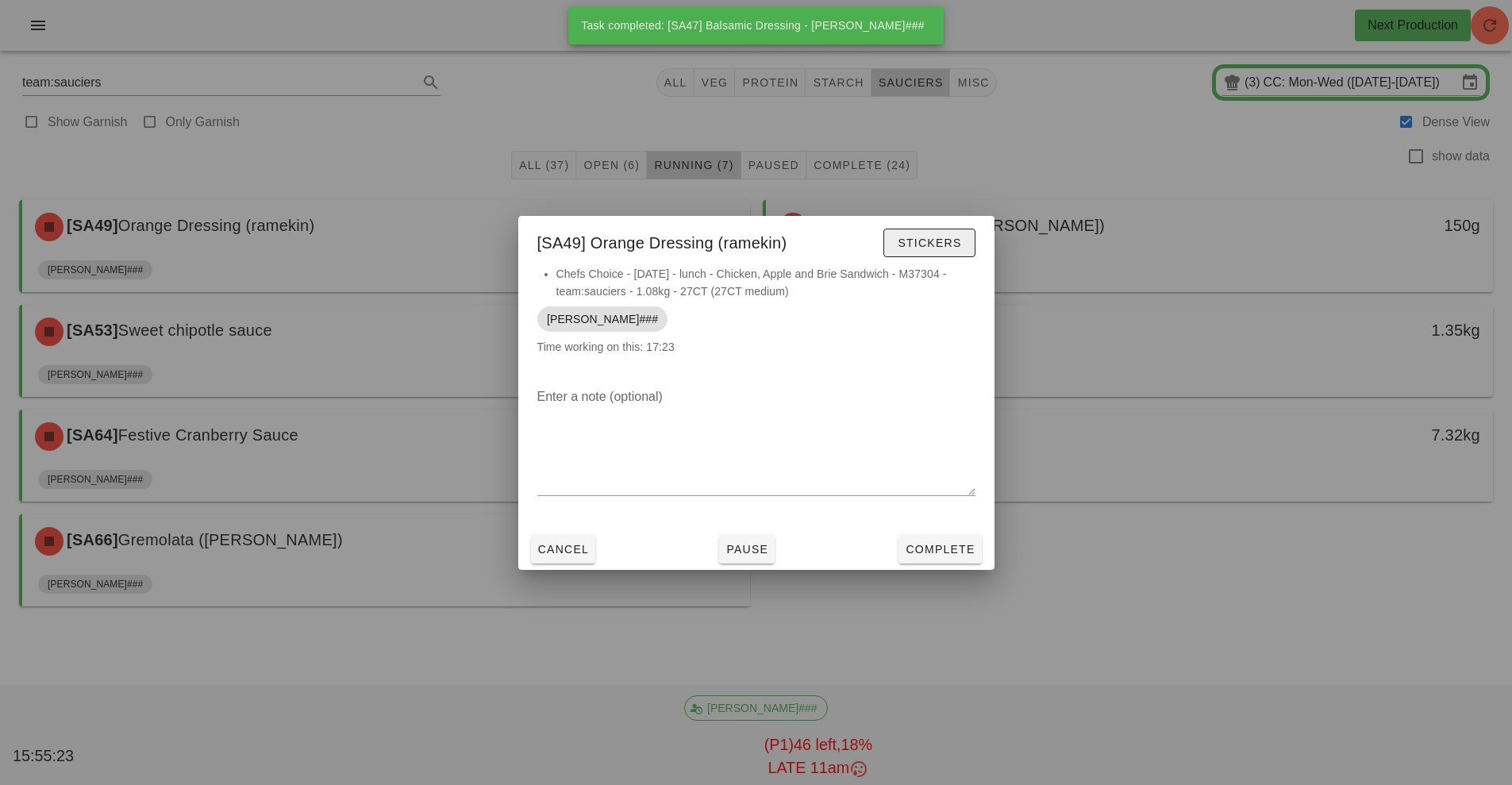
click at [923, 239] on span "Stickers" at bounding box center [929, 243] width 65 height 12
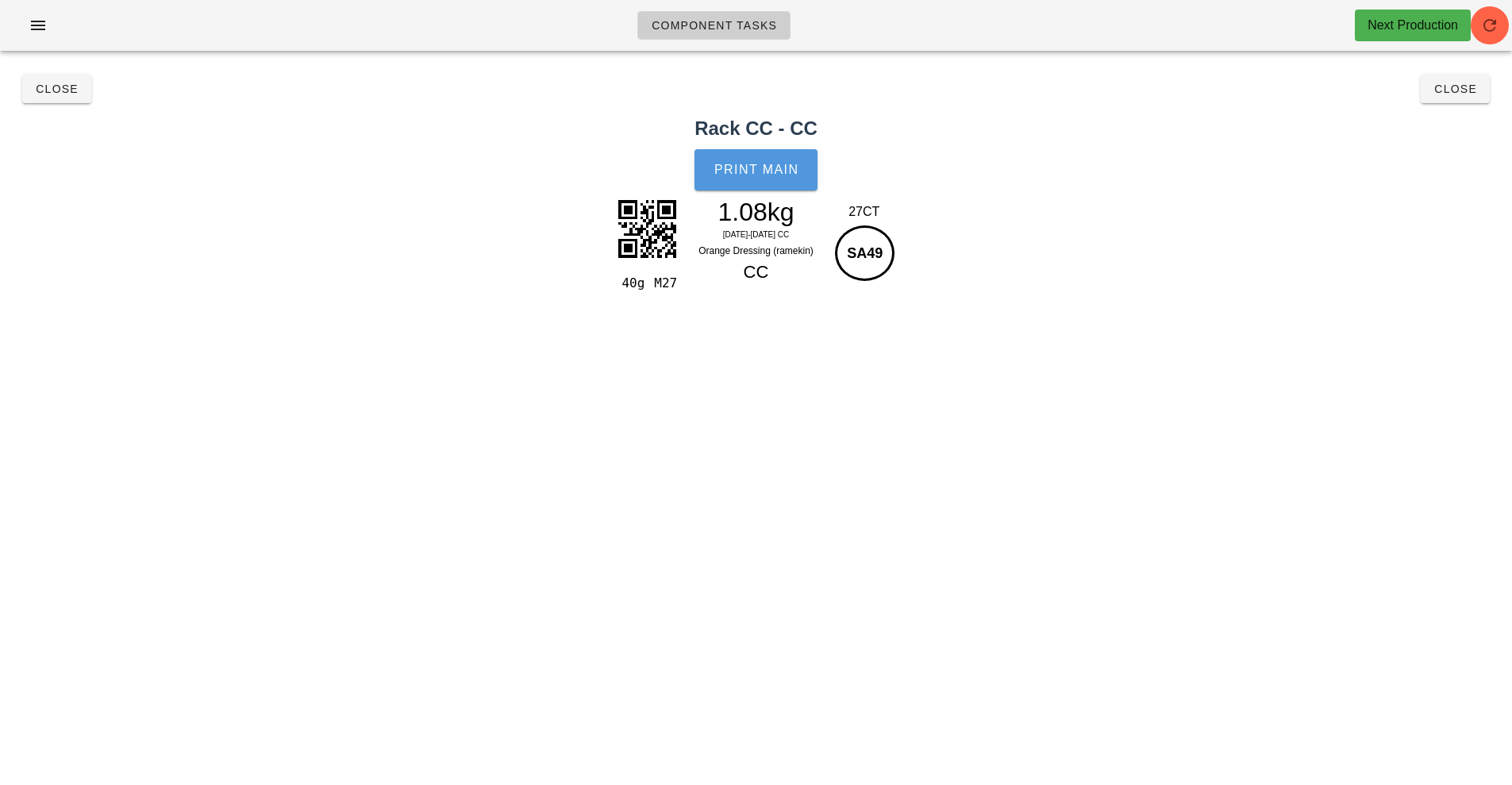
click at [761, 179] on button "Print Main" at bounding box center [755, 169] width 122 height 41
click at [52, 86] on span "Close" at bounding box center [57, 88] width 44 height 12
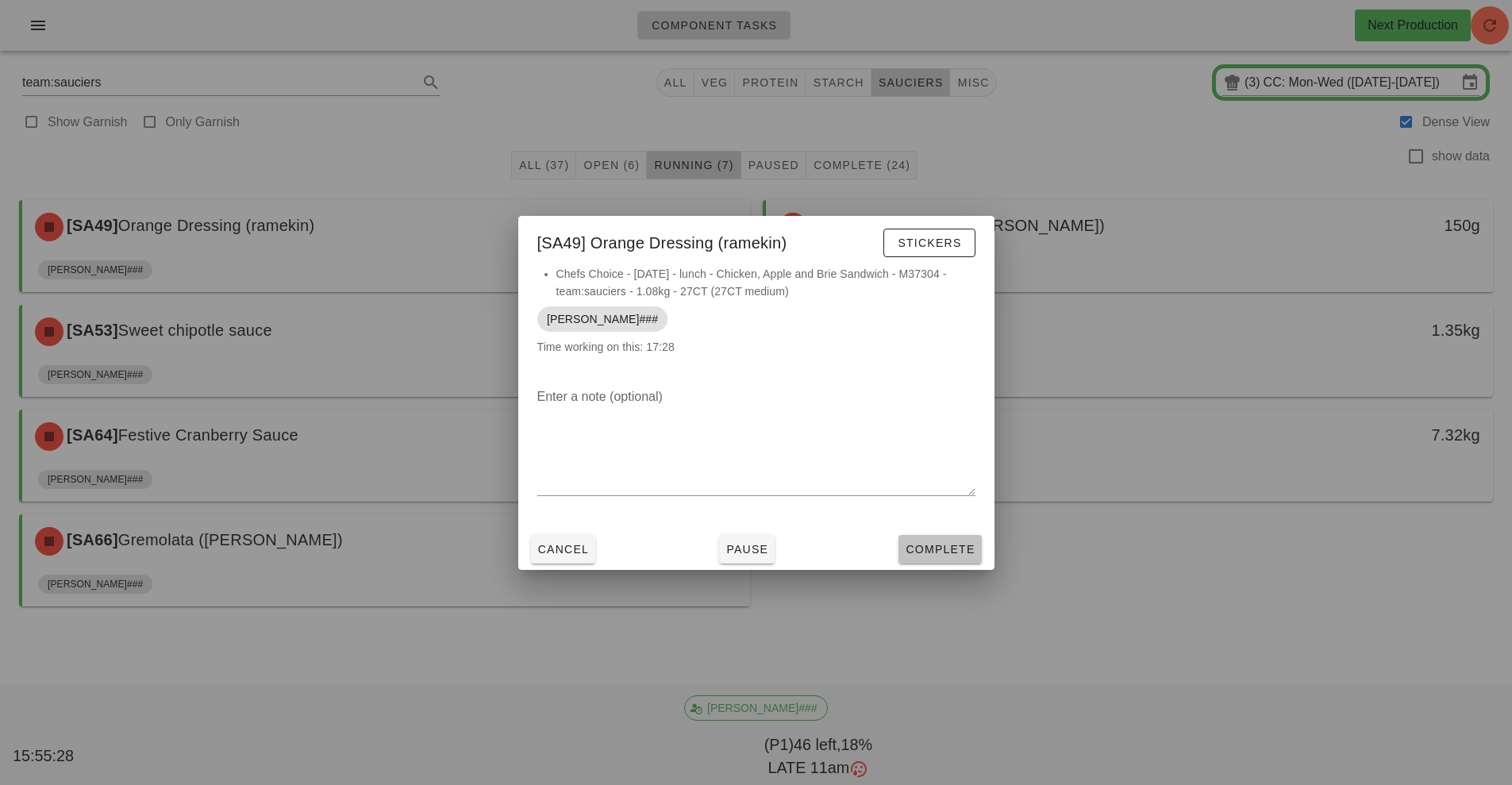
click at [938, 543] on span "Complete" at bounding box center [939, 549] width 69 height 12
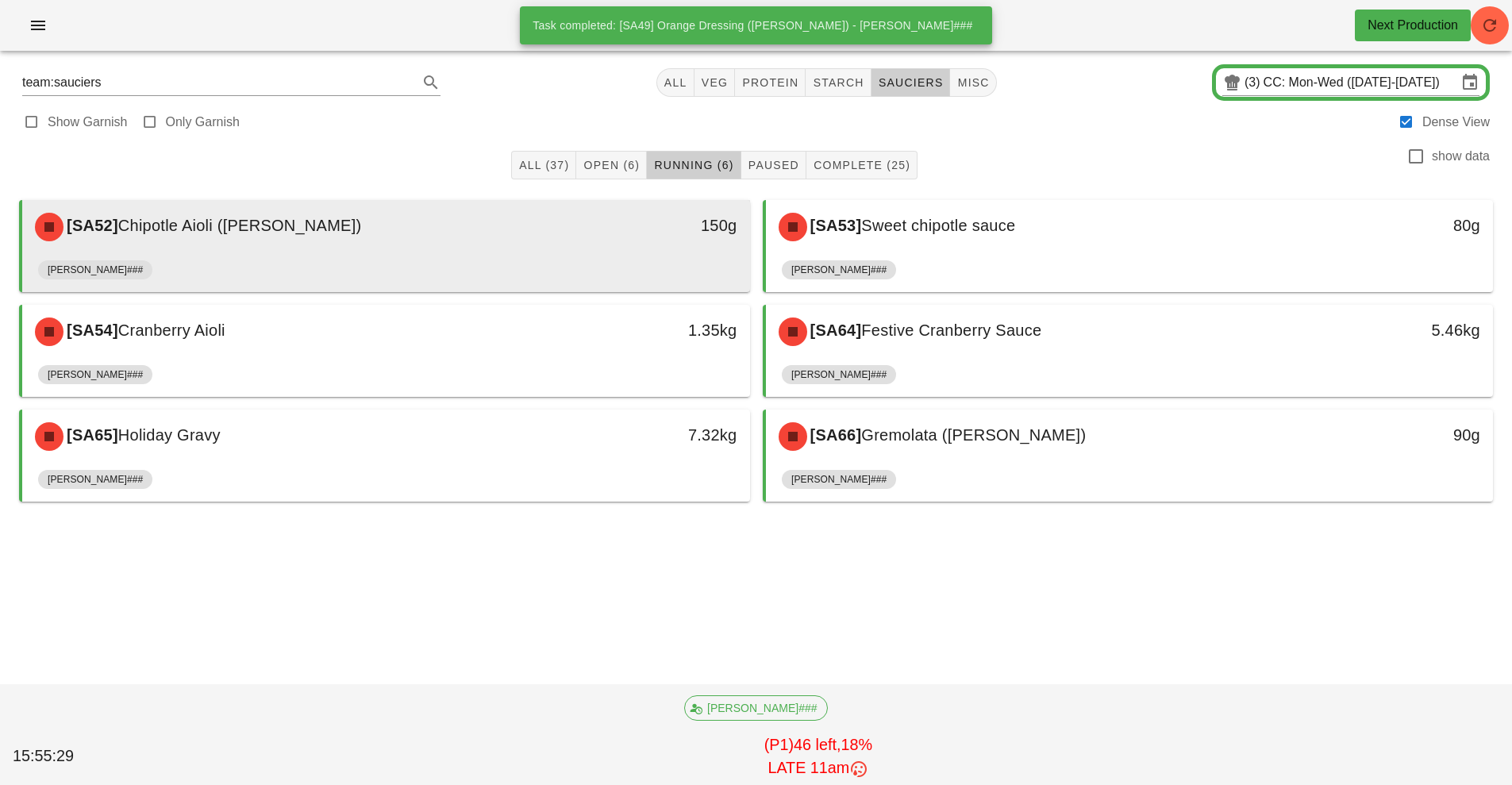
click at [564, 252] on div "[SA52] Chipotle Aioli (ramekin) 150g" at bounding box center [385, 226] width 727 height 54
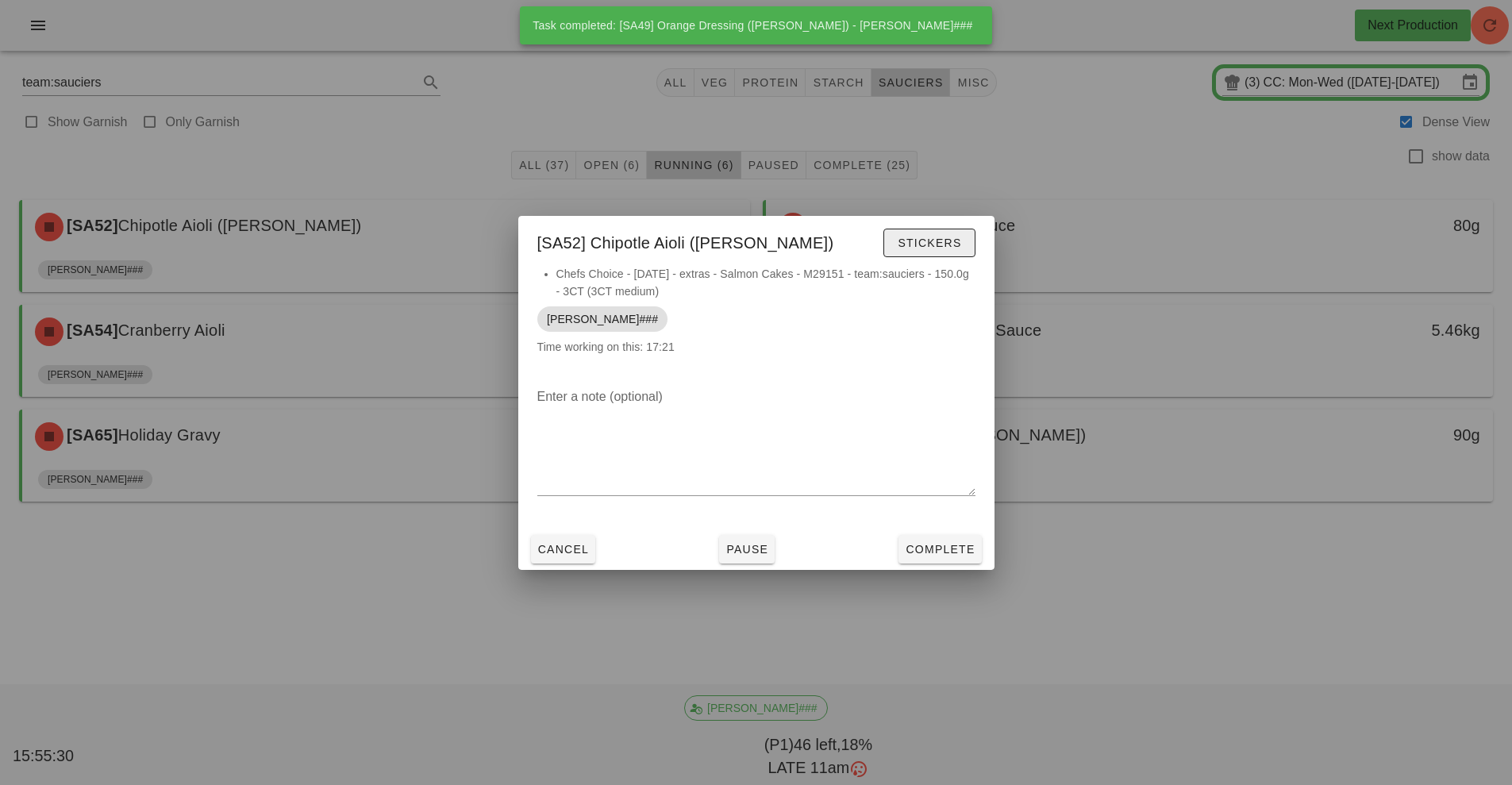
click at [918, 239] on span "Stickers" at bounding box center [929, 243] width 65 height 12
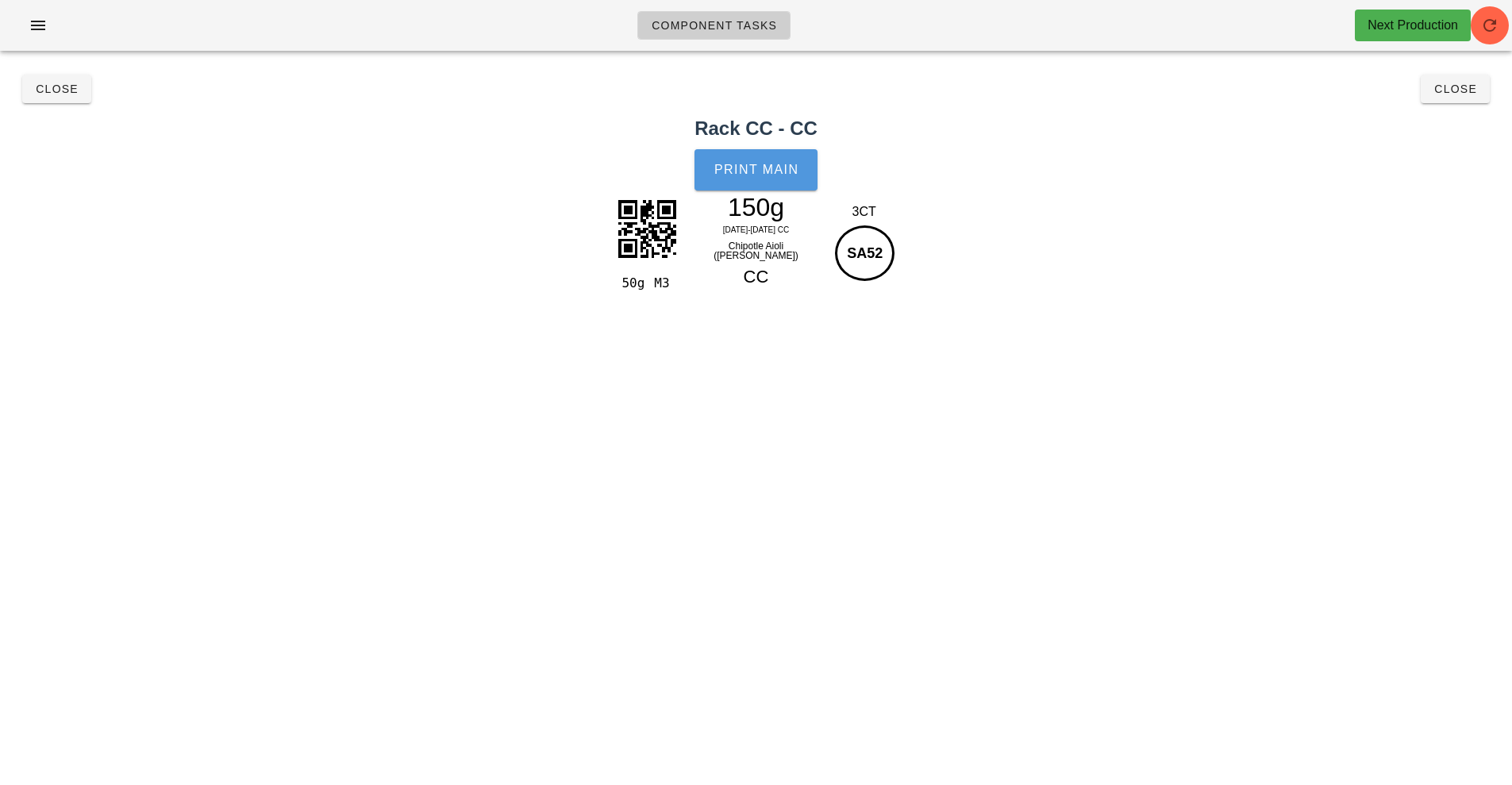
click at [766, 160] on button "Print Main" at bounding box center [755, 169] width 122 height 41
click at [67, 99] on button "Close" at bounding box center [56, 88] width 69 height 29
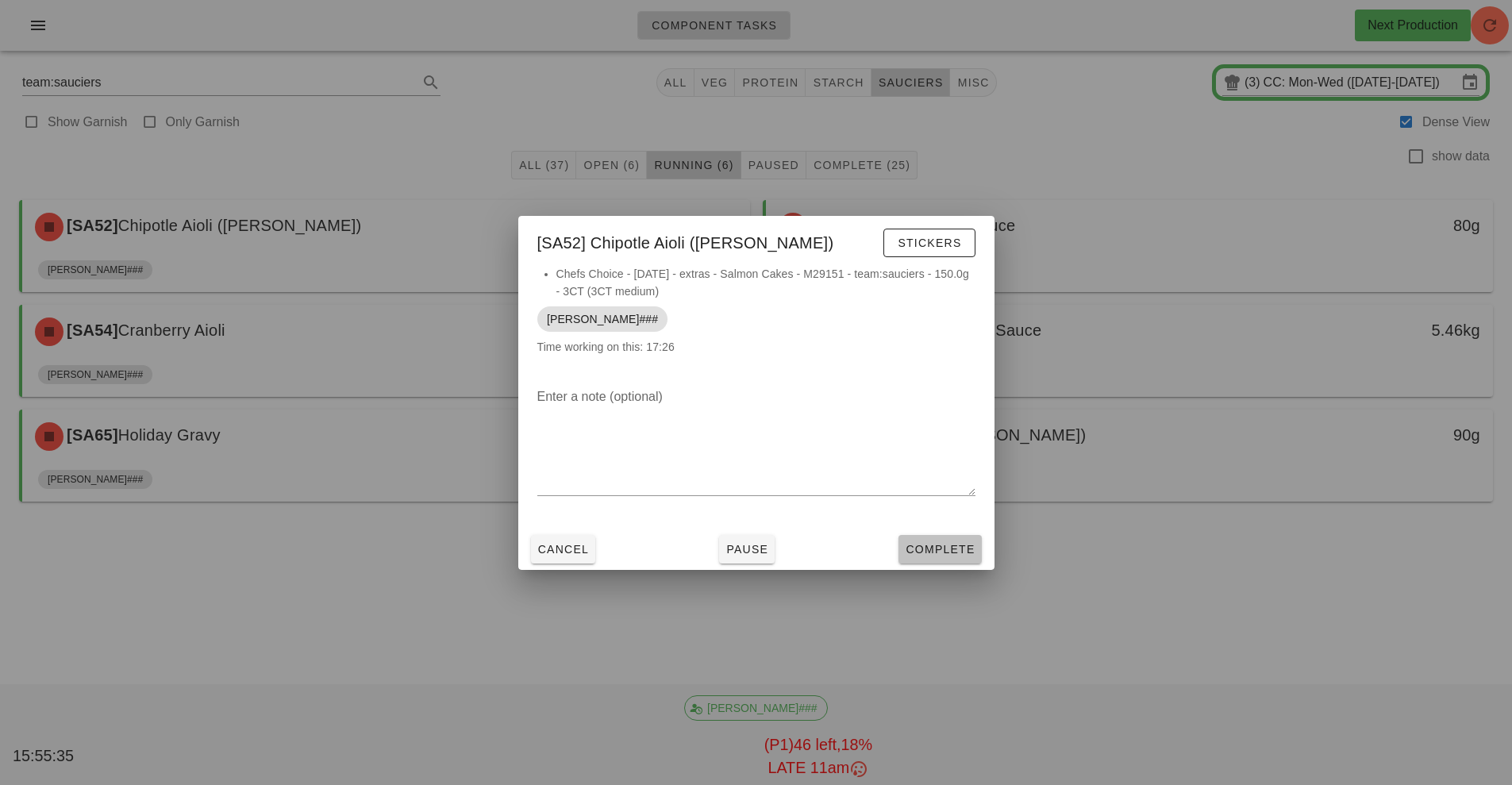
click at [942, 549] on span "Complete" at bounding box center [939, 549] width 69 height 12
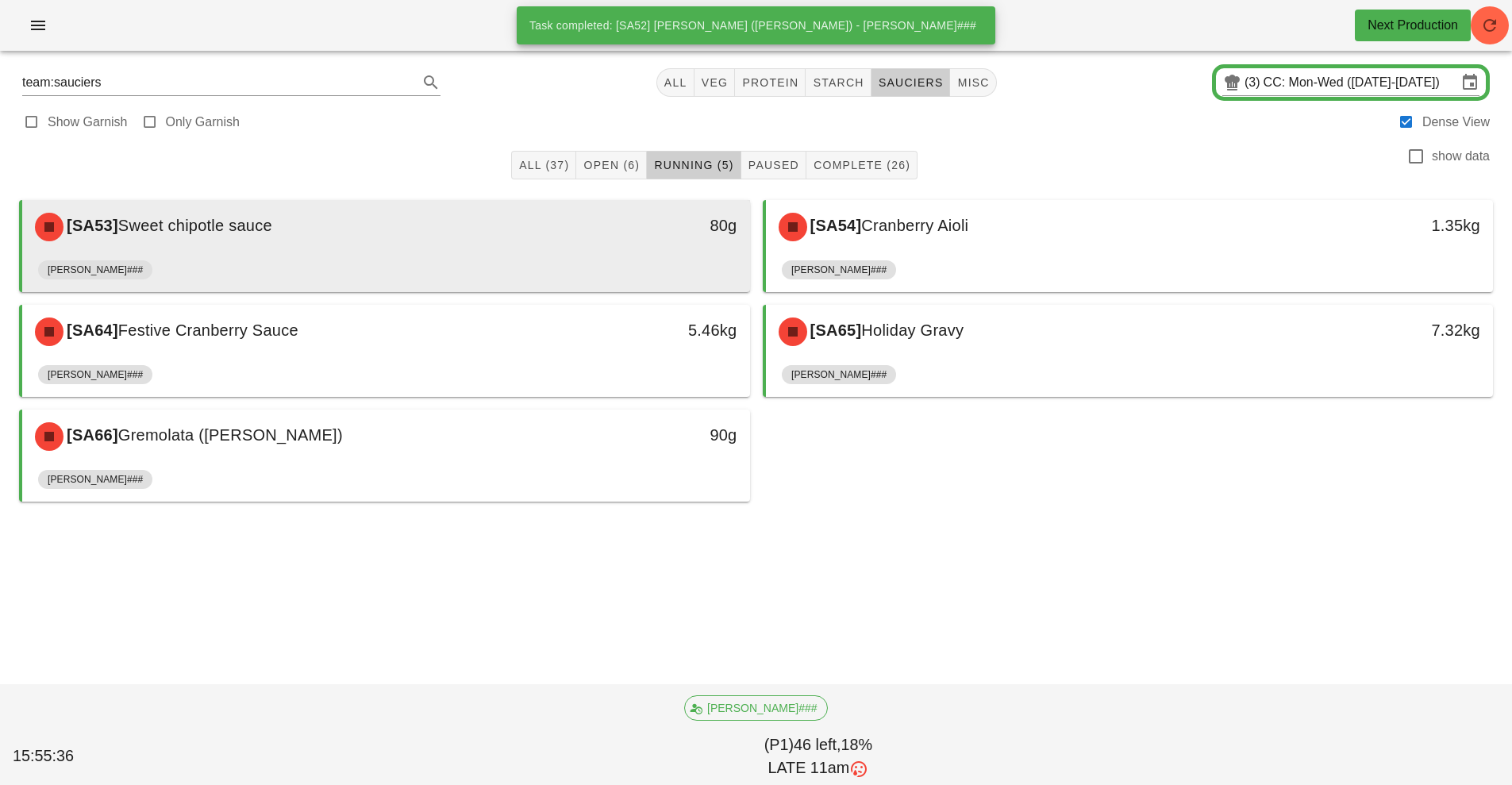
click at [582, 257] on div "[PERSON_NAME]###" at bounding box center [386, 273] width 696 height 38
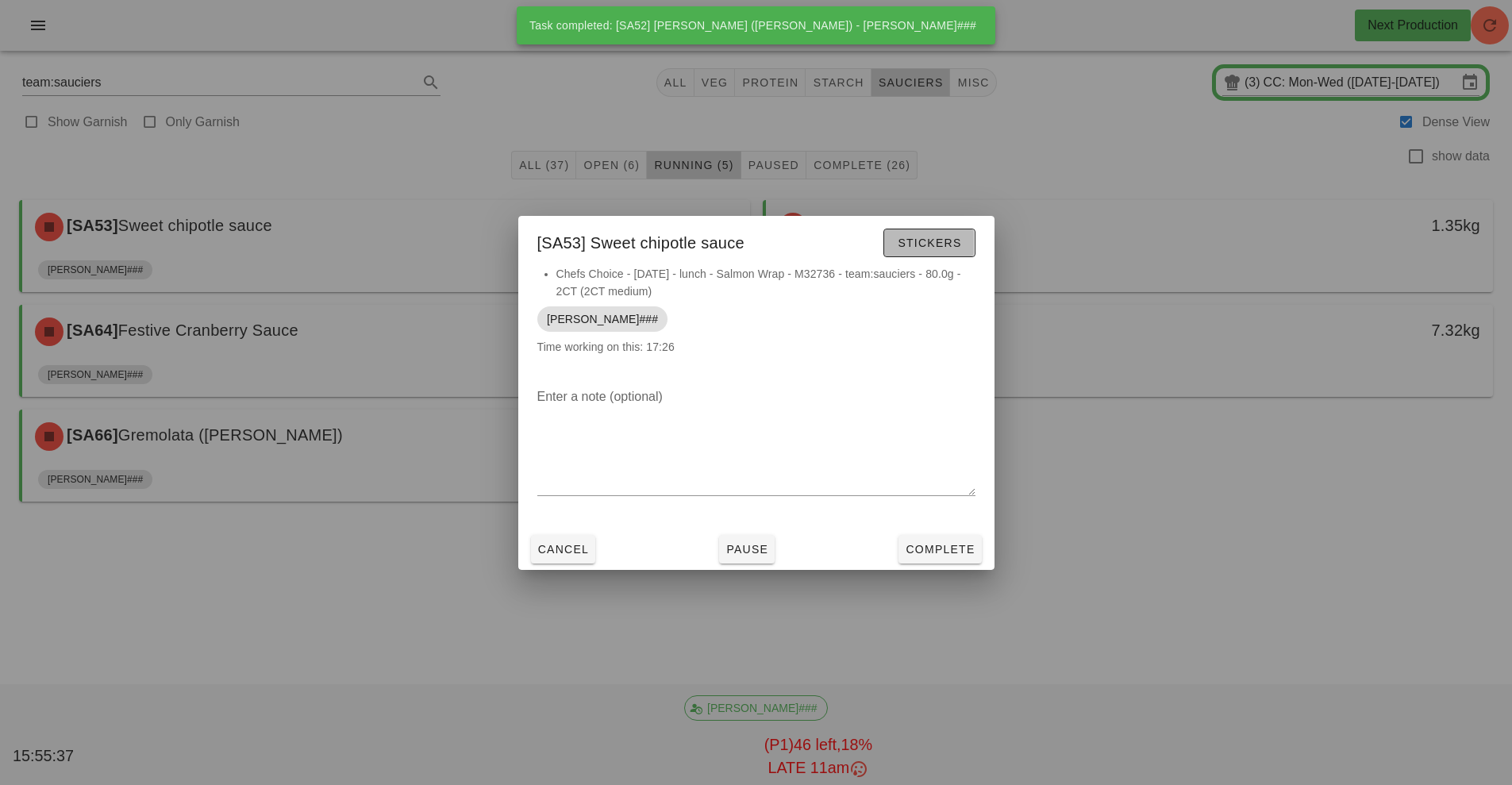
click at [937, 239] on span "Stickers" at bounding box center [929, 243] width 65 height 12
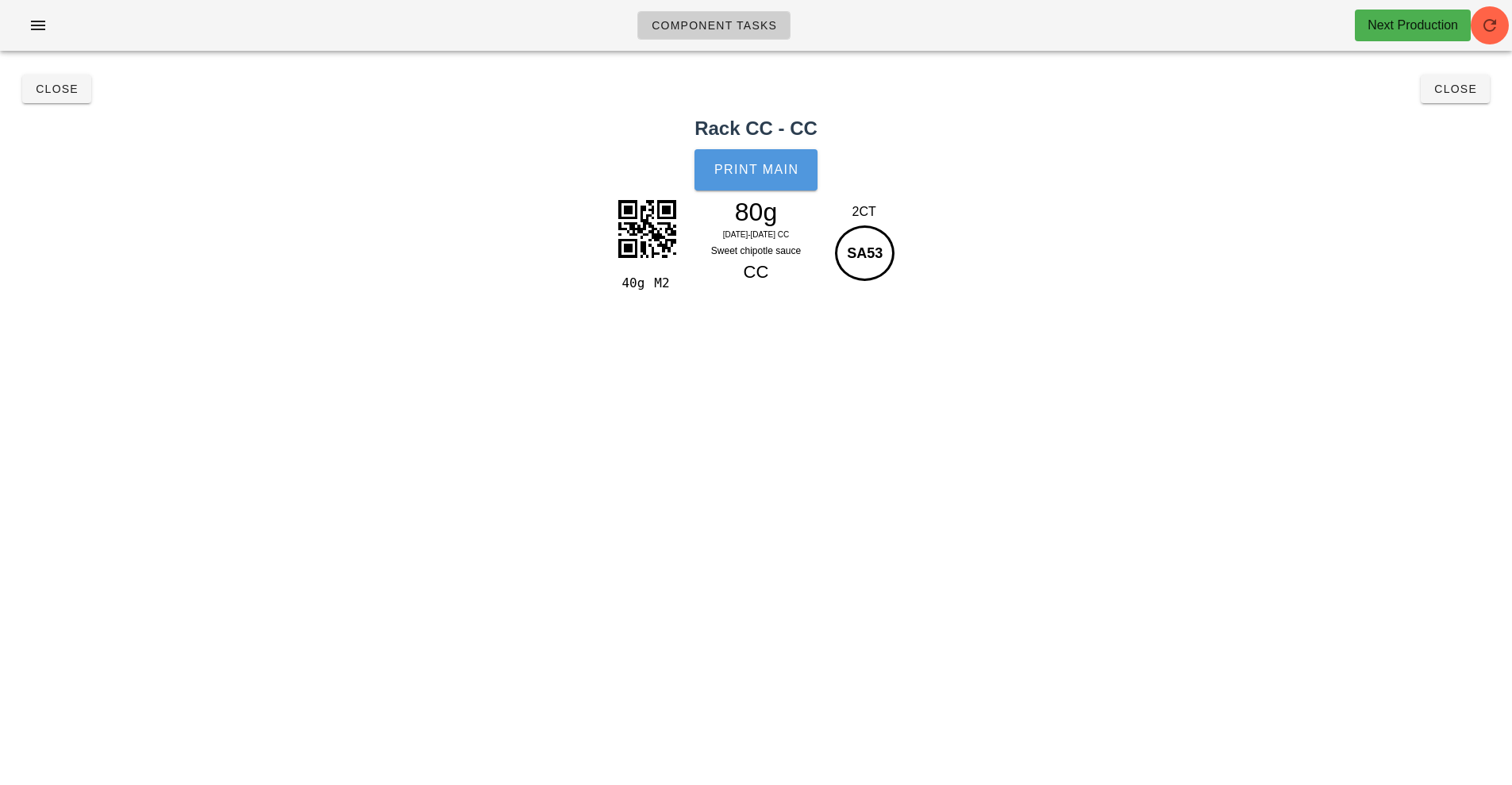
click at [761, 186] on button "Print Main" at bounding box center [755, 169] width 122 height 41
click at [37, 89] on span "Close" at bounding box center [57, 88] width 44 height 12
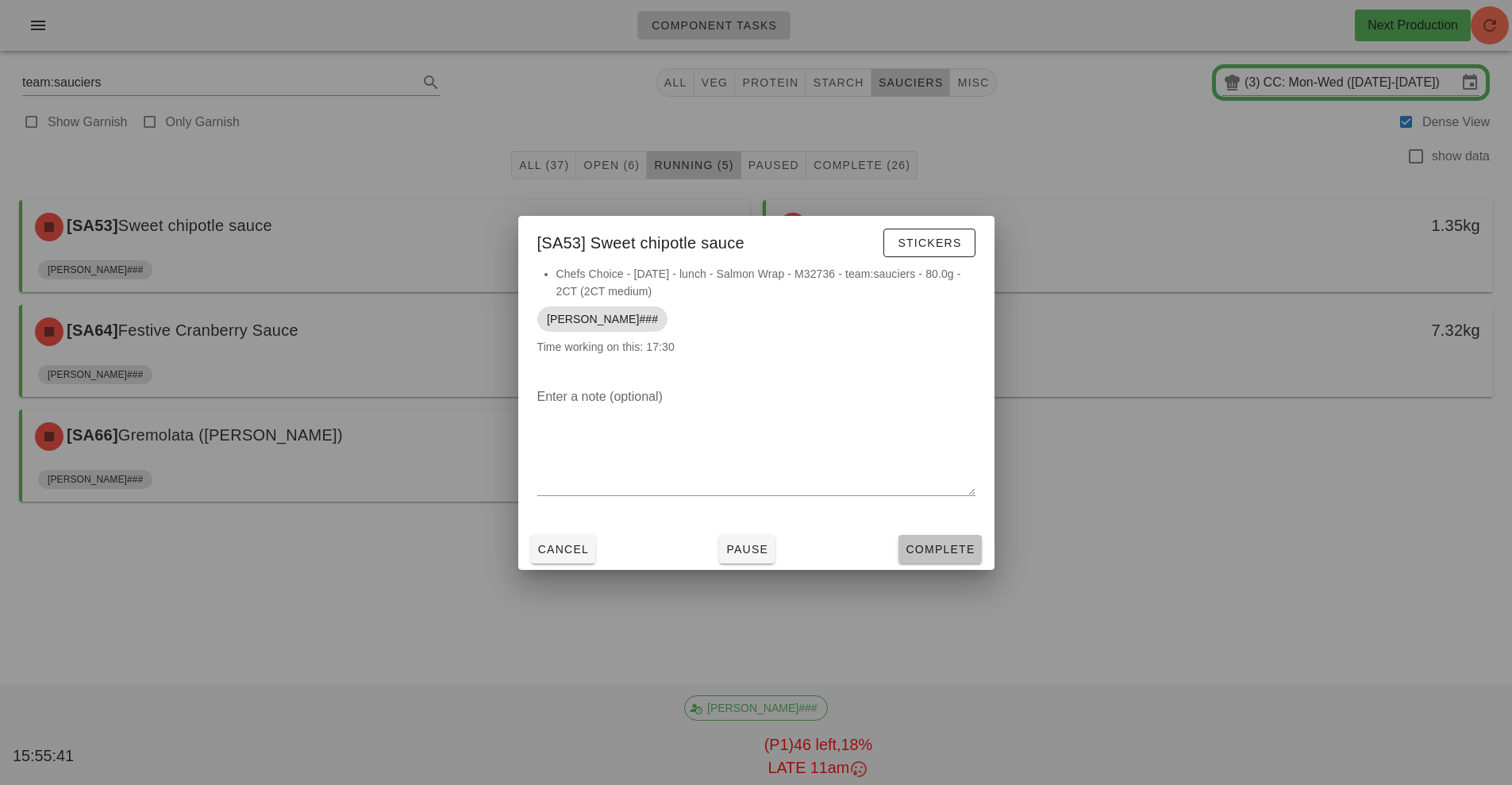
click at [954, 554] on span "Complete" at bounding box center [939, 549] width 69 height 12
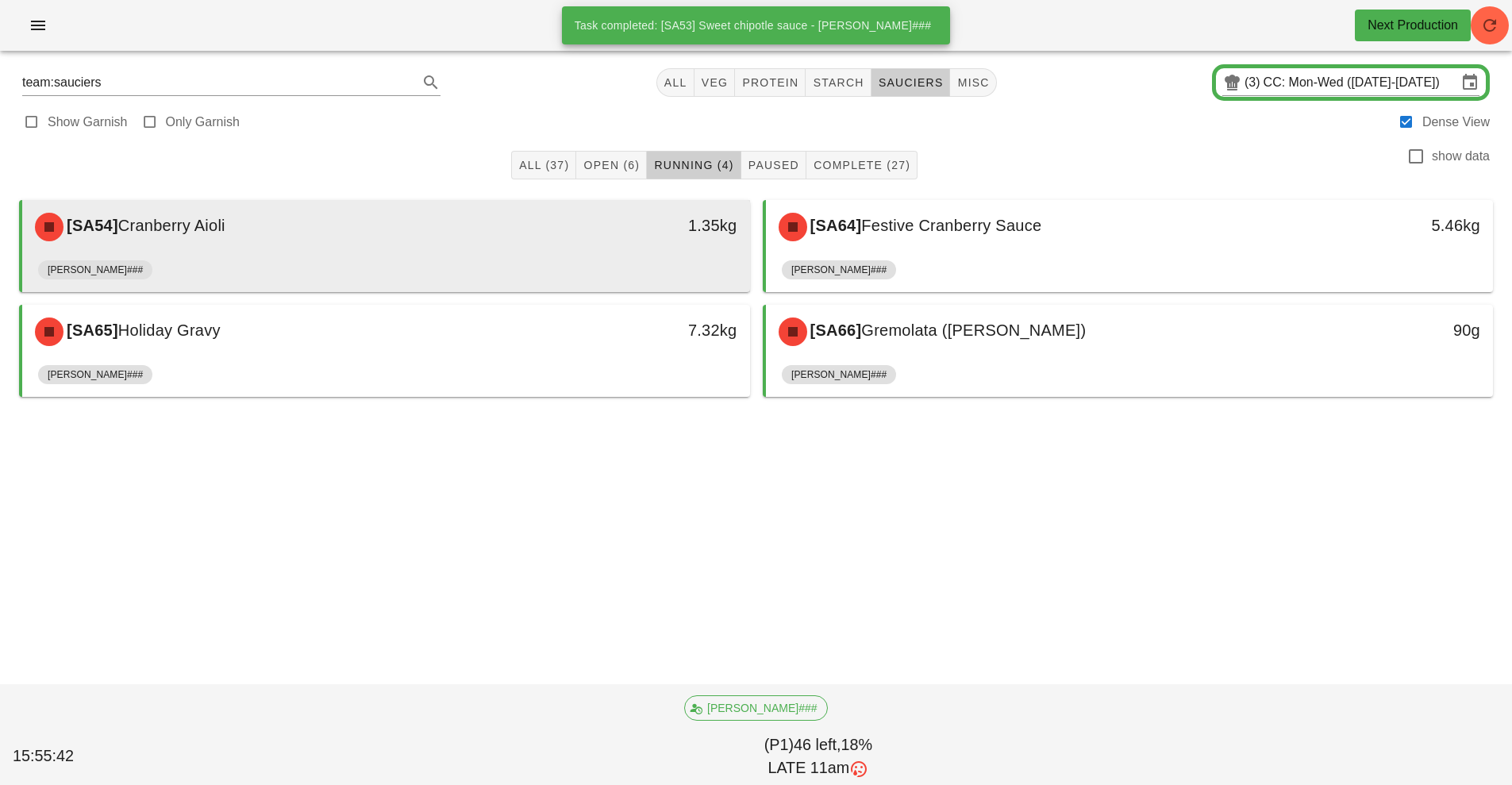
click at [544, 237] on div "[SA54] Cranberry Aioli" at bounding box center [296, 227] width 540 height 48
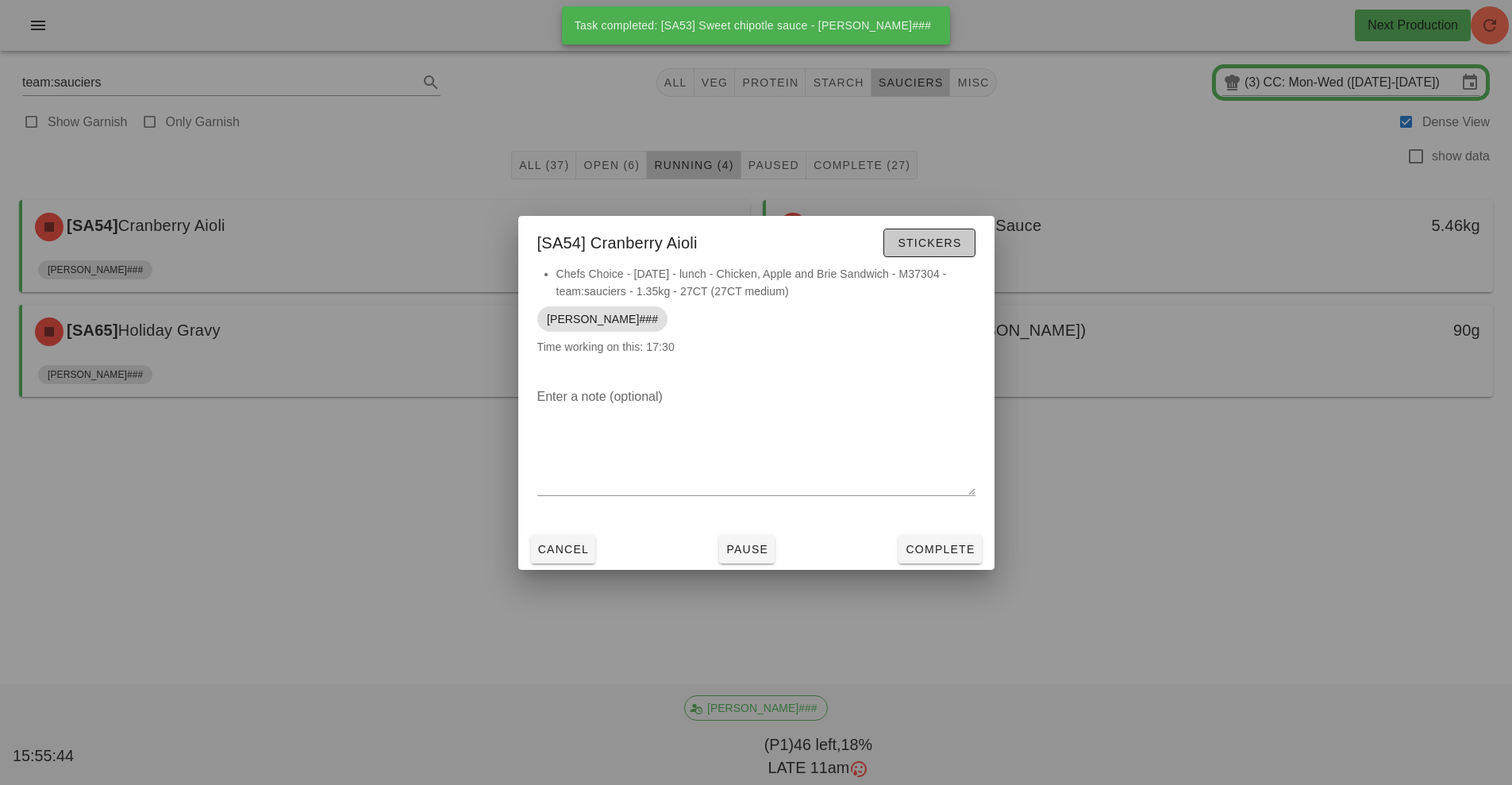
click at [928, 245] on span "Stickers" at bounding box center [929, 243] width 65 height 12
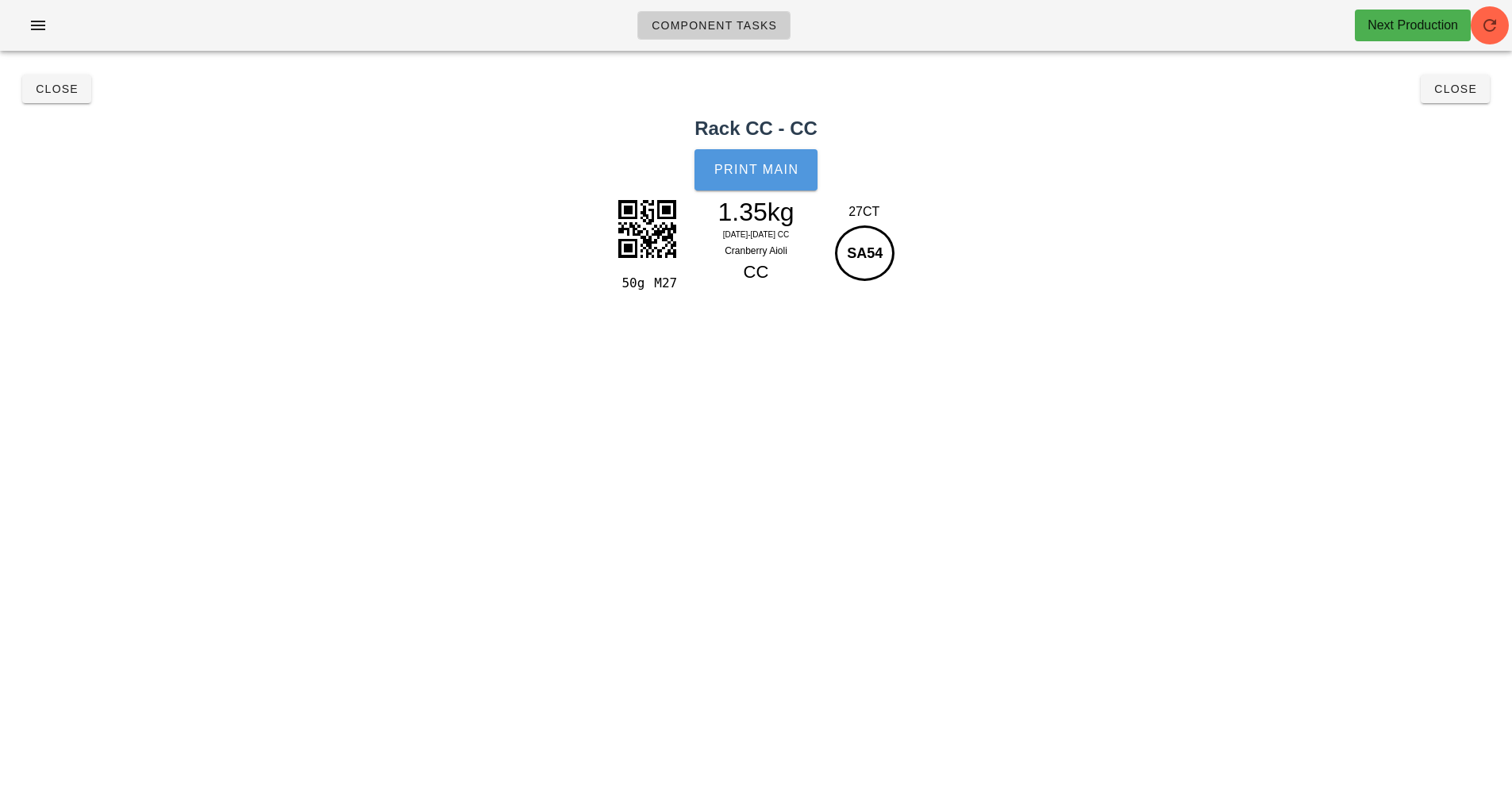
click at [768, 178] on button "Print Main" at bounding box center [755, 169] width 122 height 41
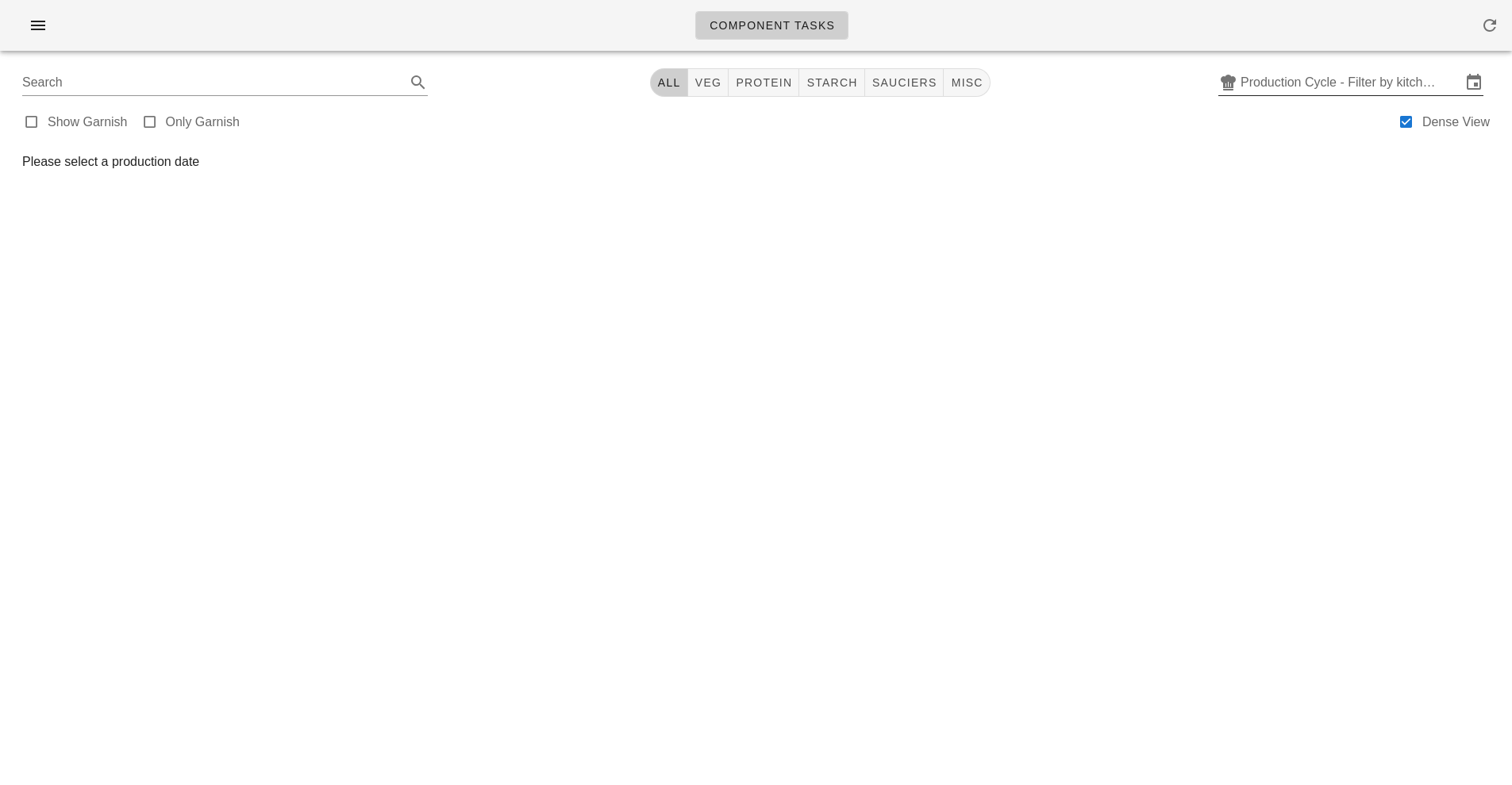
click at [1325, 84] on input "Production Cycle - Filter by kitchen production schedules" at bounding box center [1350, 82] width 221 height 26
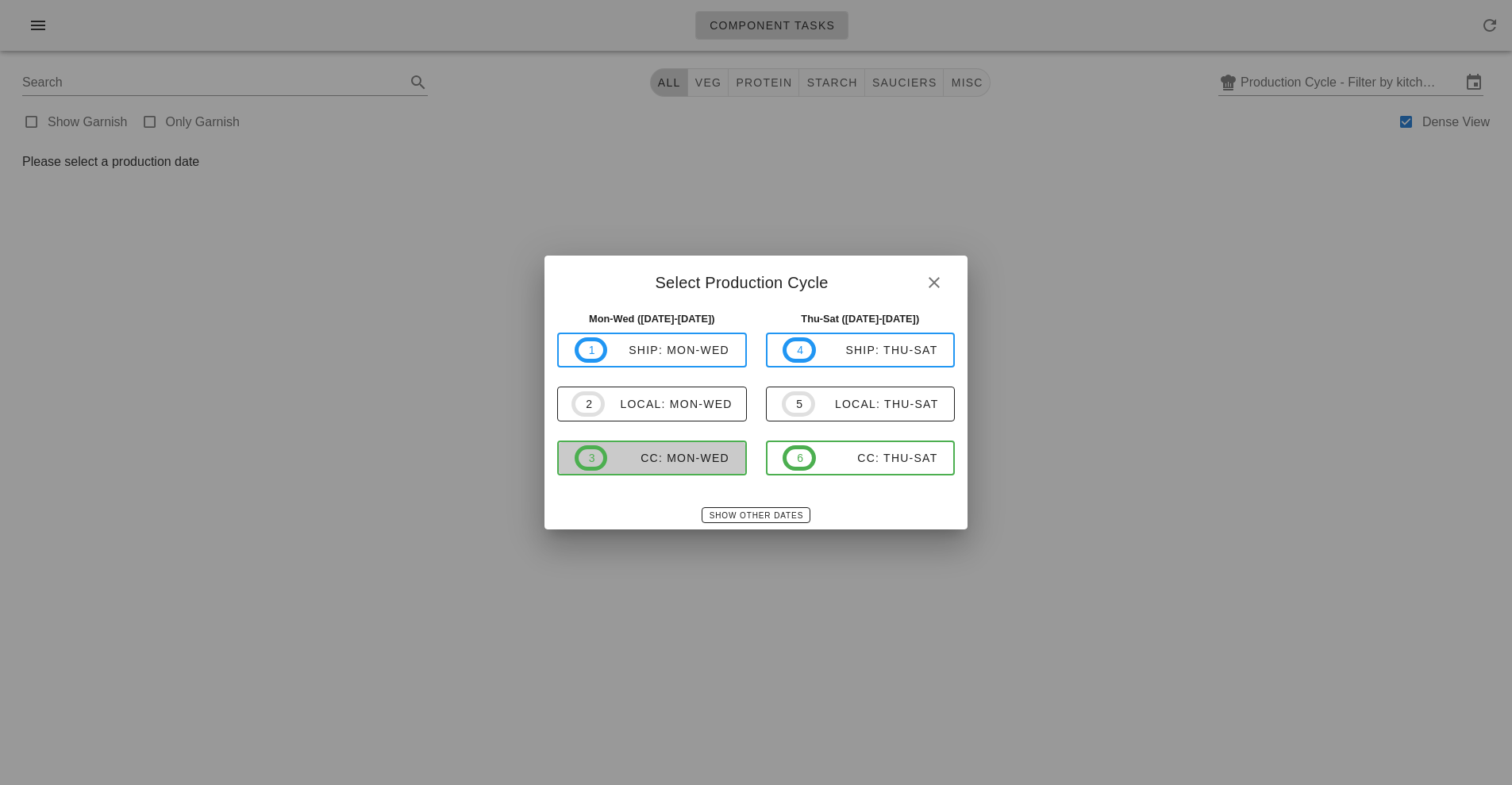
click at [687, 461] on div "CC: Mon-Wed" at bounding box center [668, 458] width 122 height 12
type input "CC: Mon-Wed ([DATE]-[DATE])"
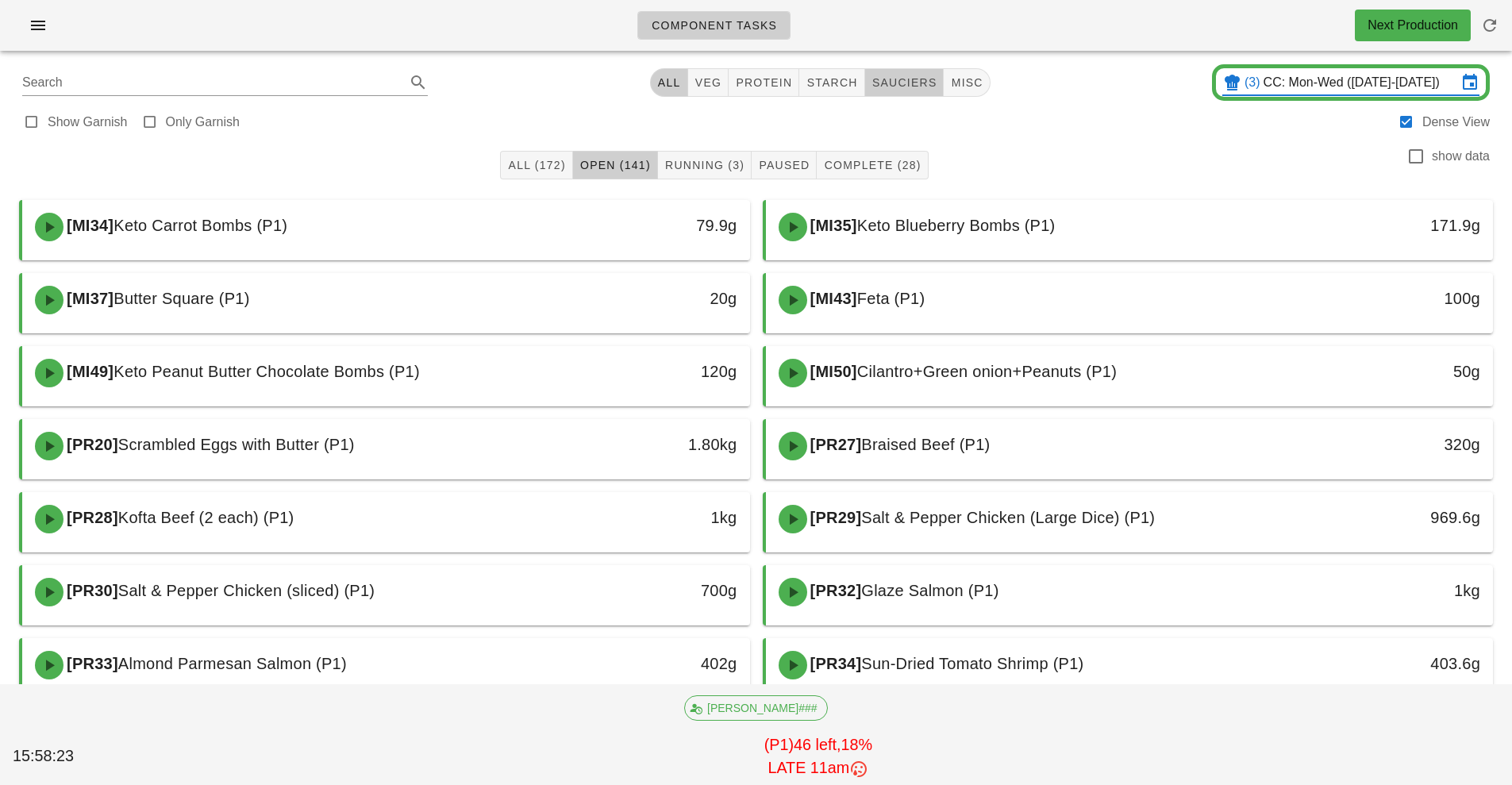
click at [914, 84] on span "sauciers" at bounding box center [903, 82] width 66 height 12
type input "team:sauciers"
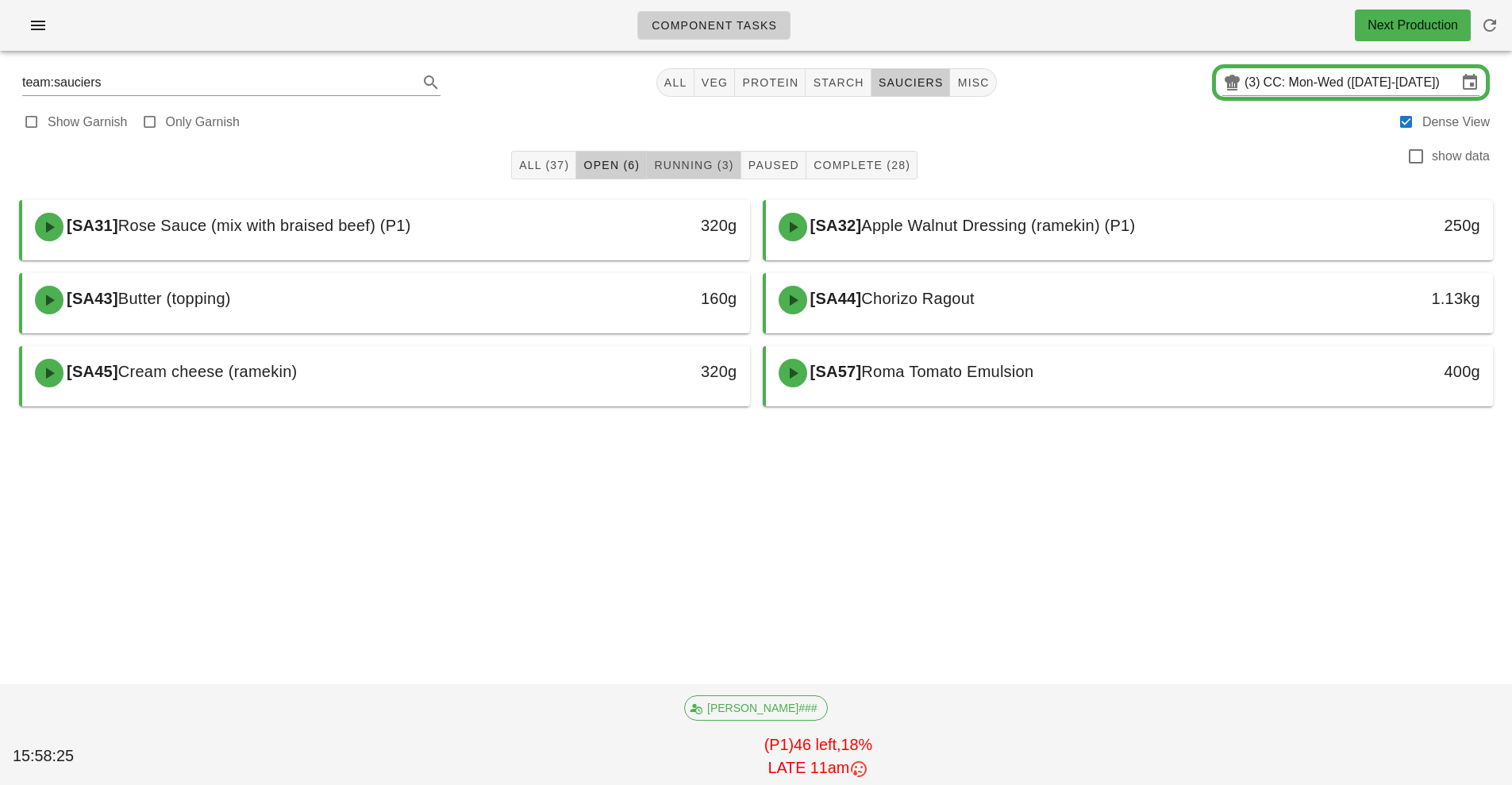
click at [691, 166] on span "Running (3)" at bounding box center [693, 165] width 80 height 12
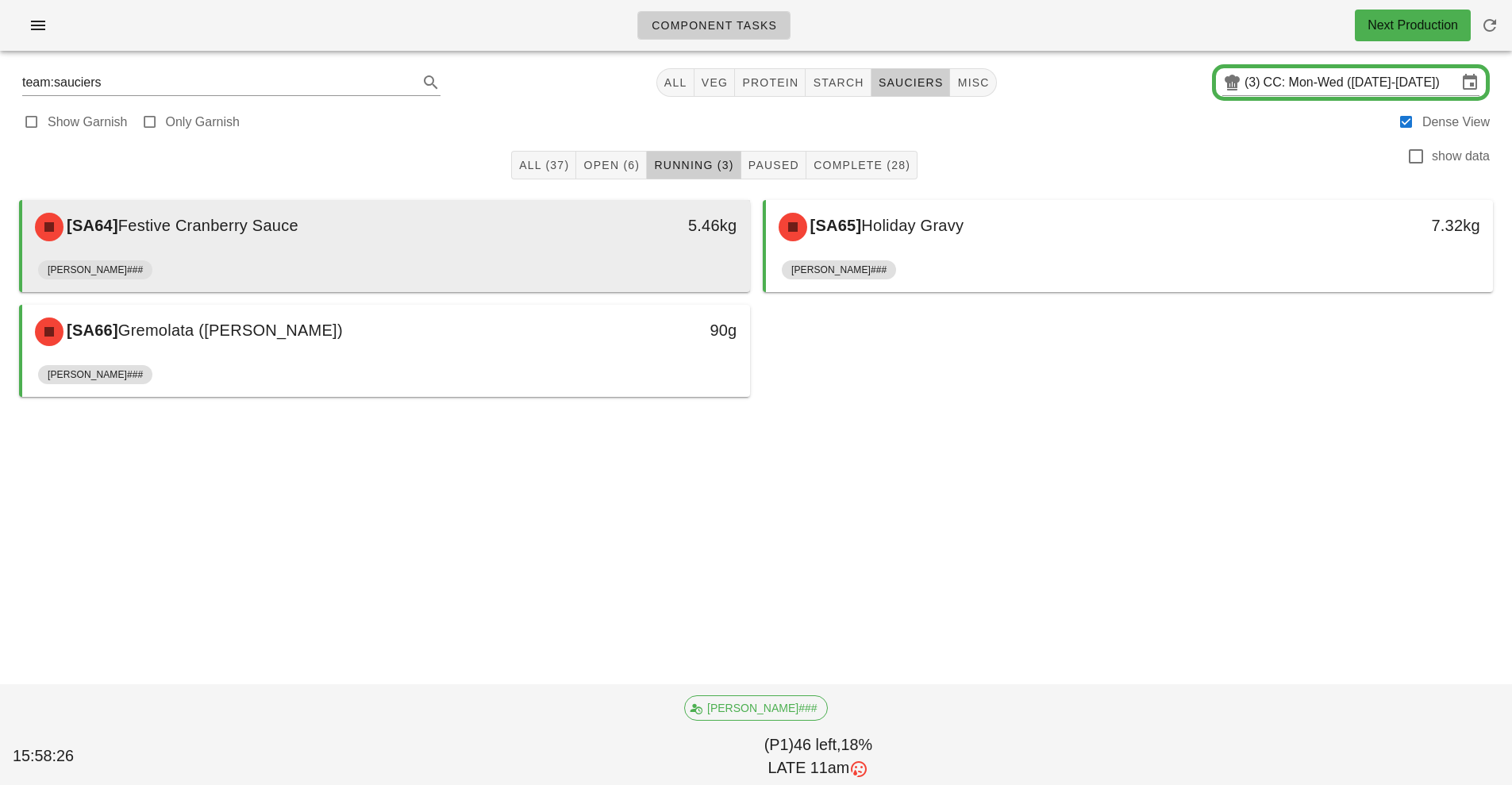
click at [601, 245] on div "5.46kg" at bounding box center [655, 227] width 180 height 48
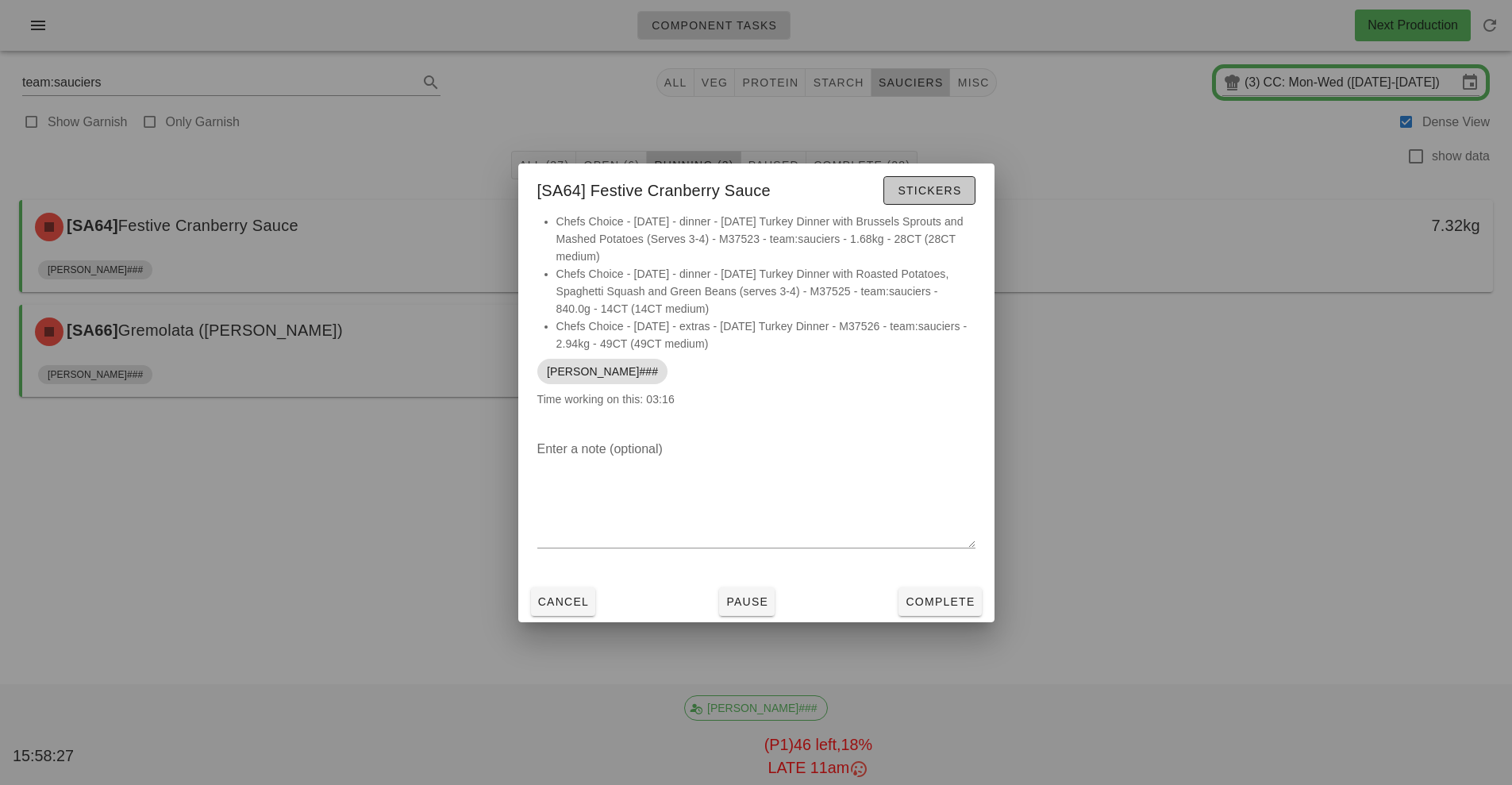
click at [921, 189] on span "Stickers" at bounding box center [929, 190] width 65 height 12
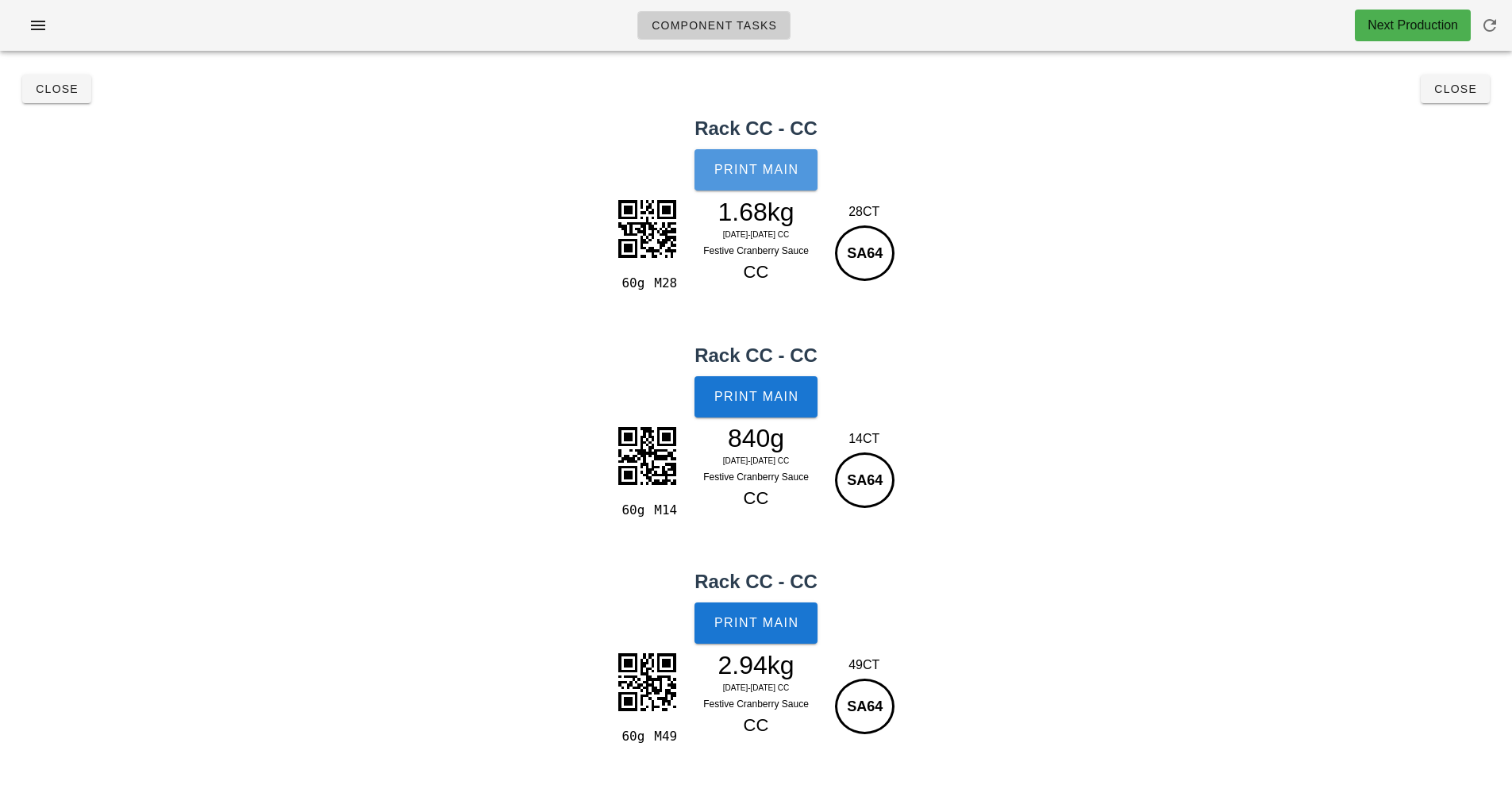
click at [760, 189] on button "Print Main" at bounding box center [755, 169] width 122 height 41
click at [756, 399] on span "Print Main" at bounding box center [756, 397] width 86 height 14
click at [750, 621] on span "Print Main" at bounding box center [756, 622] width 86 height 14
click at [48, 100] on button "Close" at bounding box center [56, 88] width 69 height 29
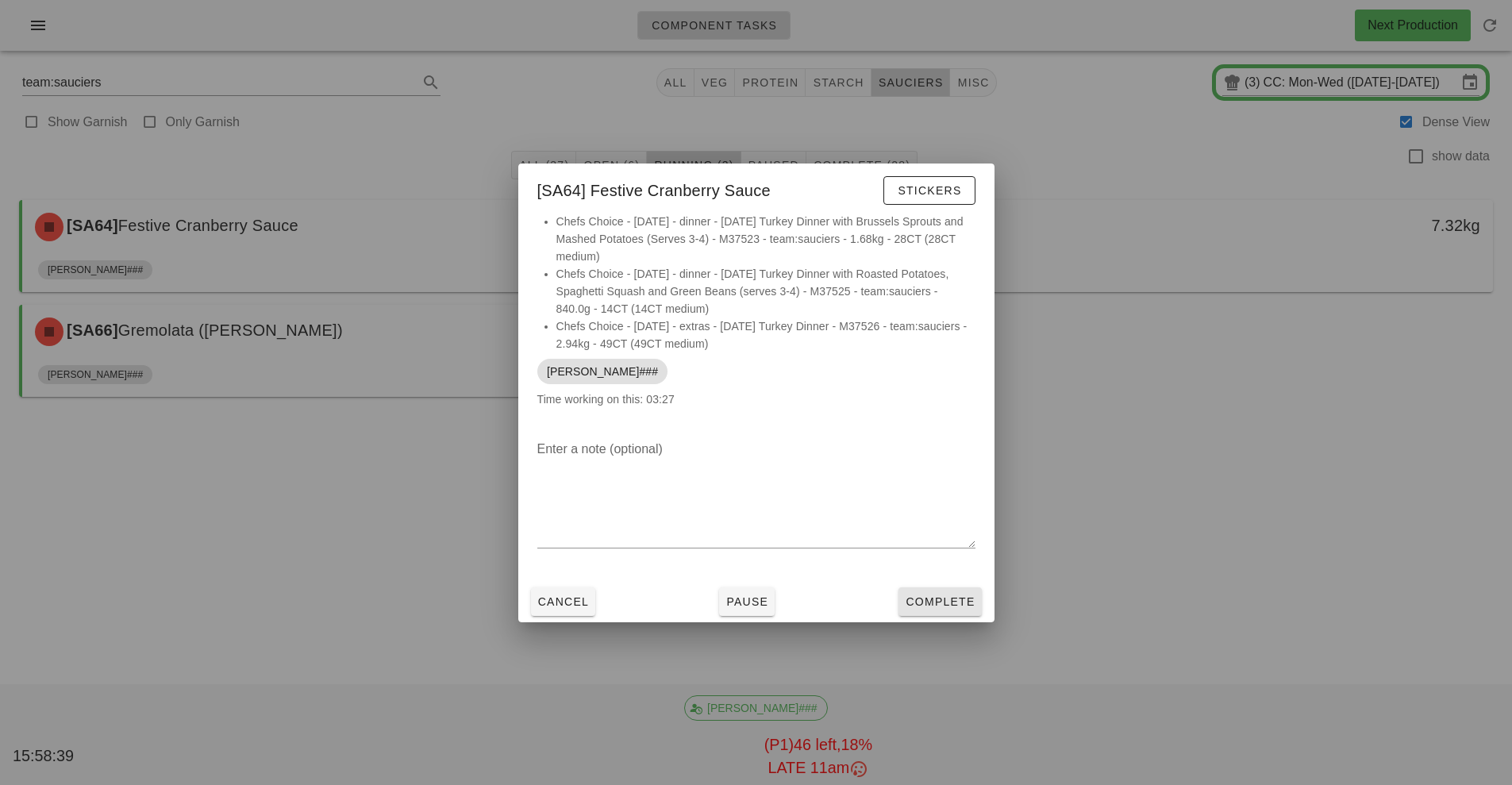
click at [911, 599] on span "Complete" at bounding box center [939, 601] width 69 height 12
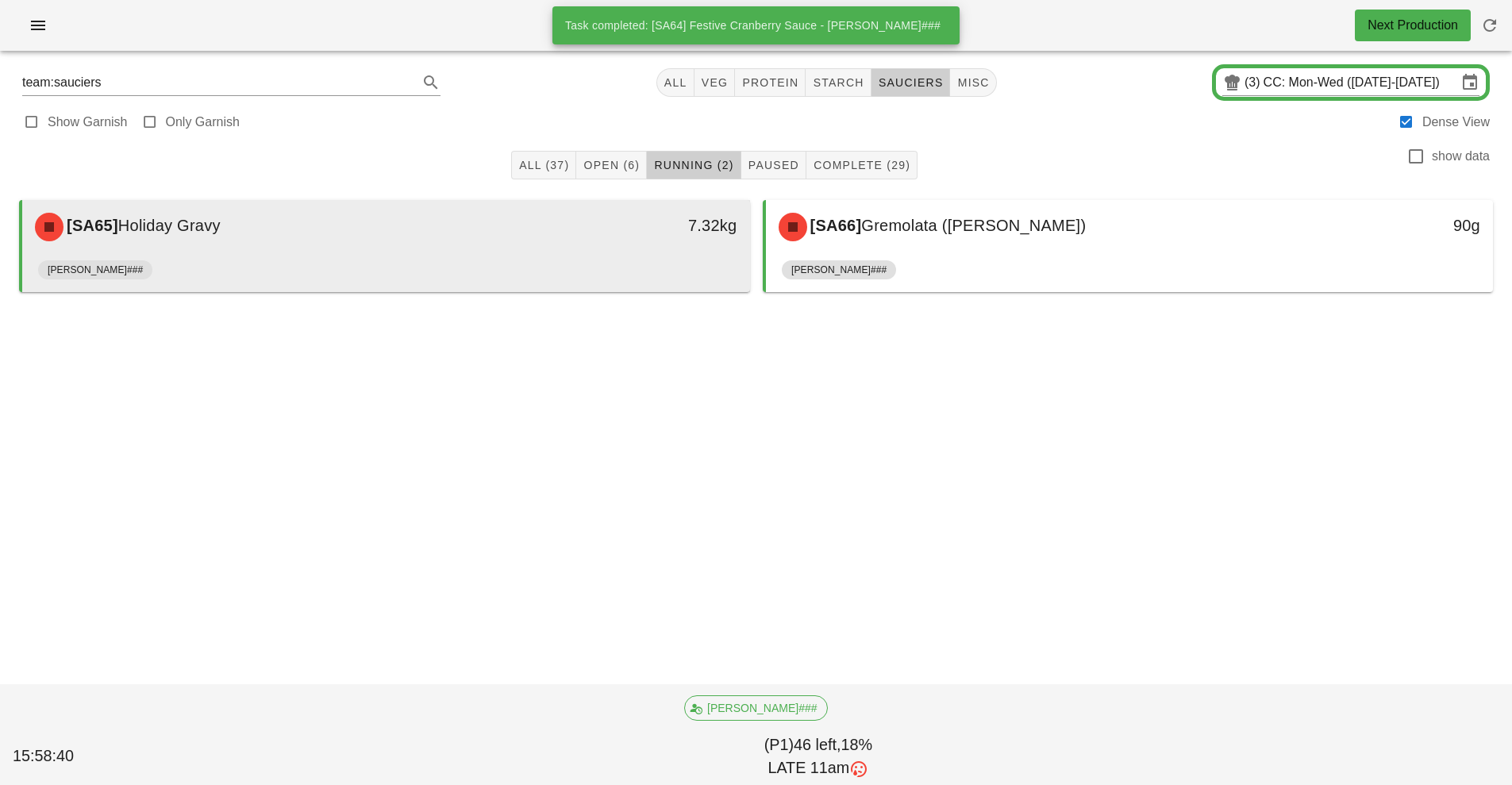
click at [603, 242] on div "7.32kg" at bounding box center [655, 227] width 180 height 48
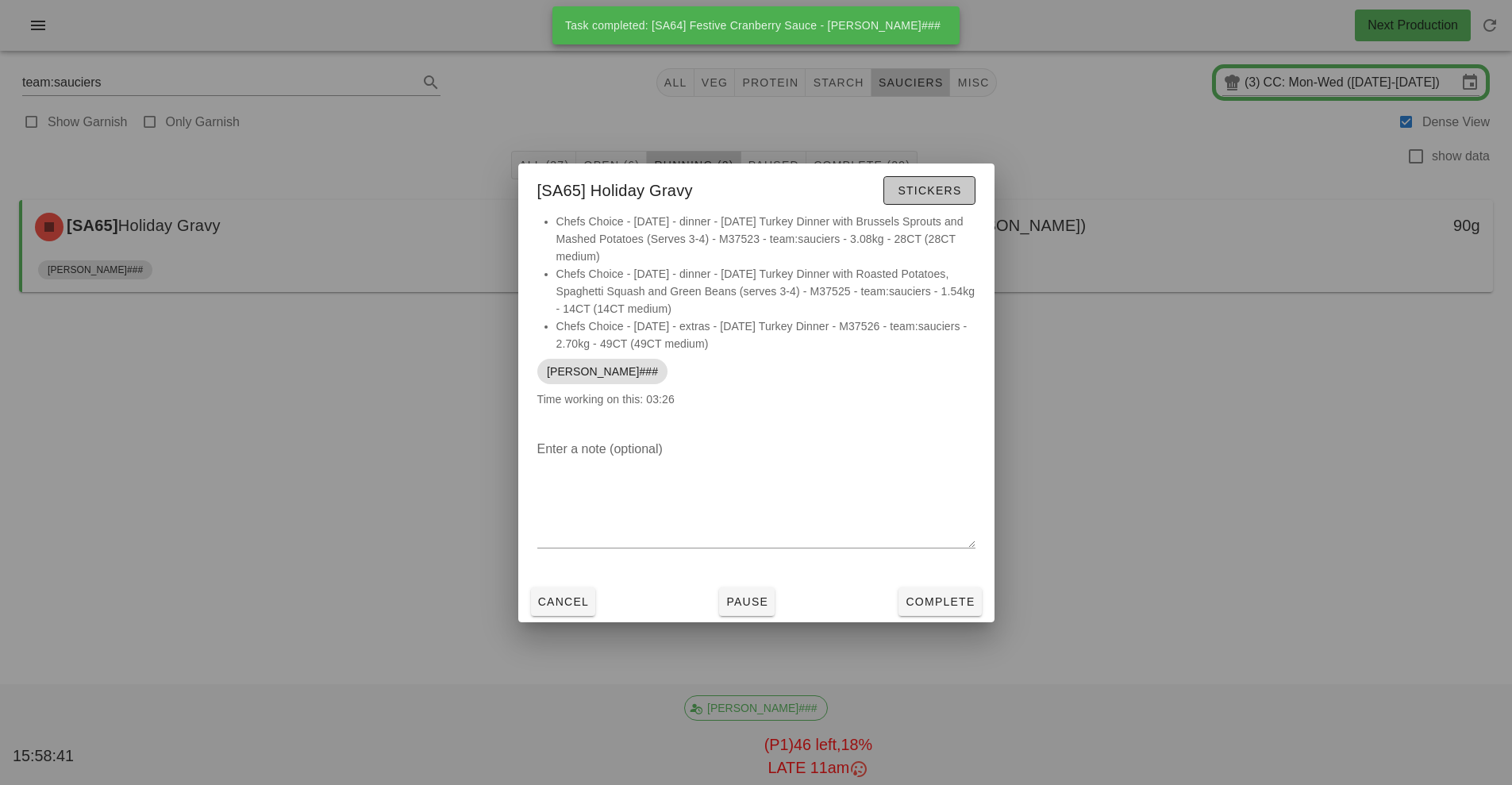
click at [929, 191] on span "Stickers" at bounding box center [929, 190] width 65 height 12
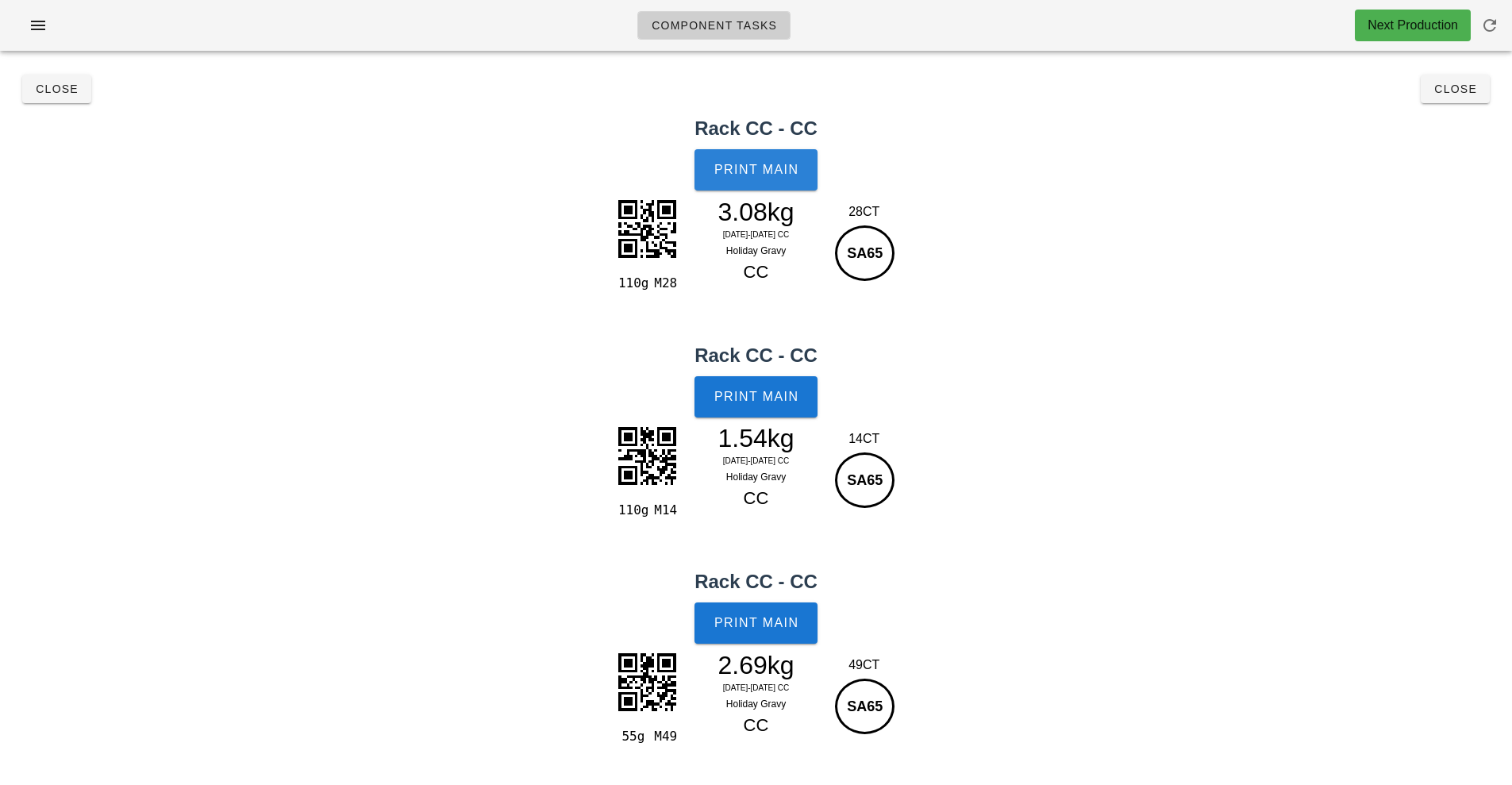
click at [761, 164] on span "Print Main" at bounding box center [756, 169] width 86 height 14
click at [757, 402] on span "Print Main" at bounding box center [756, 397] width 86 height 14
click at [763, 603] on button "Print Main" at bounding box center [755, 622] width 122 height 41
click at [38, 94] on span "Close" at bounding box center [57, 88] width 44 height 12
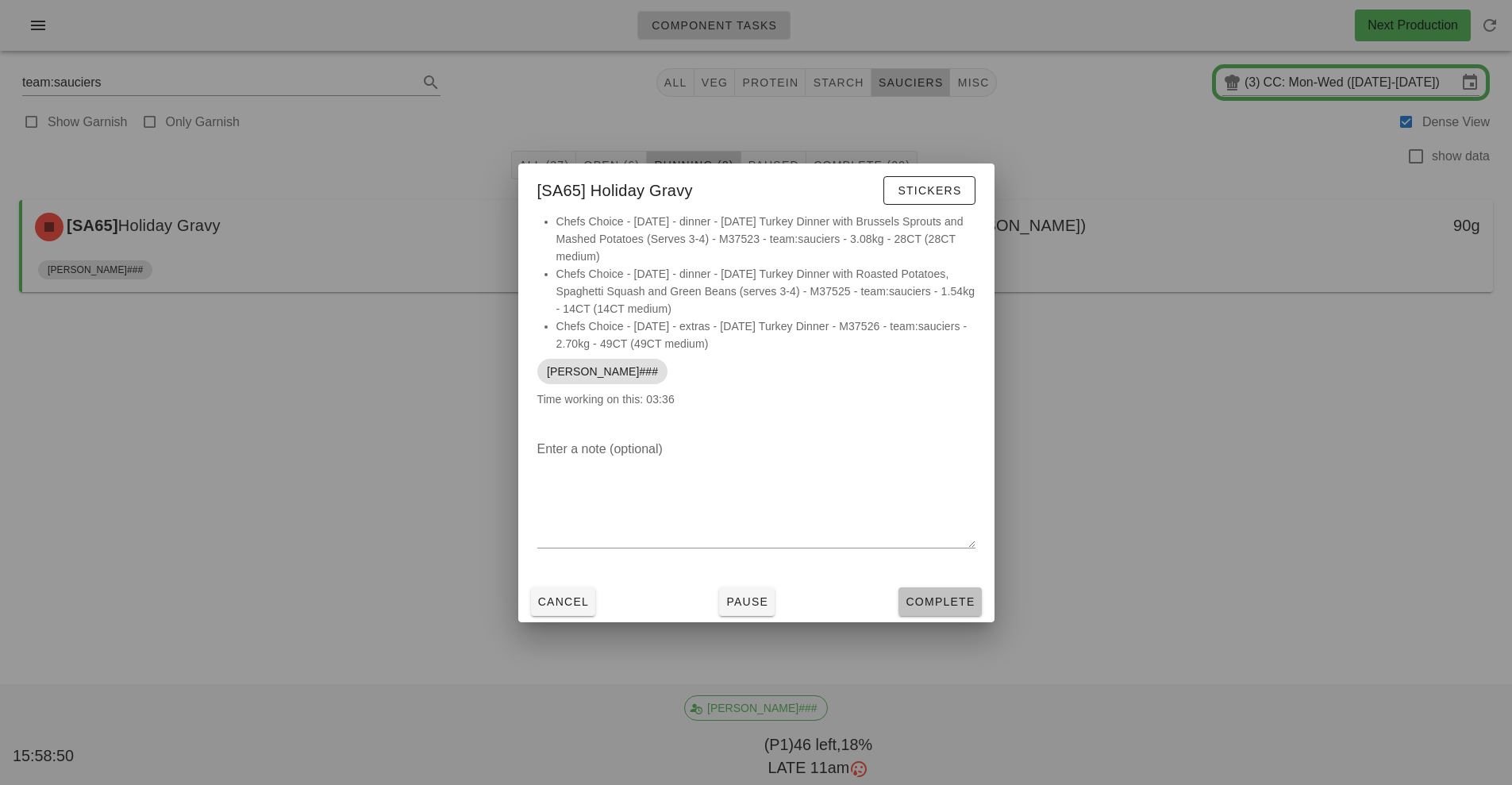
click at [913, 599] on span "Complete" at bounding box center [939, 601] width 69 height 12
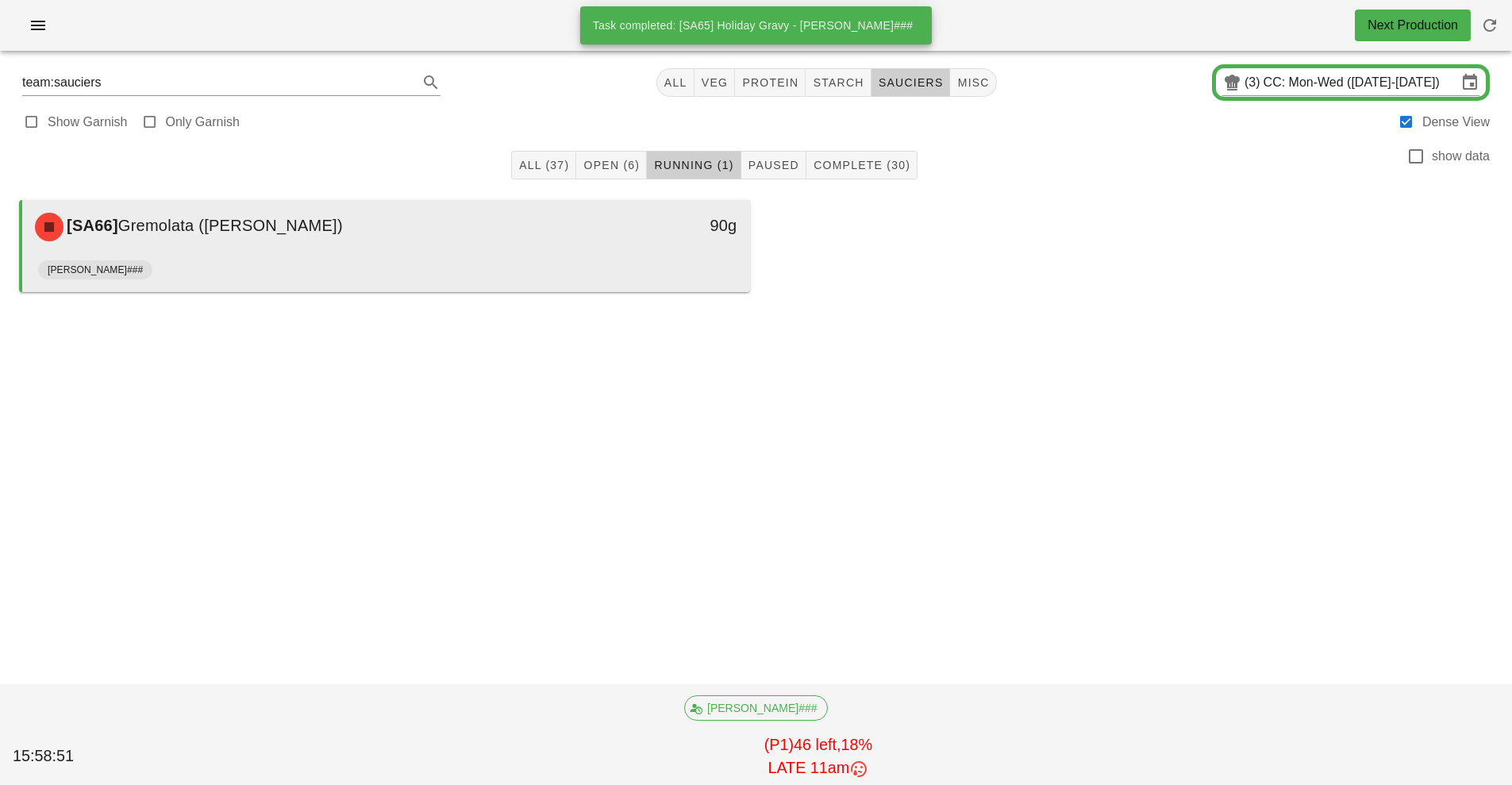
click at [586, 251] on div "[SA66] Gremolata (ramekin) 90g" at bounding box center [385, 226] width 727 height 54
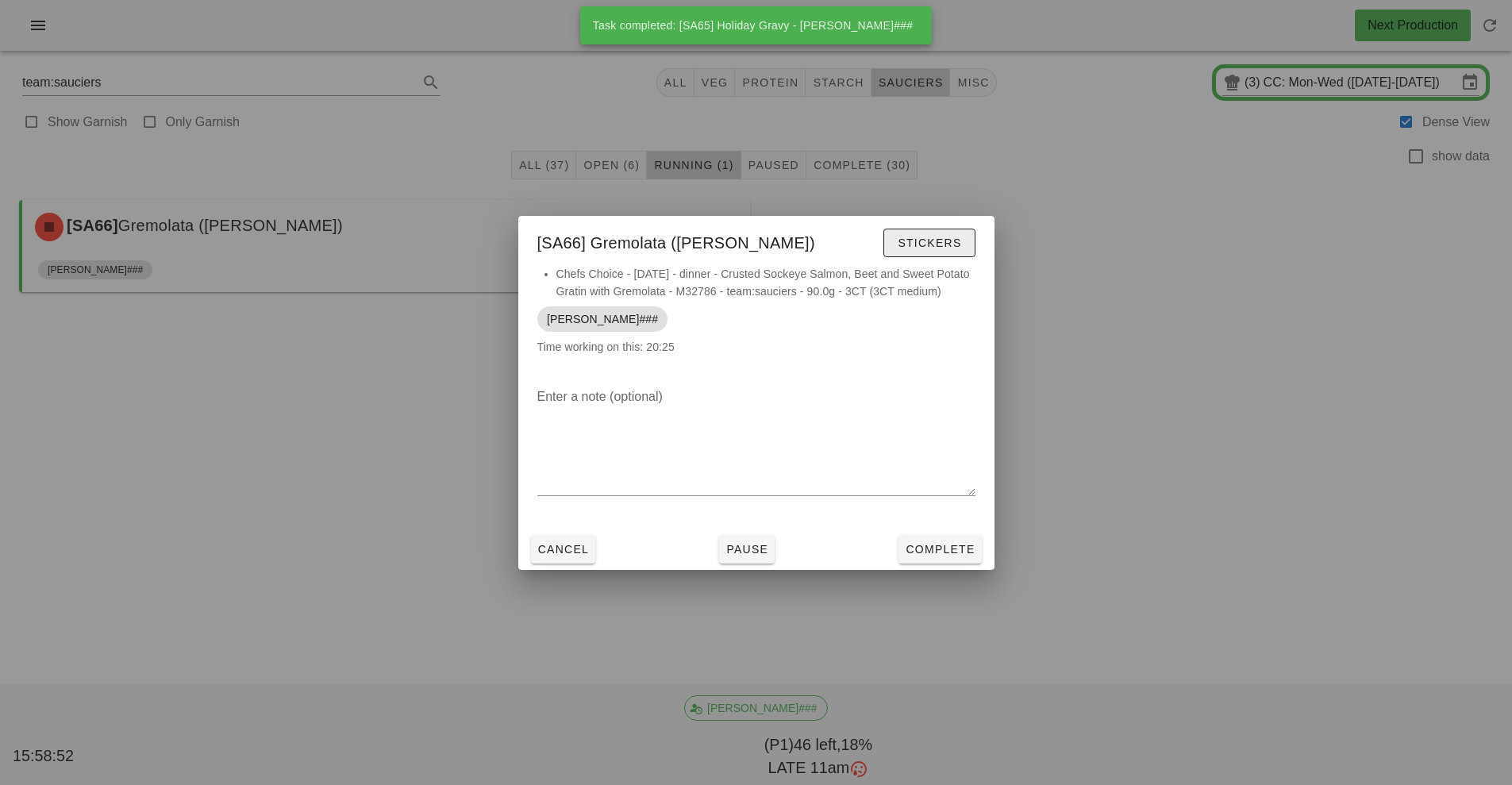
click at [940, 244] on span "Stickers" at bounding box center [929, 243] width 65 height 12
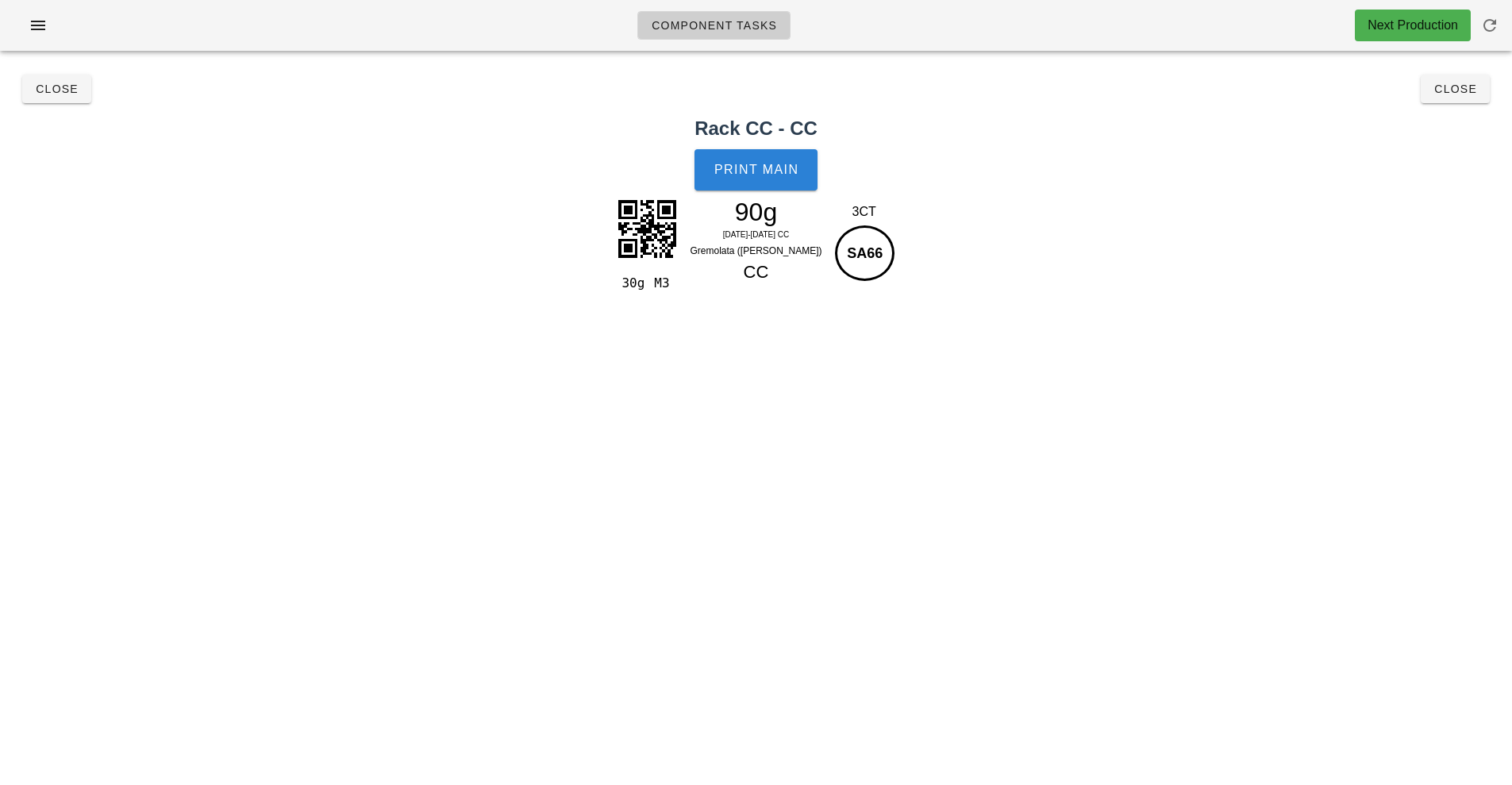
click at [762, 178] on button "Print Main" at bounding box center [755, 169] width 122 height 41
click at [62, 84] on span "Close" at bounding box center [57, 88] width 44 height 12
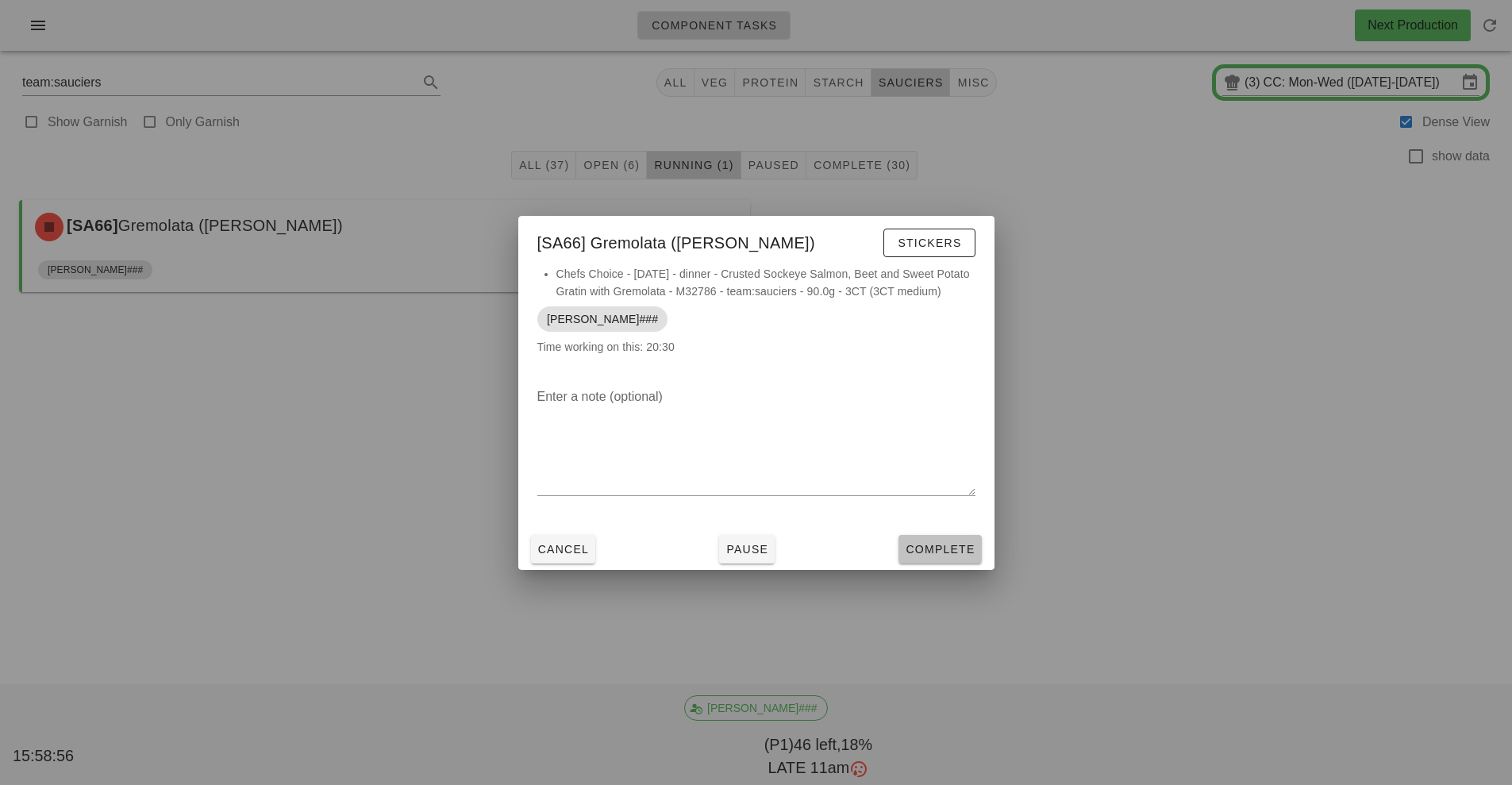
click at [918, 558] on button "Complete" at bounding box center [940, 549] width 83 height 29
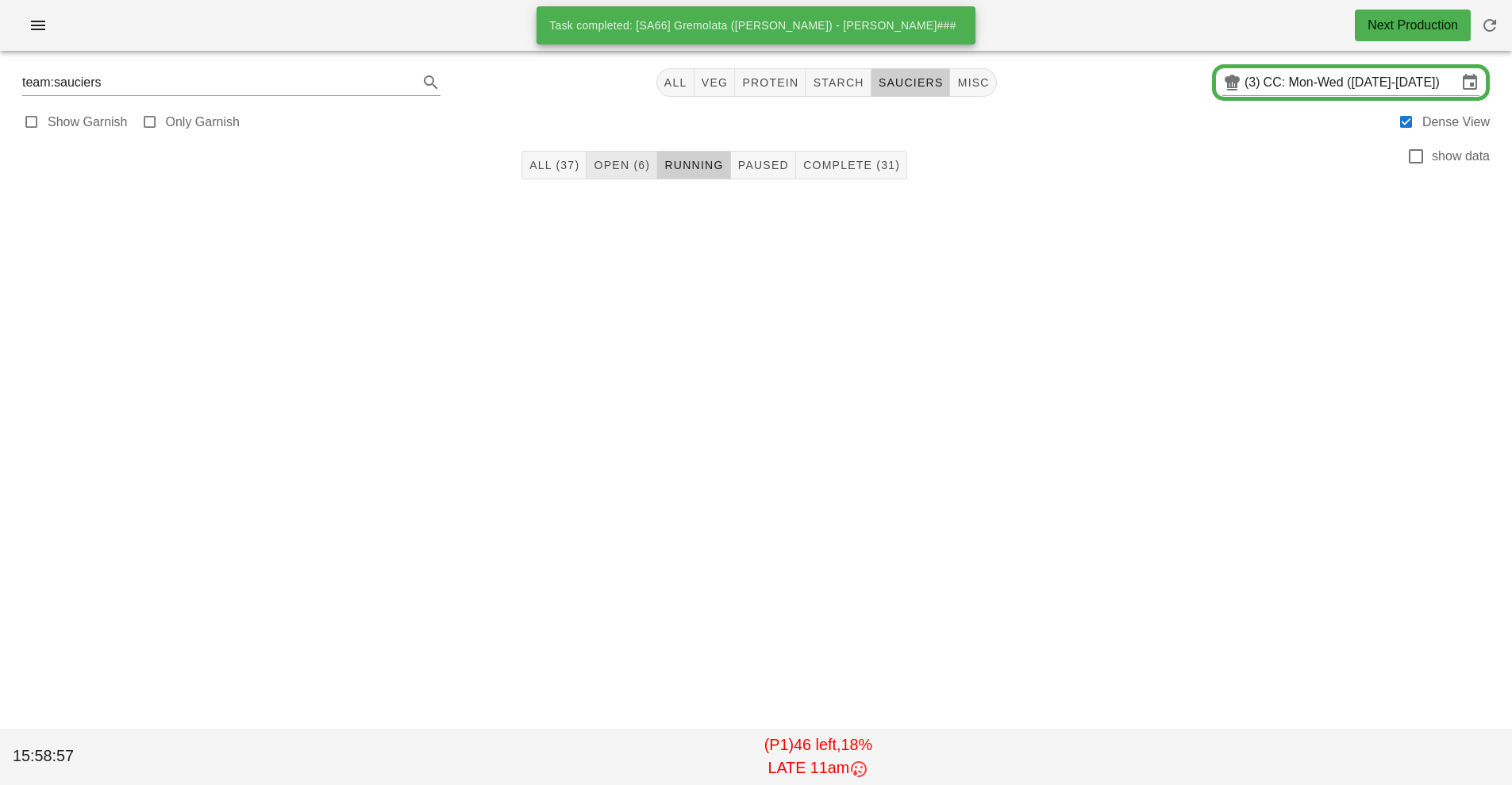
click at [621, 166] on span "Open (6)" at bounding box center [621, 165] width 57 height 12
